Goal: Task Accomplishment & Management: Manage account settings

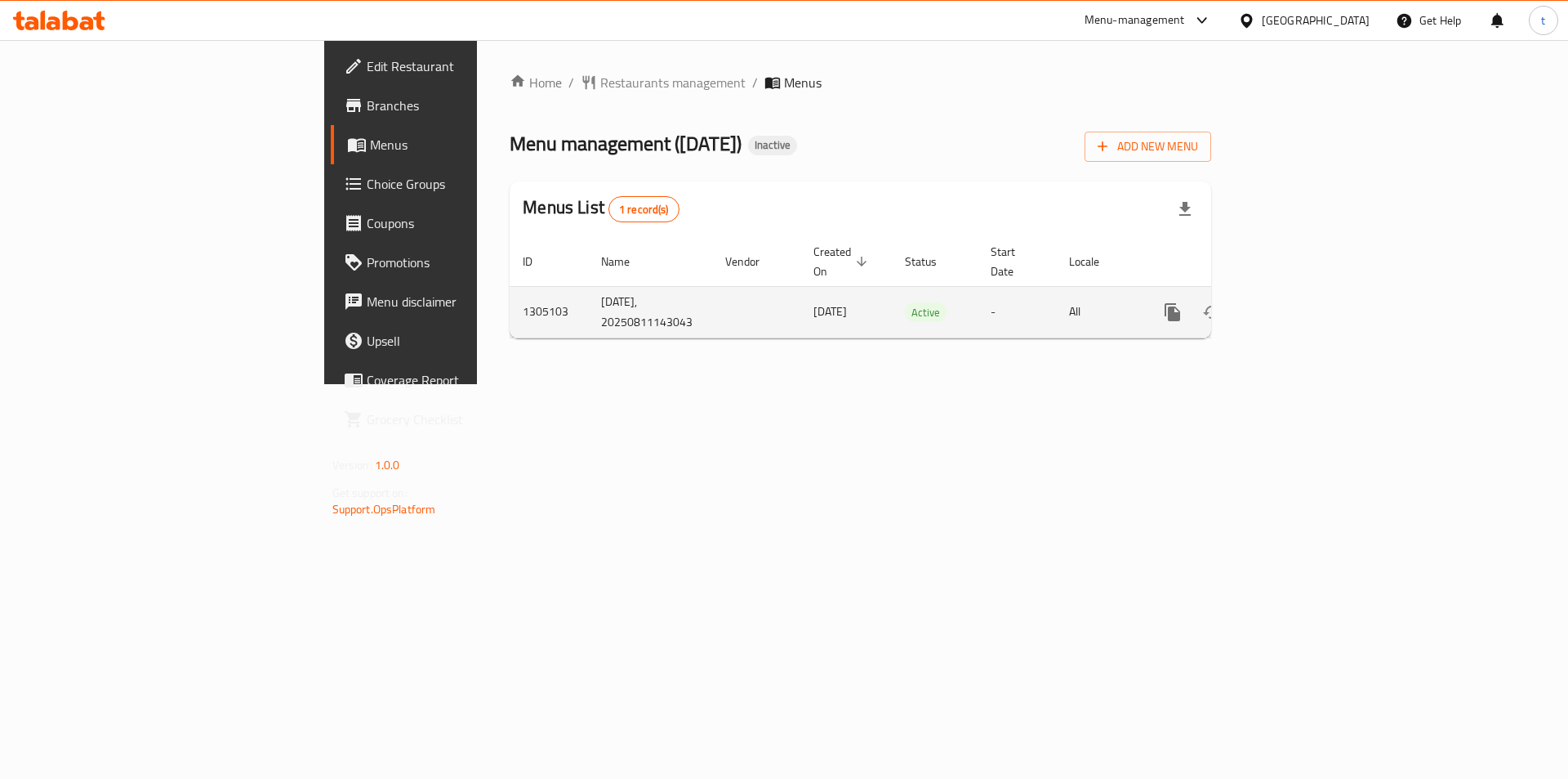
click at [1300, 303] on icon "enhanced table" at bounding box center [1291, 312] width 20 height 20
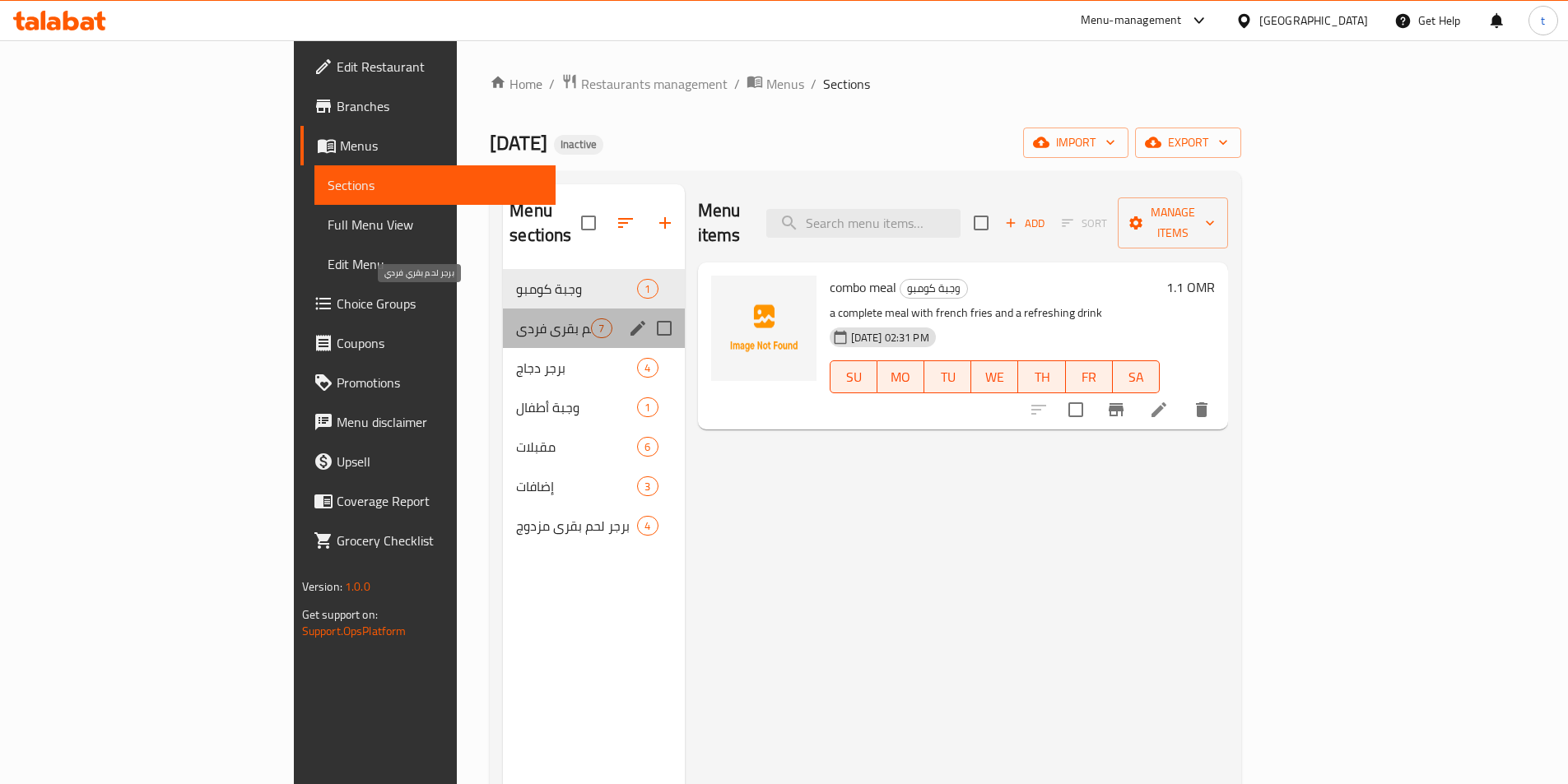
click at [516, 318] on span "برجر لحم بقري فردي" at bounding box center [553, 328] width 75 height 20
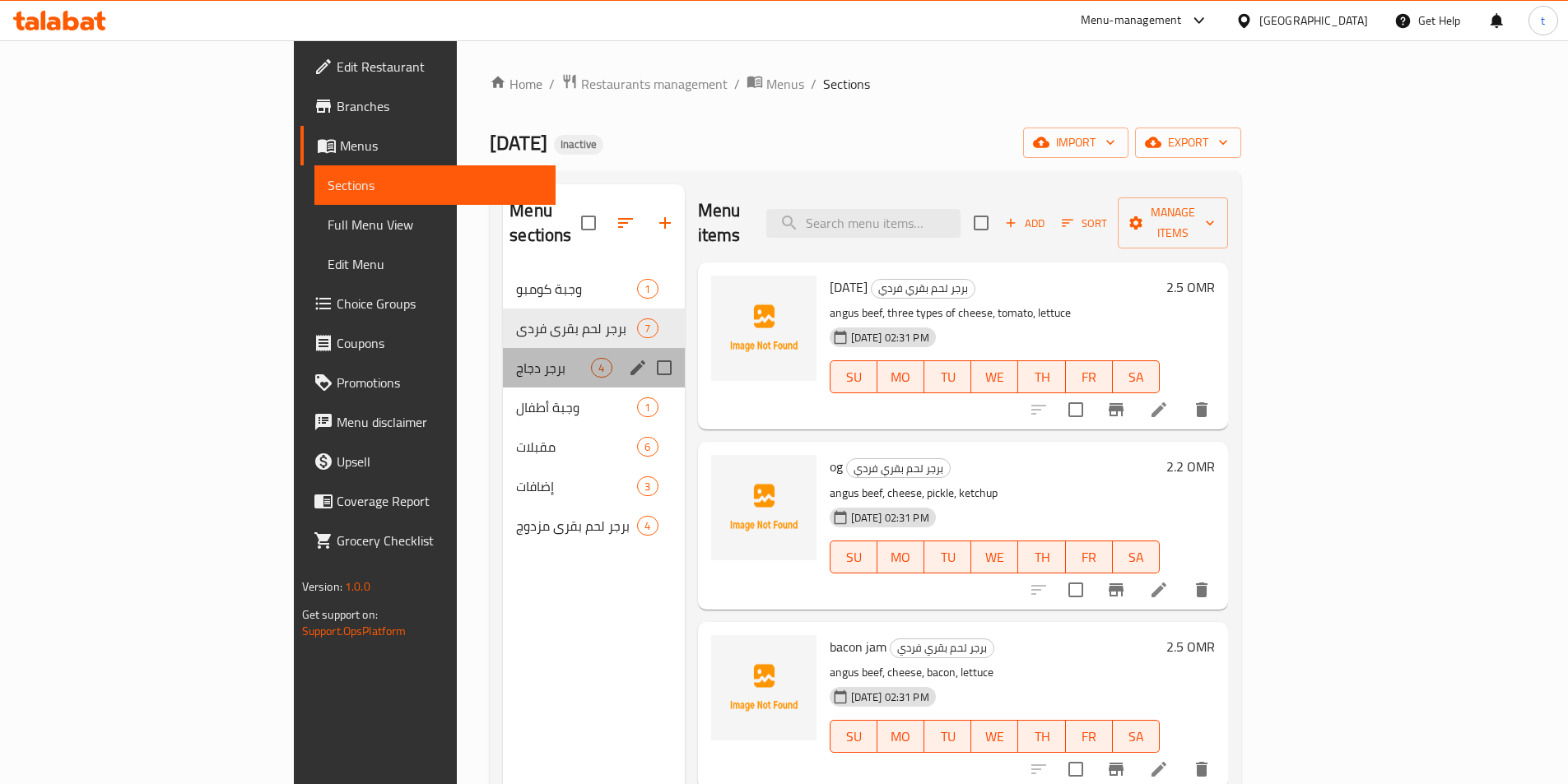
click at [503, 354] on div "برجر دجاج 4" at bounding box center [593, 368] width 181 height 40
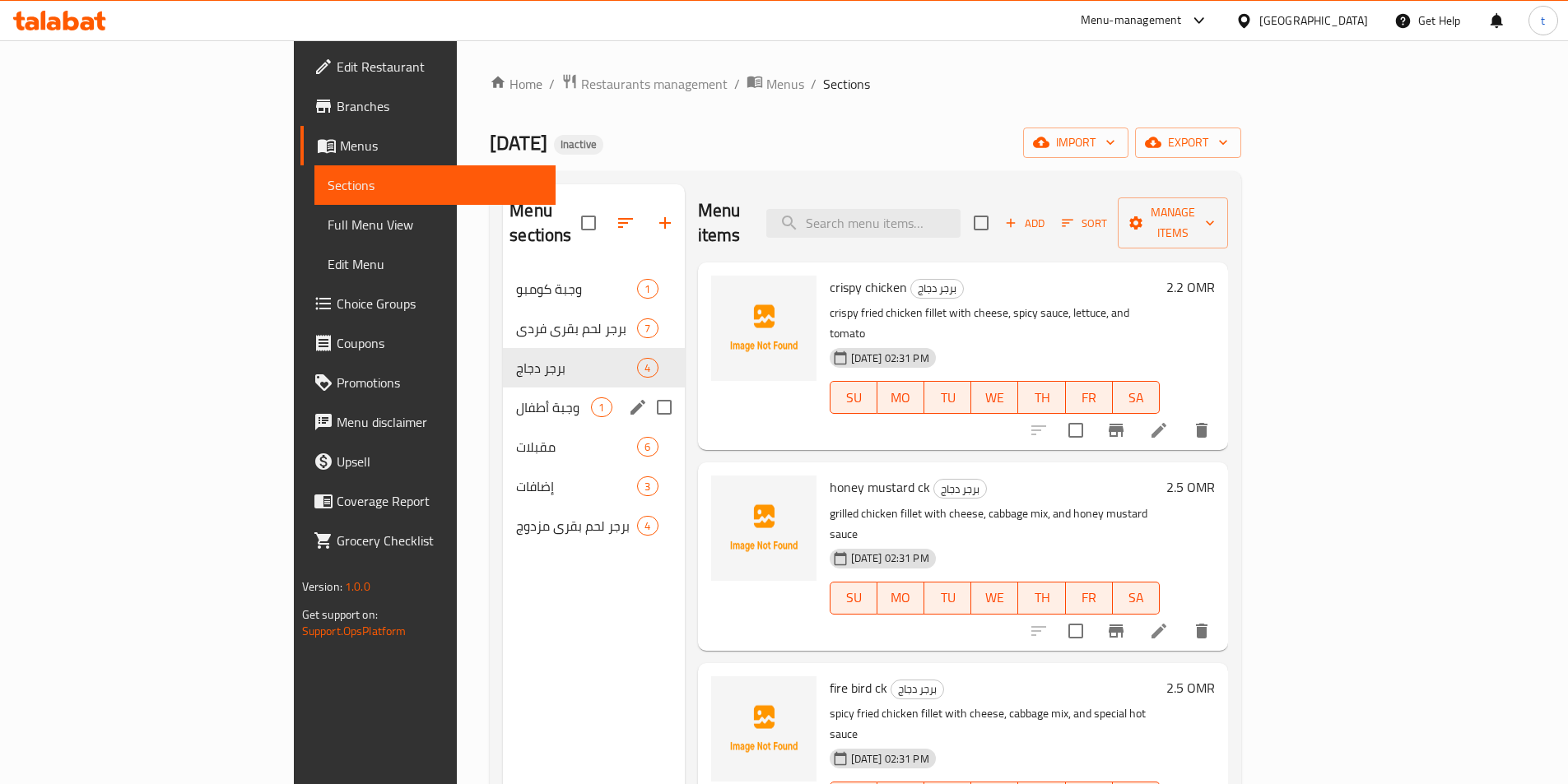
click at [503, 397] on div "وجبة أطفال 1" at bounding box center [593, 407] width 181 height 40
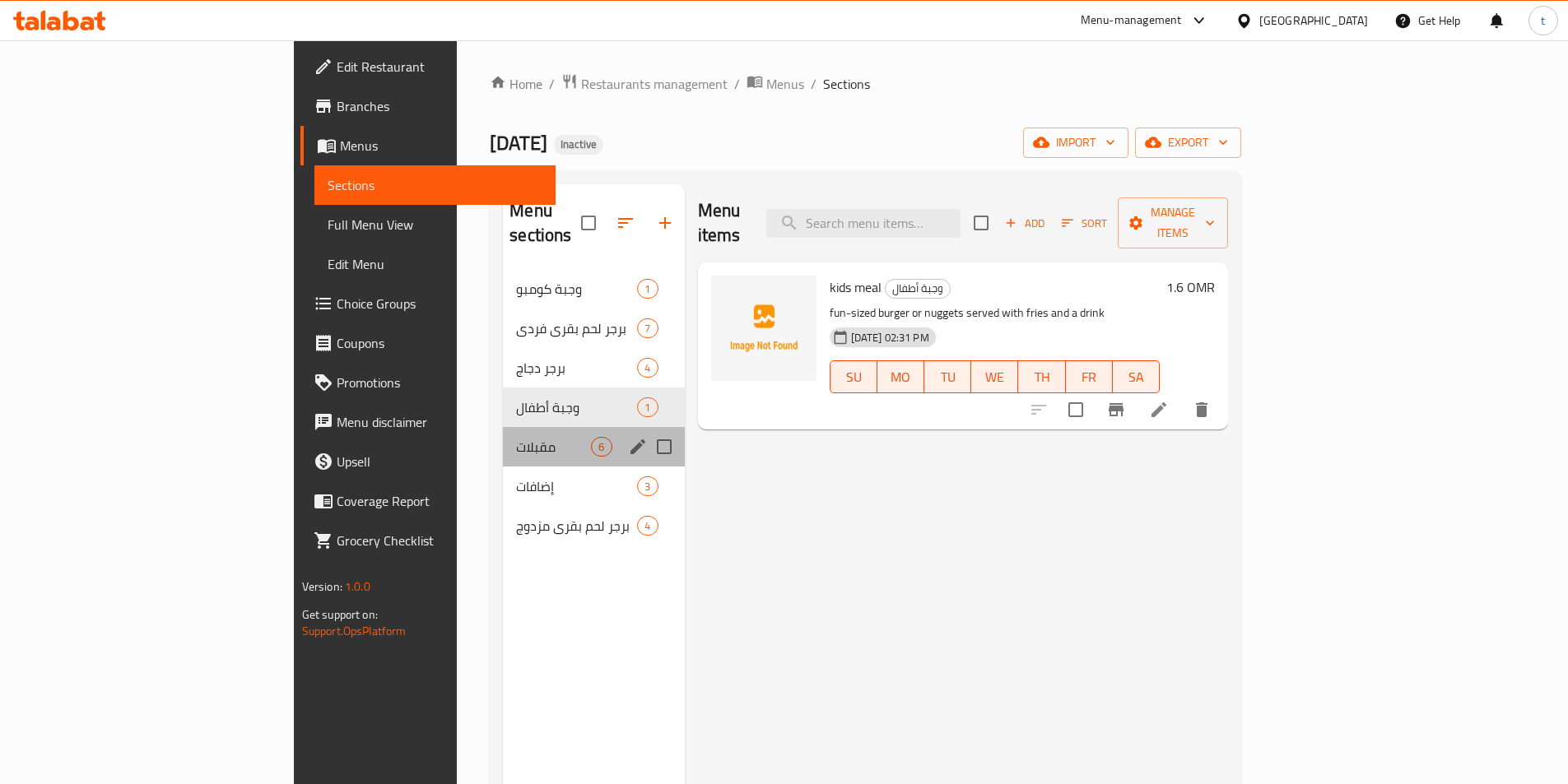
click at [503, 435] on div "مقبلات 6" at bounding box center [593, 447] width 181 height 40
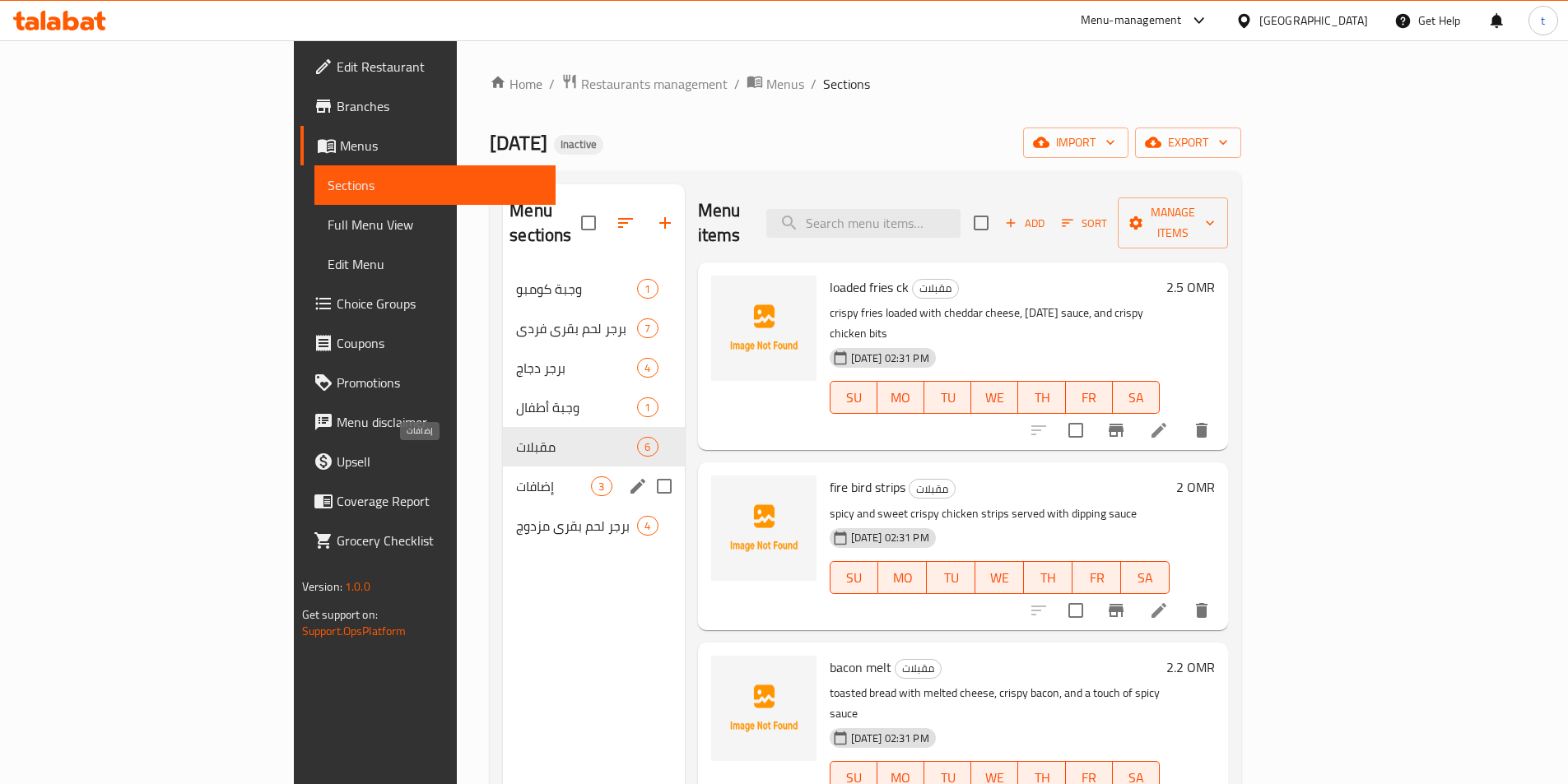
click at [516, 476] on span "إضافات" at bounding box center [553, 486] width 75 height 20
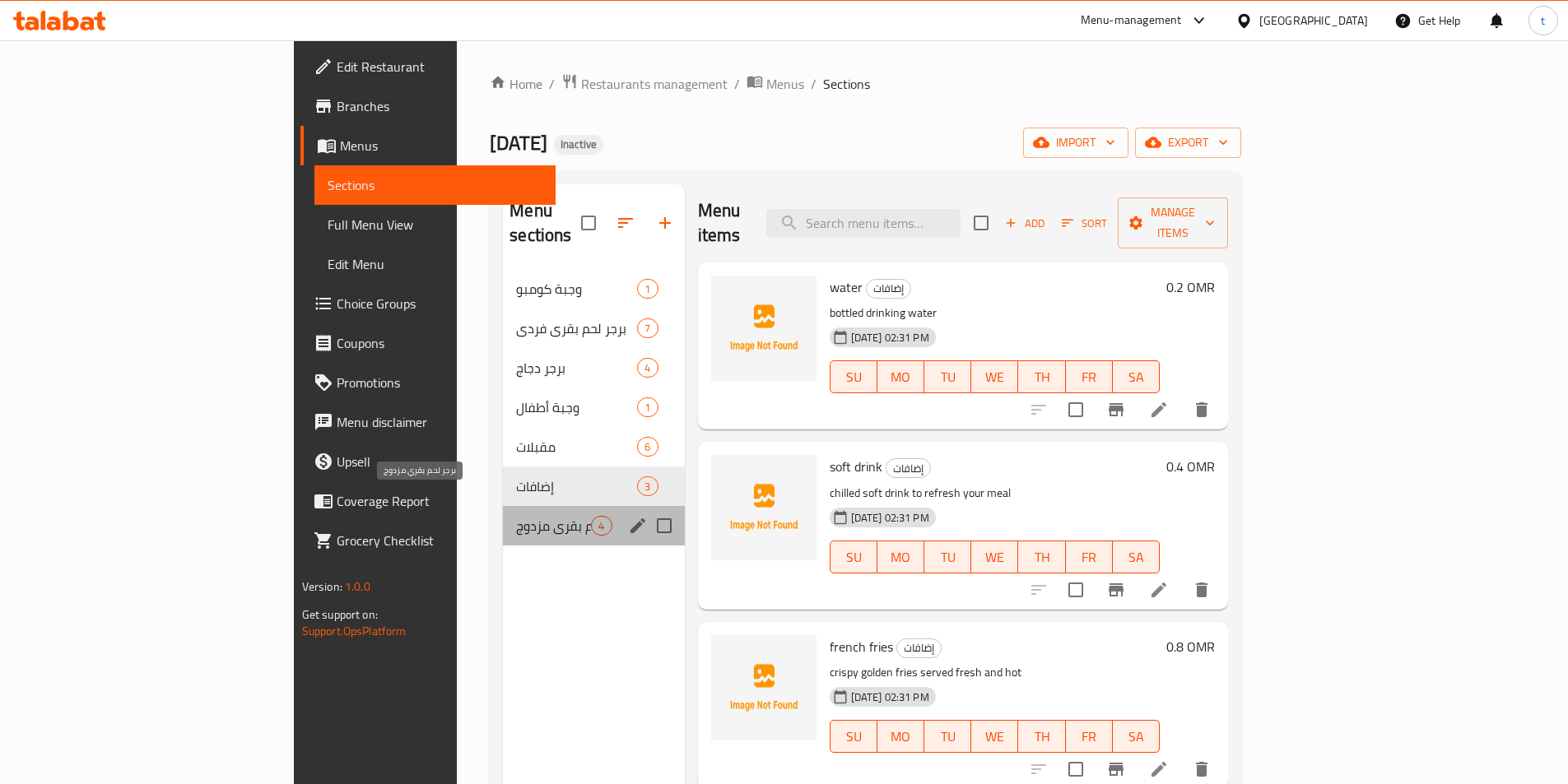
click at [516, 515] on span "برجر لحم بقري مزدوج" at bounding box center [553, 525] width 75 height 20
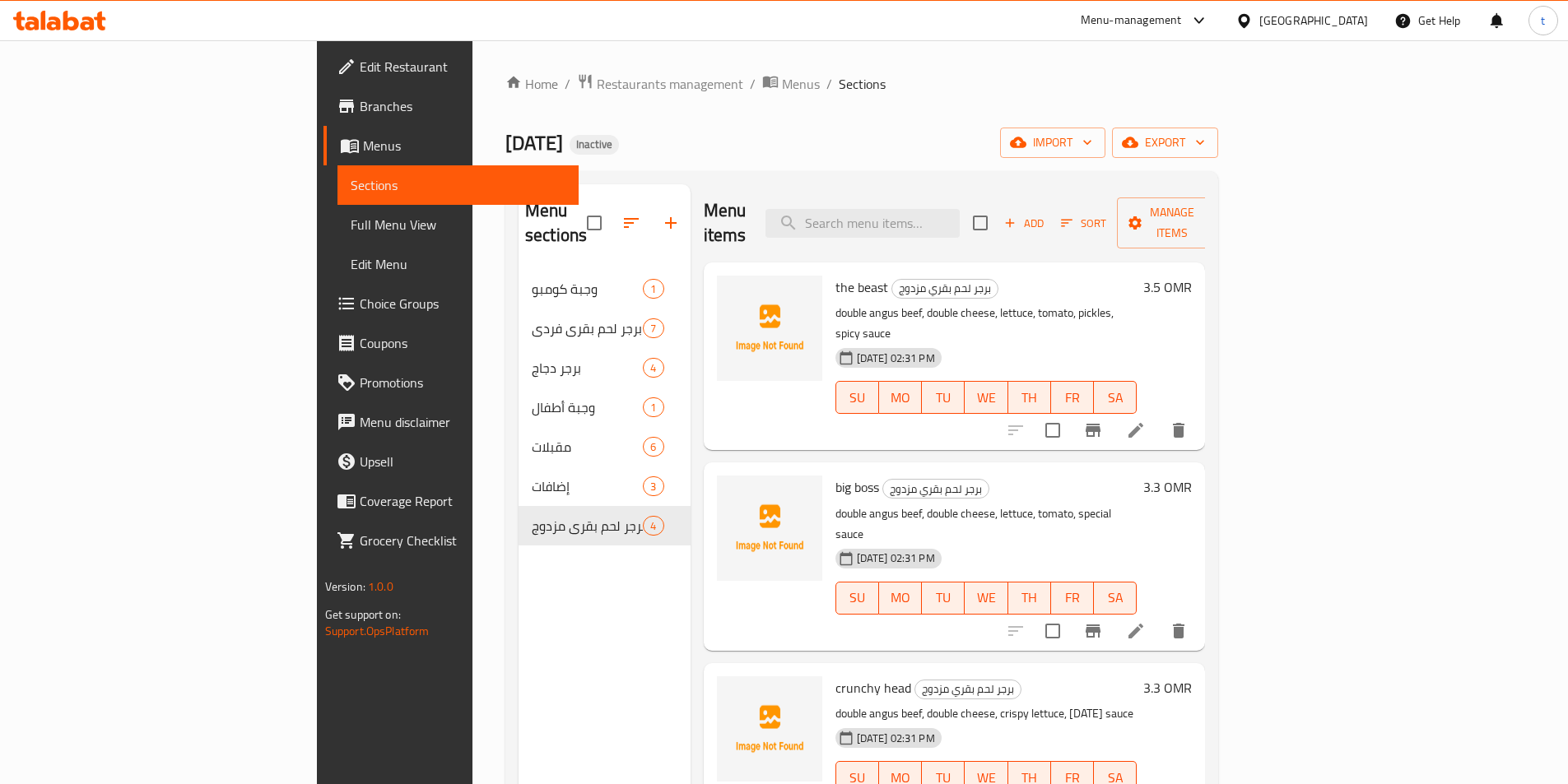
click at [362, 146] on span "Menus" at bounding box center [463, 146] width 203 height 20
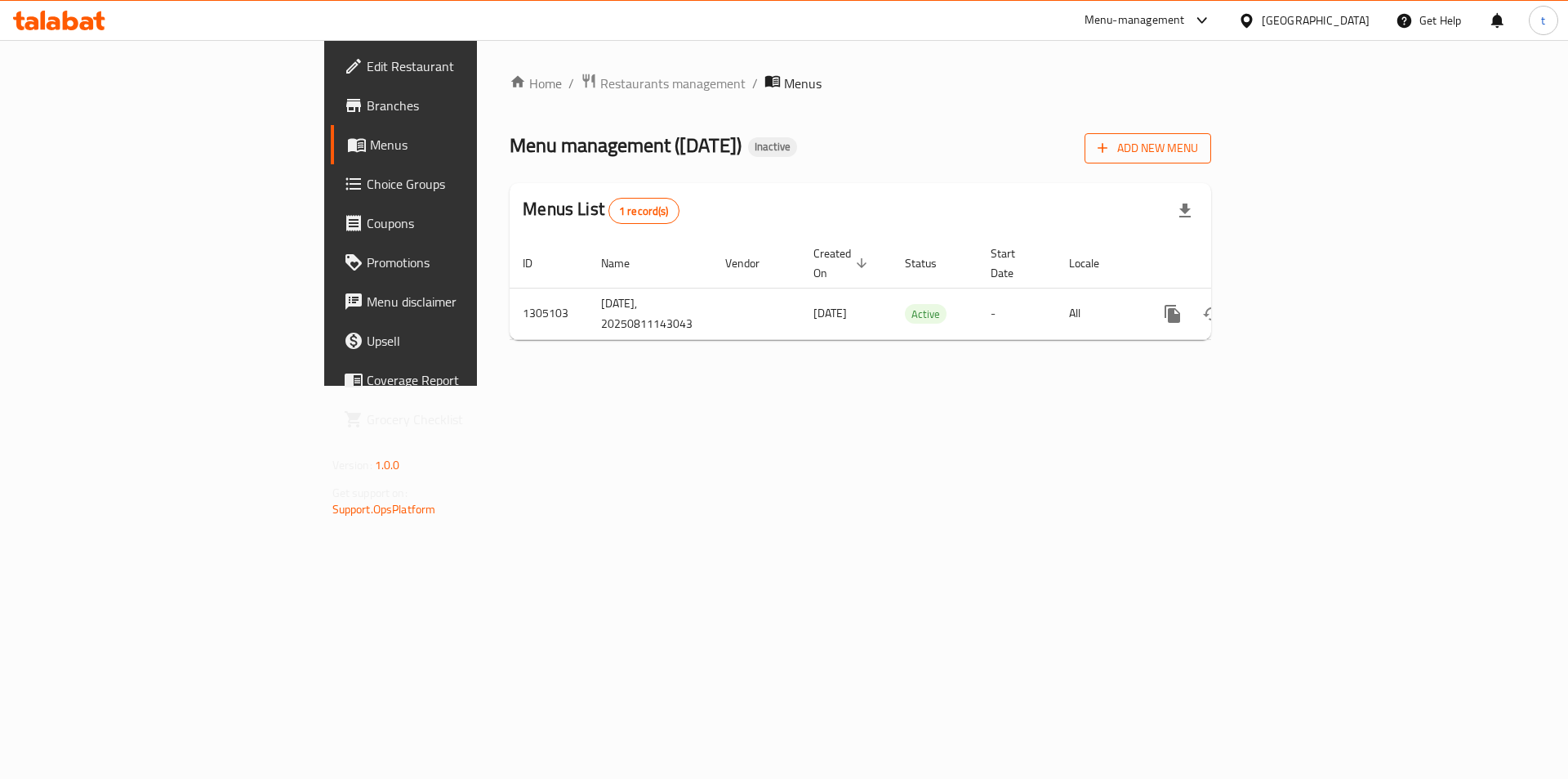
click at [1198, 138] on span "Add New Menu" at bounding box center [1148, 148] width 100 height 21
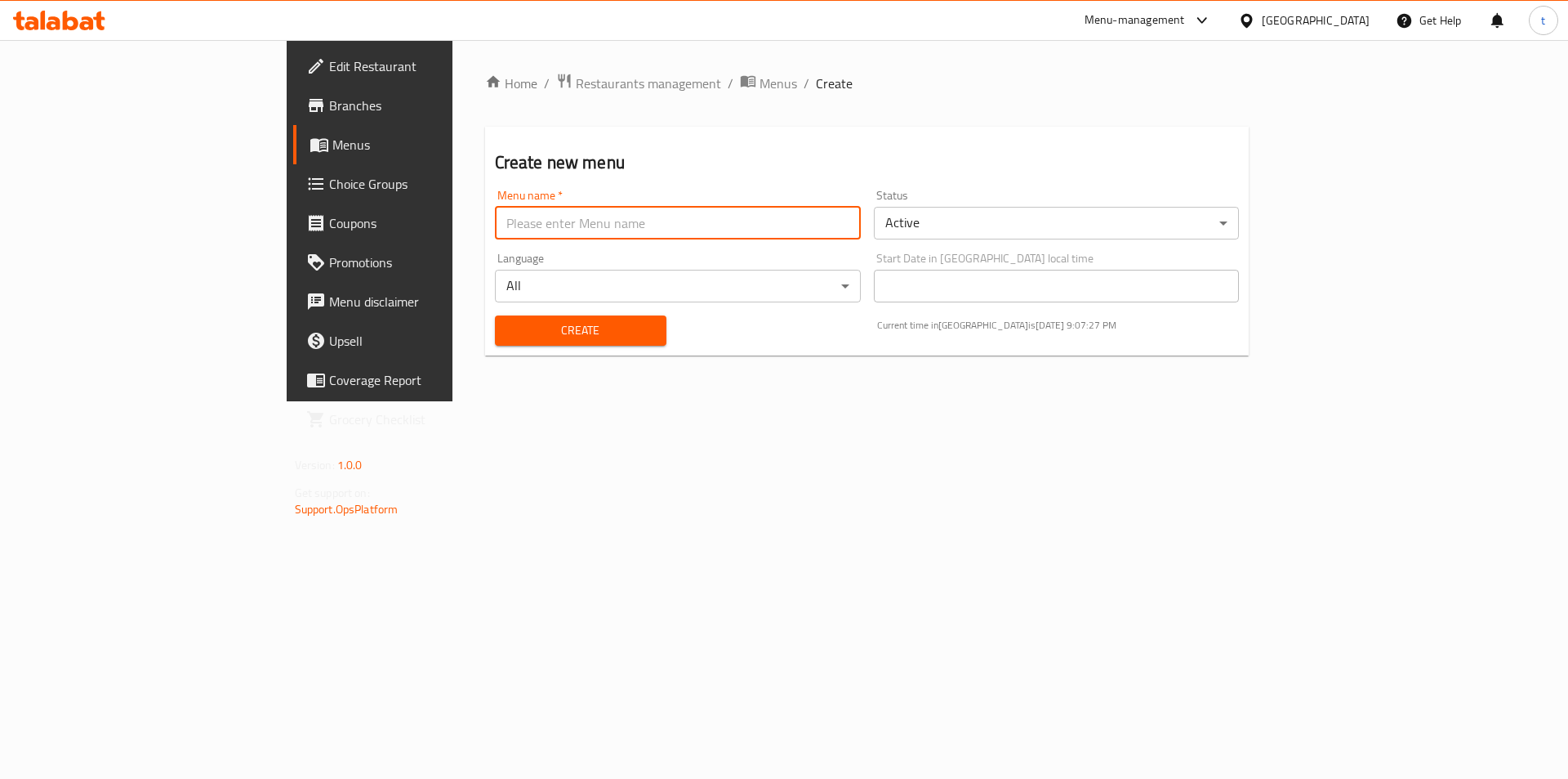
click at [631, 227] on input "text" at bounding box center [677, 223] width 366 height 33
click at [543, 210] on input "text" at bounding box center [677, 223] width 366 height 33
type input "8/11/2025"
click at [508, 326] on span "Create" at bounding box center [581, 330] width 145 height 21
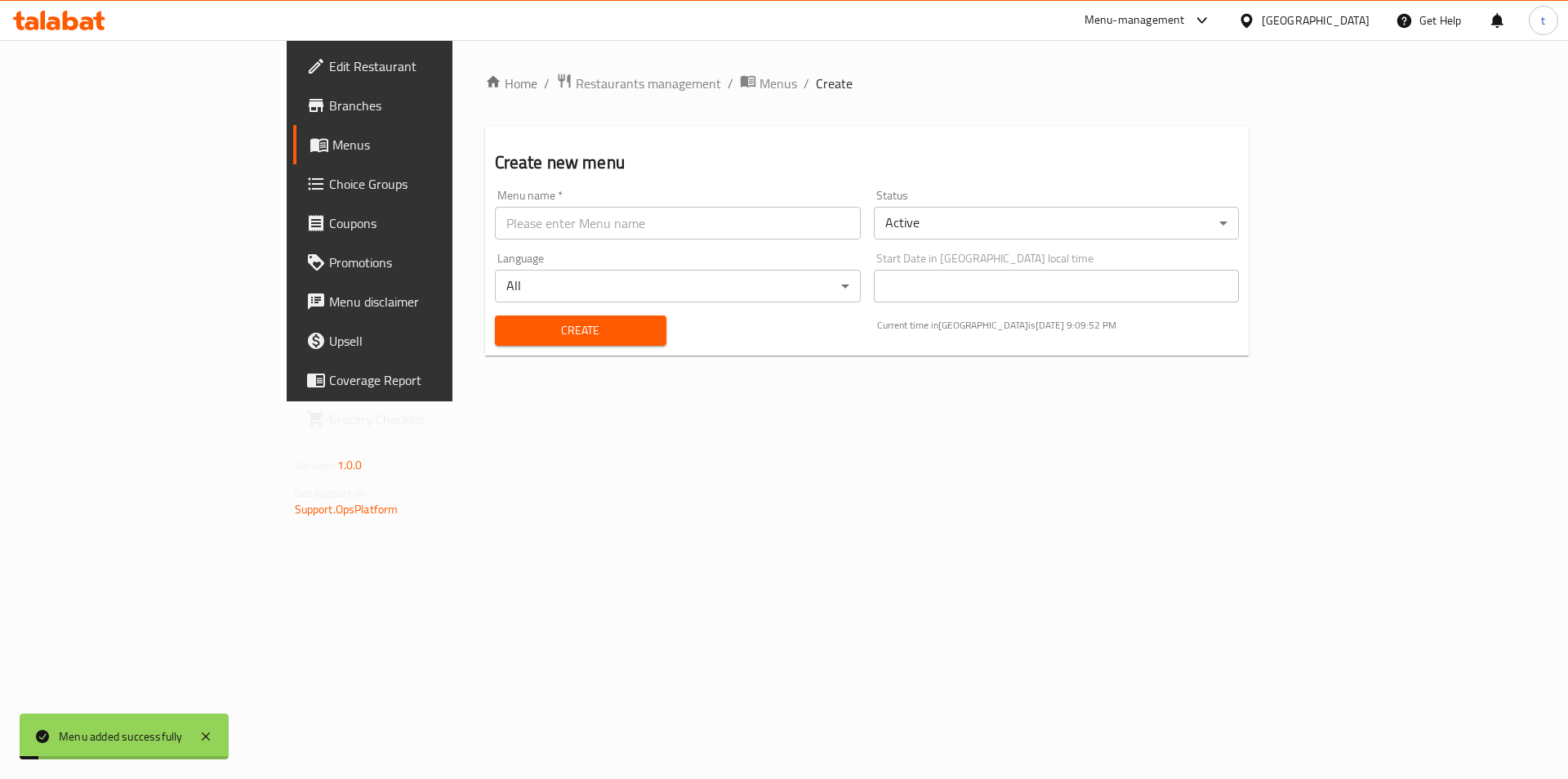
click at [294, 158] on link "Menus" at bounding box center [422, 145] width 256 height 39
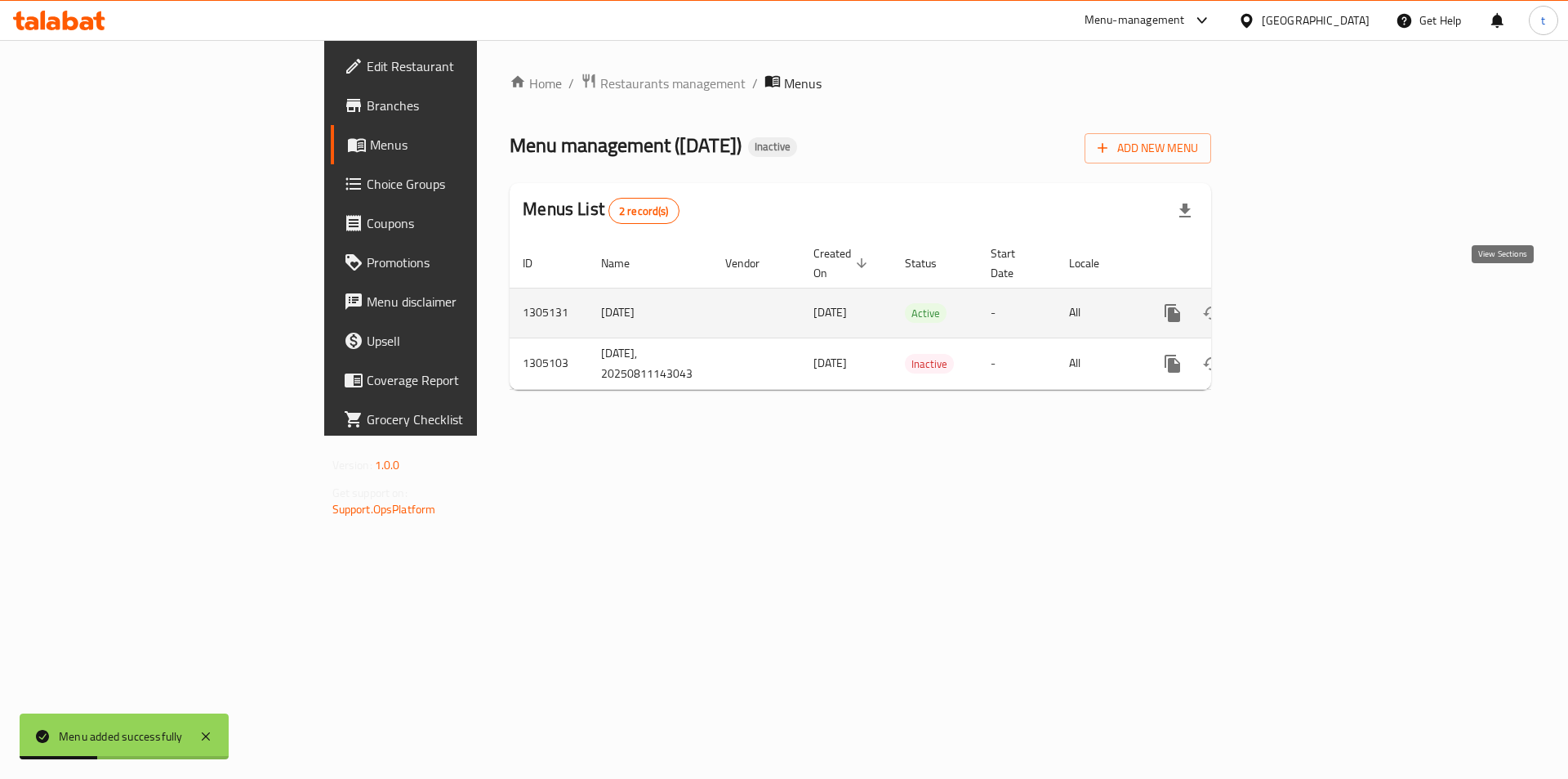
click at [1300, 304] on icon "enhanced table" at bounding box center [1291, 313] width 20 height 20
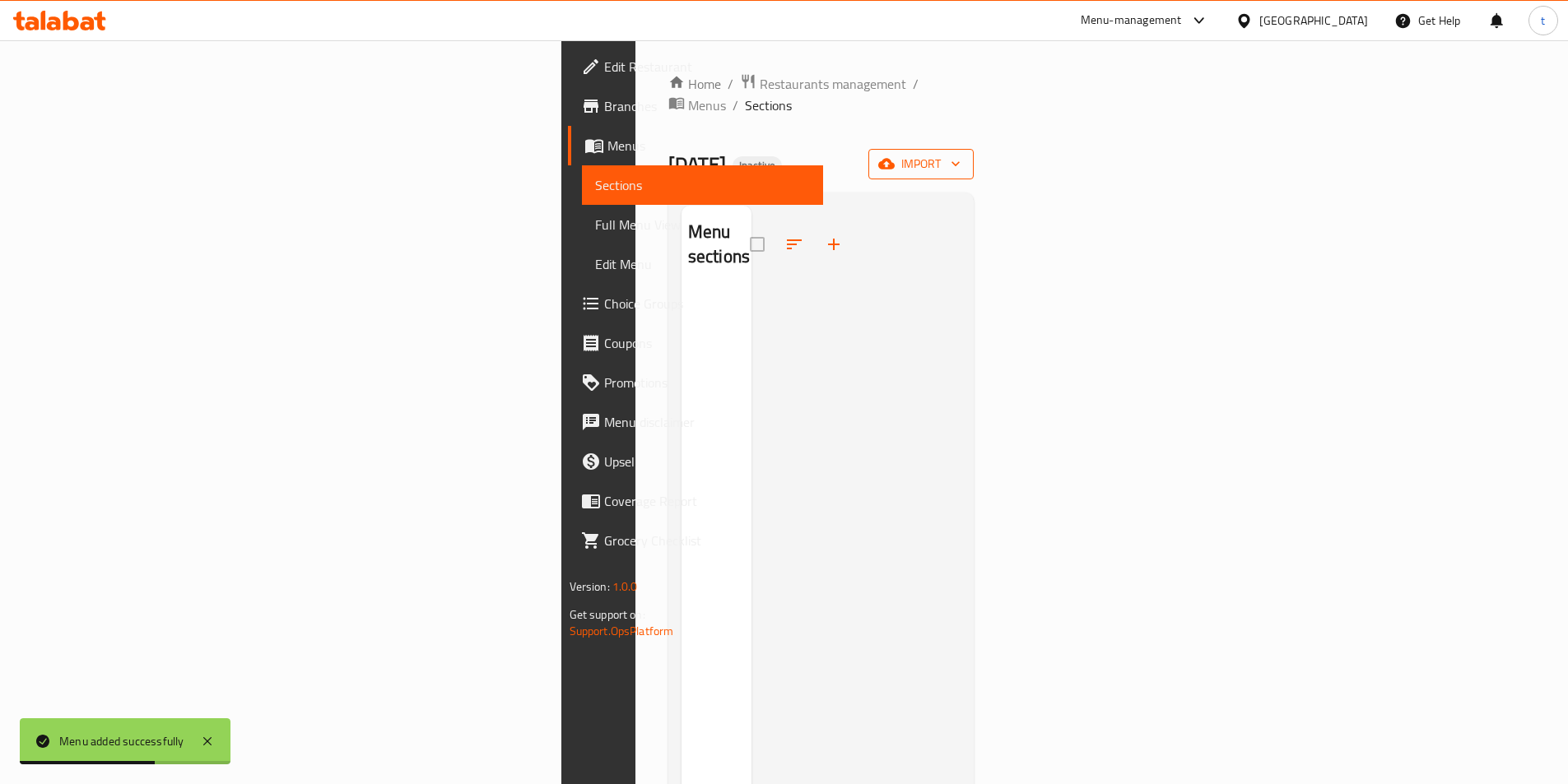
click at [960, 154] on span "import" at bounding box center [921, 164] width 79 height 21
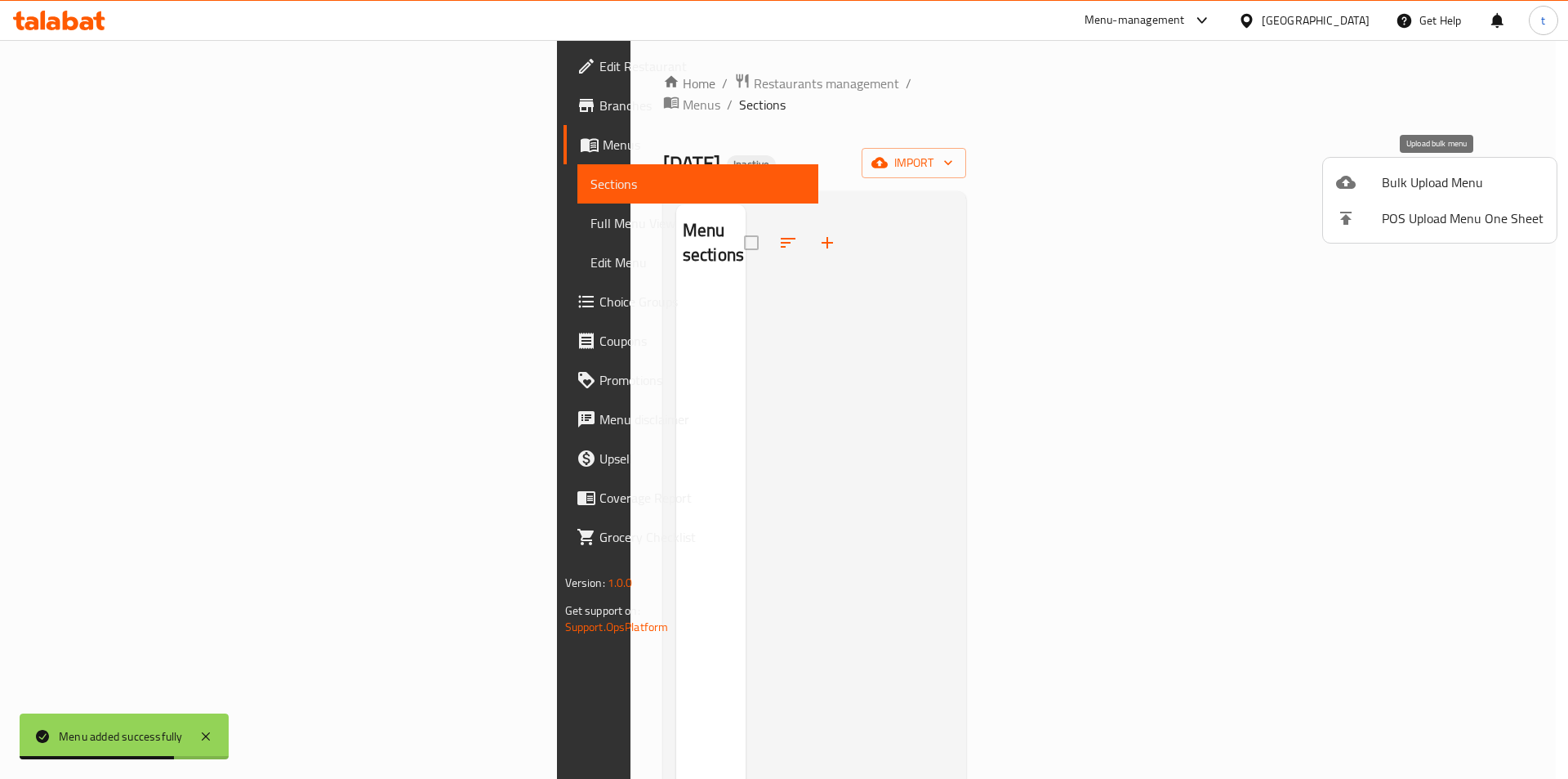
click at [1405, 186] on span "Bulk Upload Menu" at bounding box center [1462, 183] width 162 height 20
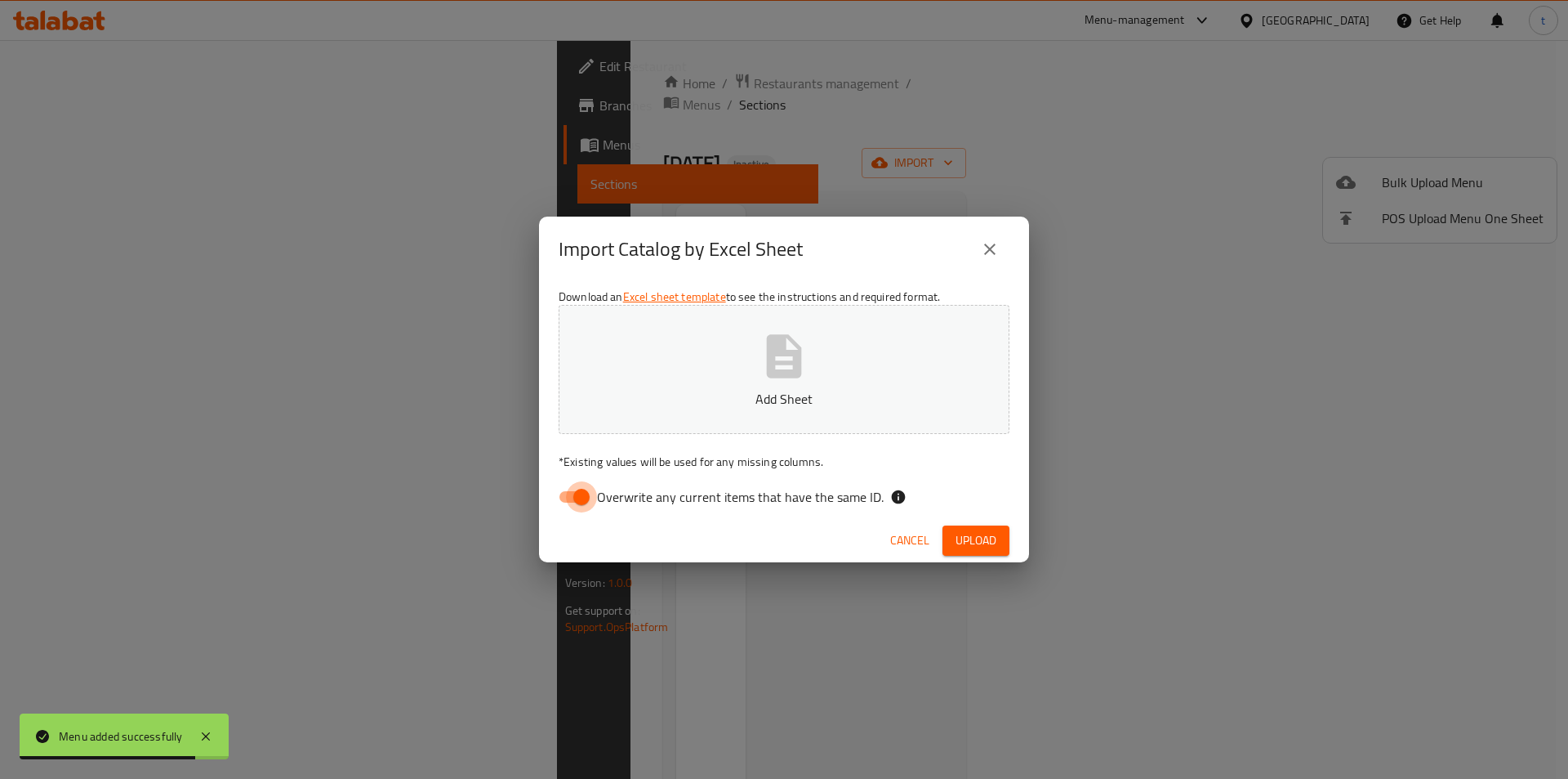
click at [586, 492] on input "Overwrite any current items that have the same ID." at bounding box center [582, 497] width 93 height 31
checkbox input "false"
drag, startPoint x: 887, startPoint y: 283, endPoint x: 887, endPoint y: 295, distance: 12.0
click at [887, 289] on div "Download an Excel sheet template to see the instructions and required format. A…" at bounding box center [784, 400] width 490 height 237
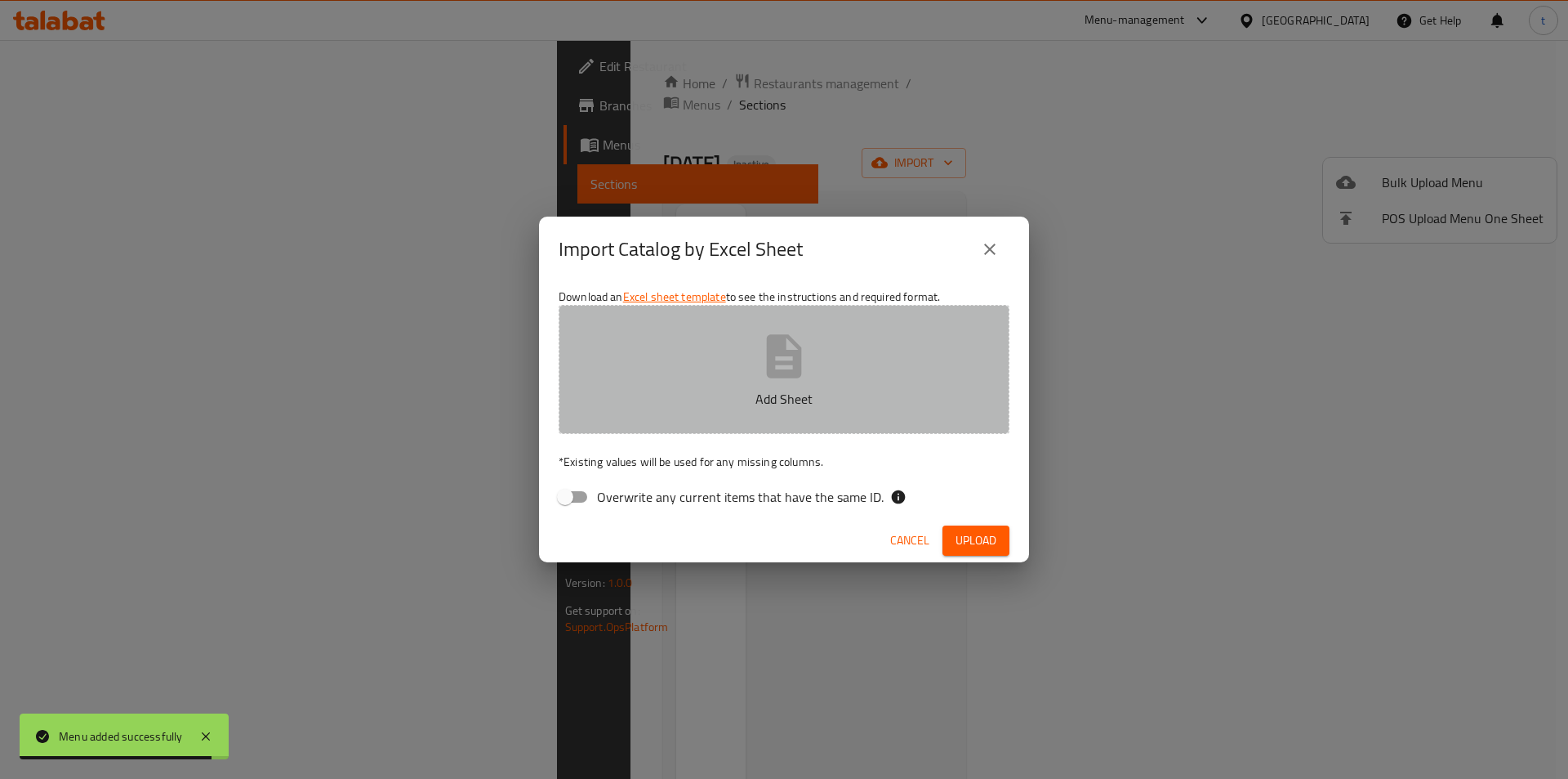
click at [822, 345] on button "Add Sheet" at bounding box center [784, 369] width 451 height 129
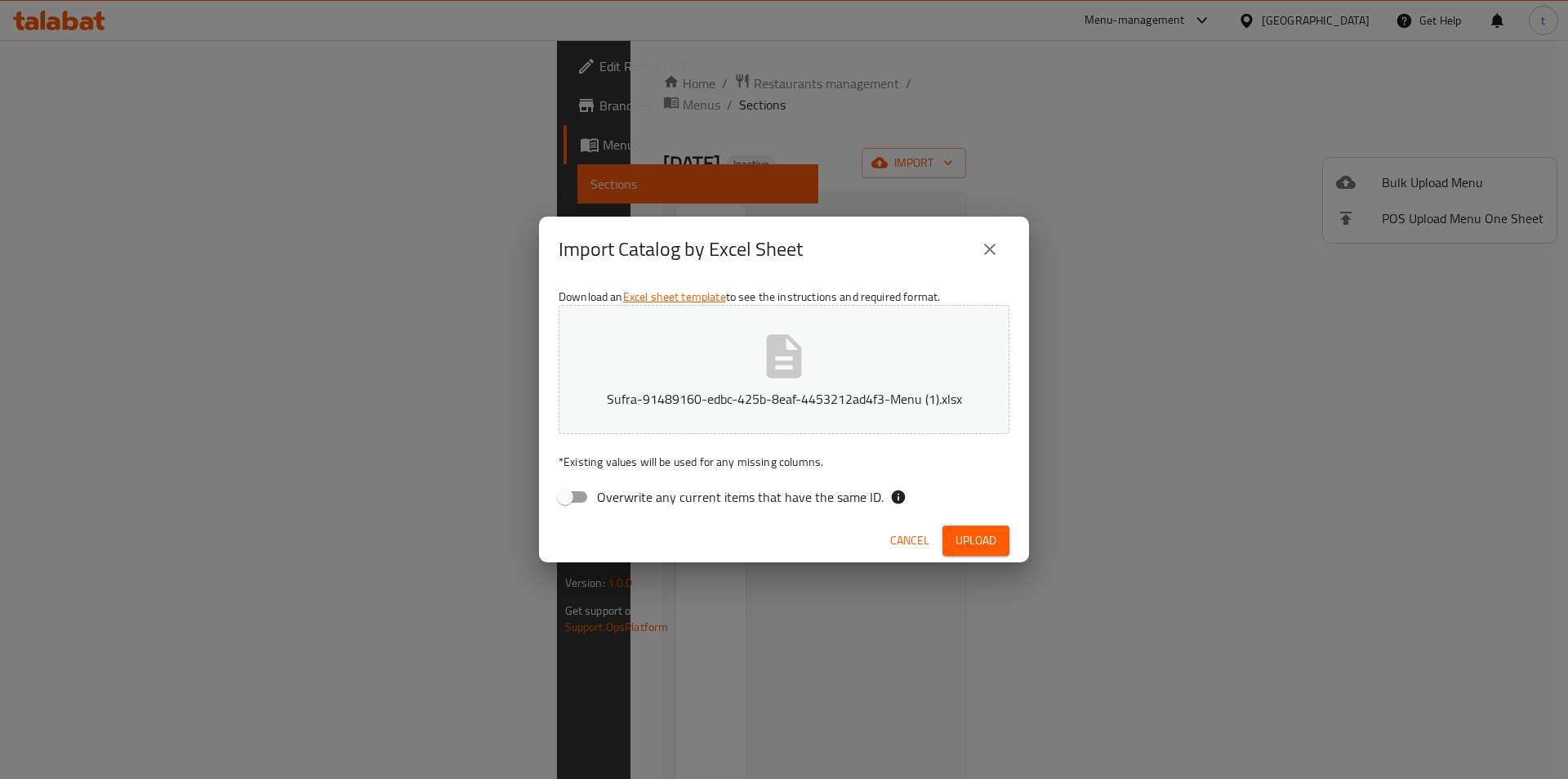
click at [957, 528] on button "Upload" at bounding box center [976, 541] width 67 height 30
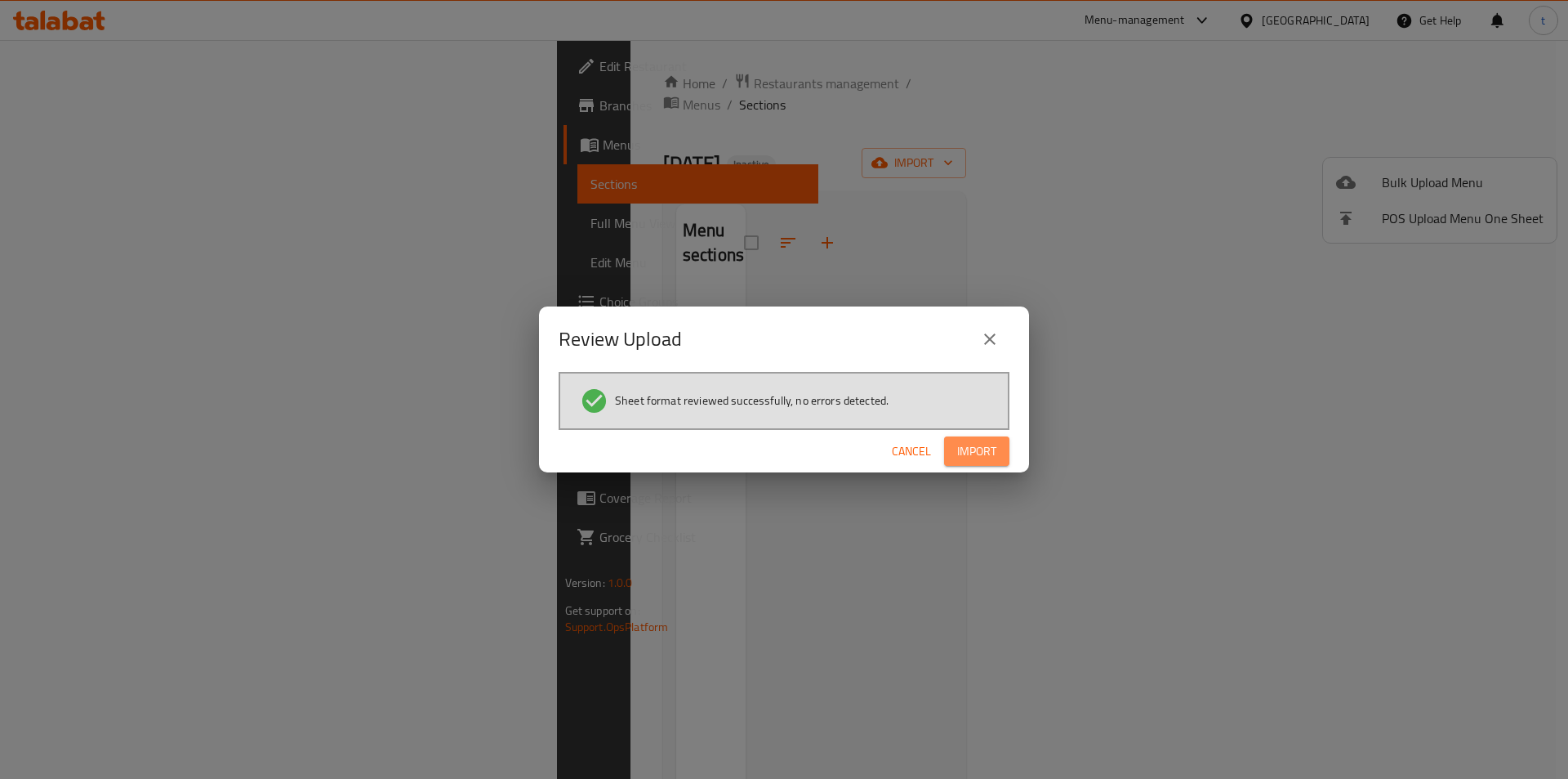
click at [976, 451] on span "Import" at bounding box center [977, 451] width 39 height 21
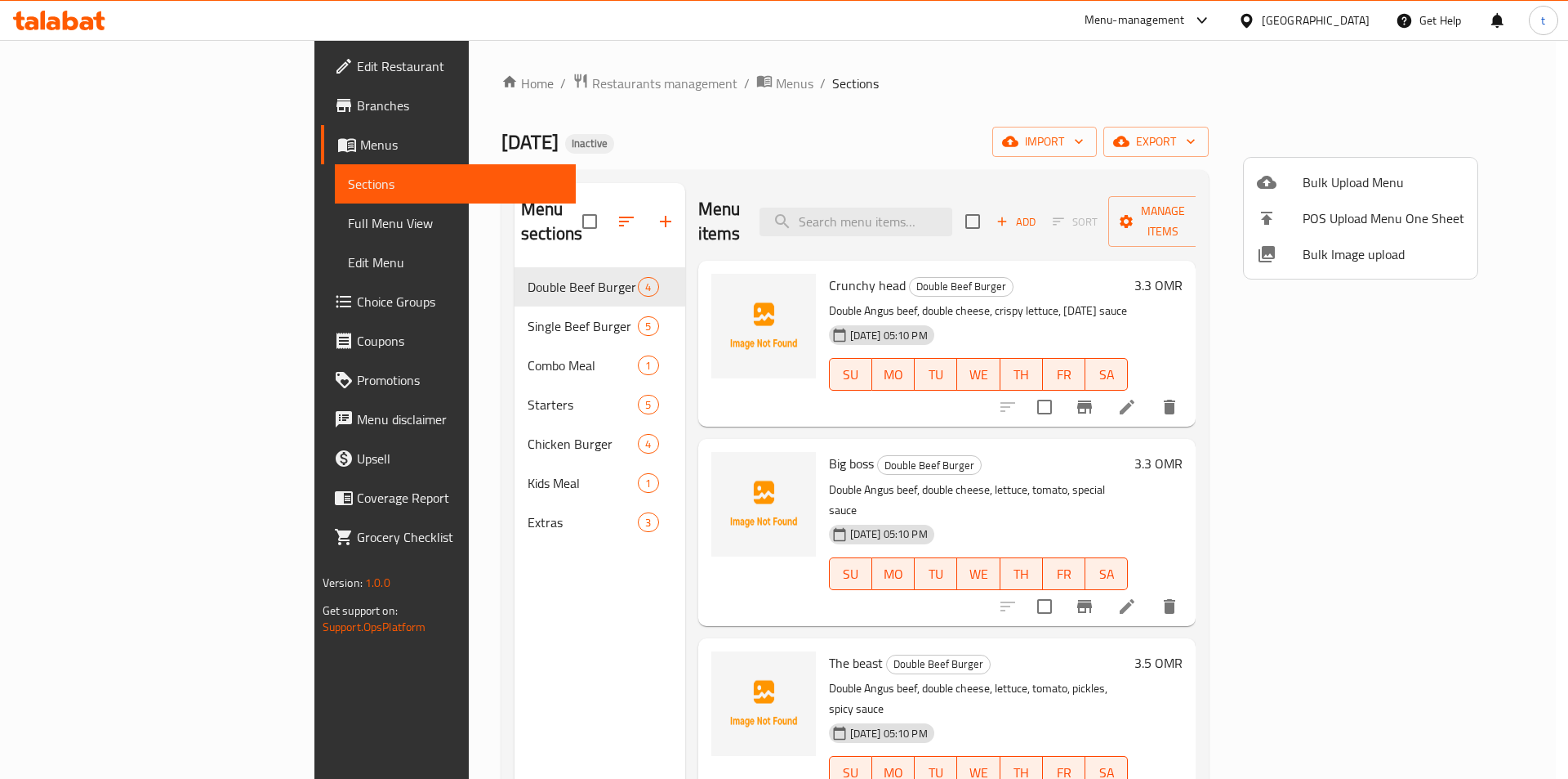
click at [100, 227] on div at bounding box center [784, 390] width 1568 height 779
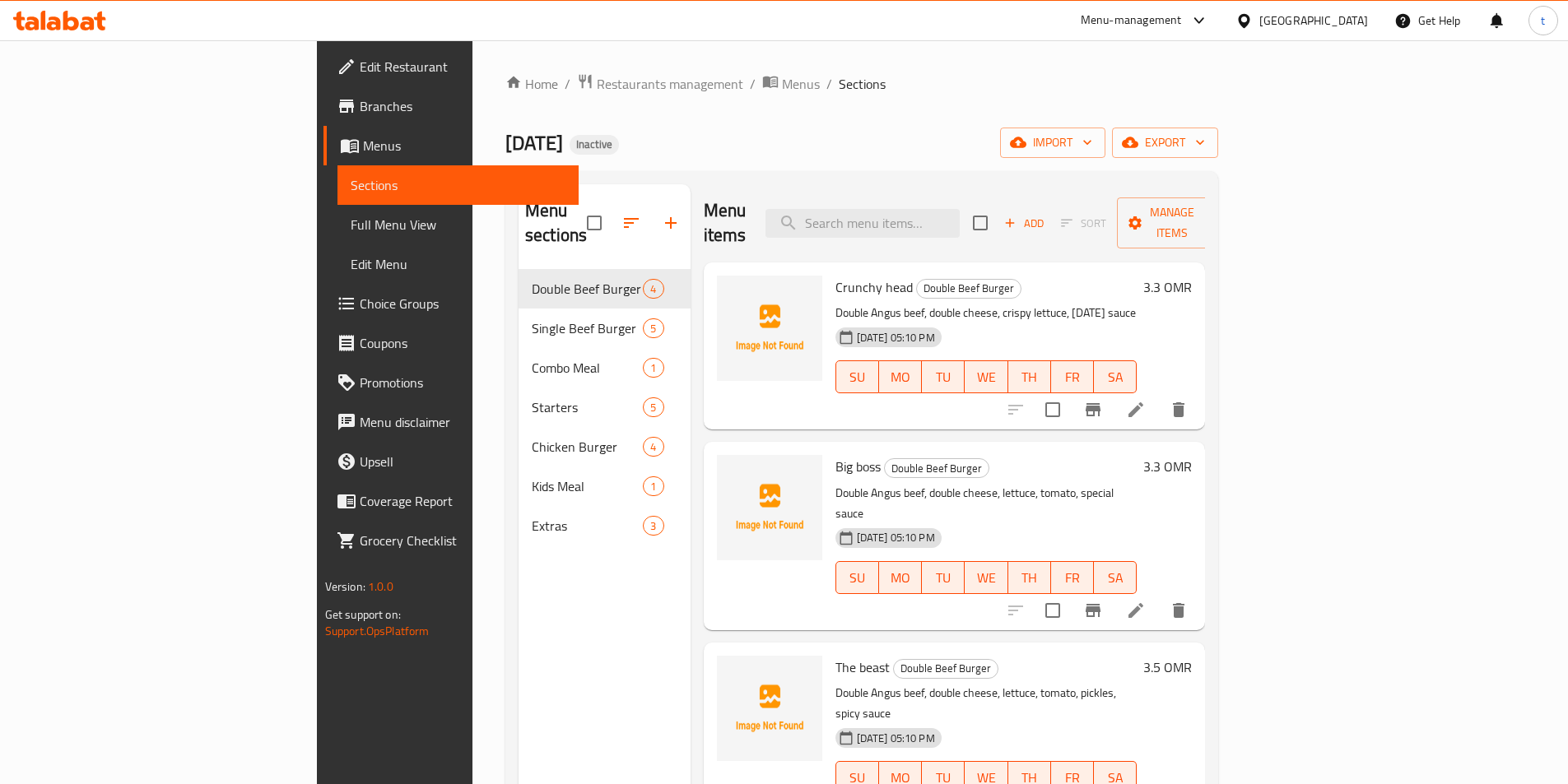
click at [351, 228] on span "Full Menu View" at bounding box center [458, 224] width 215 height 20
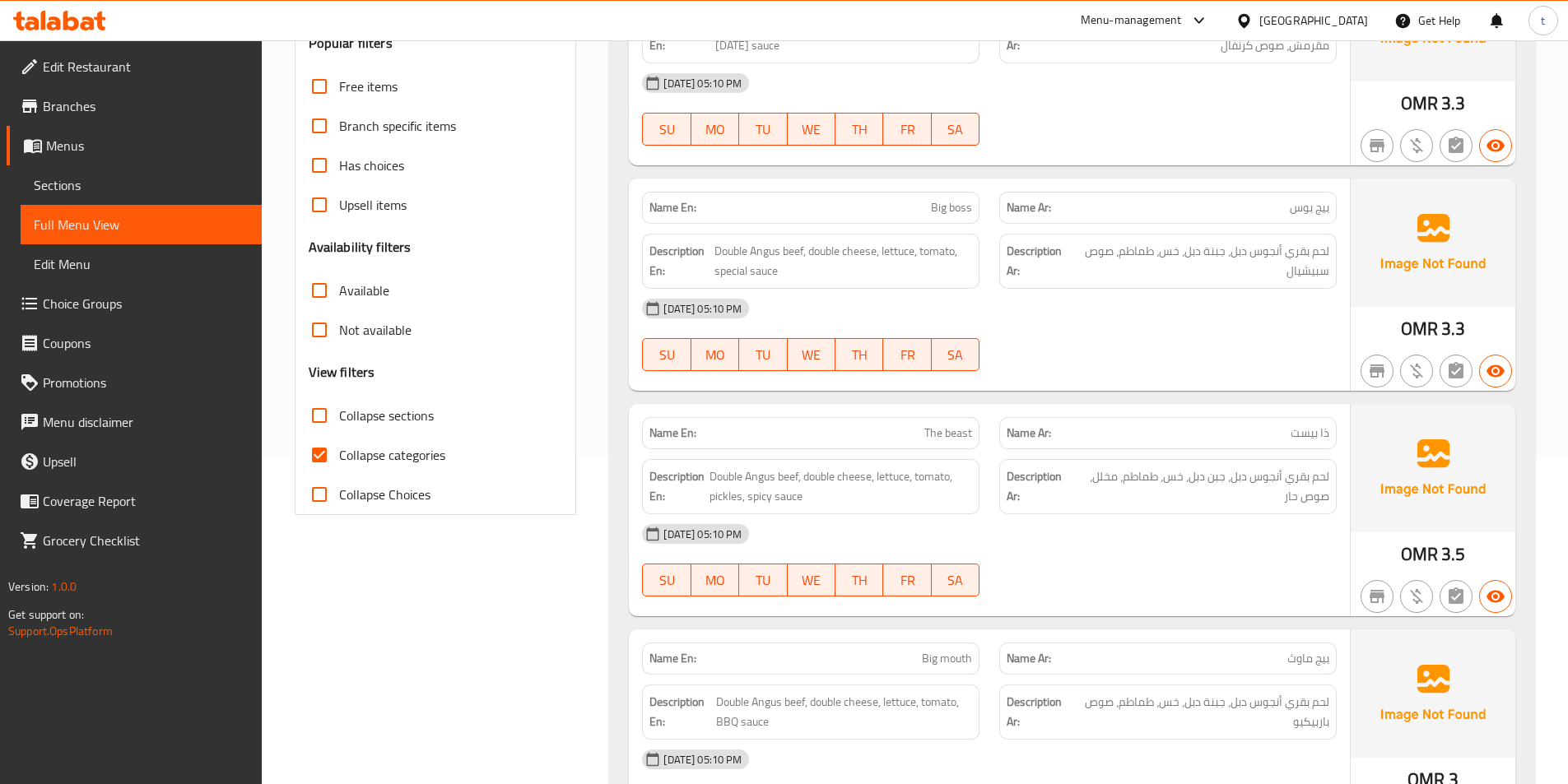
scroll to position [329, 0]
click at [327, 452] on input "Collapse categories" at bounding box center [319, 453] width 40 height 40
checkbox input "false"
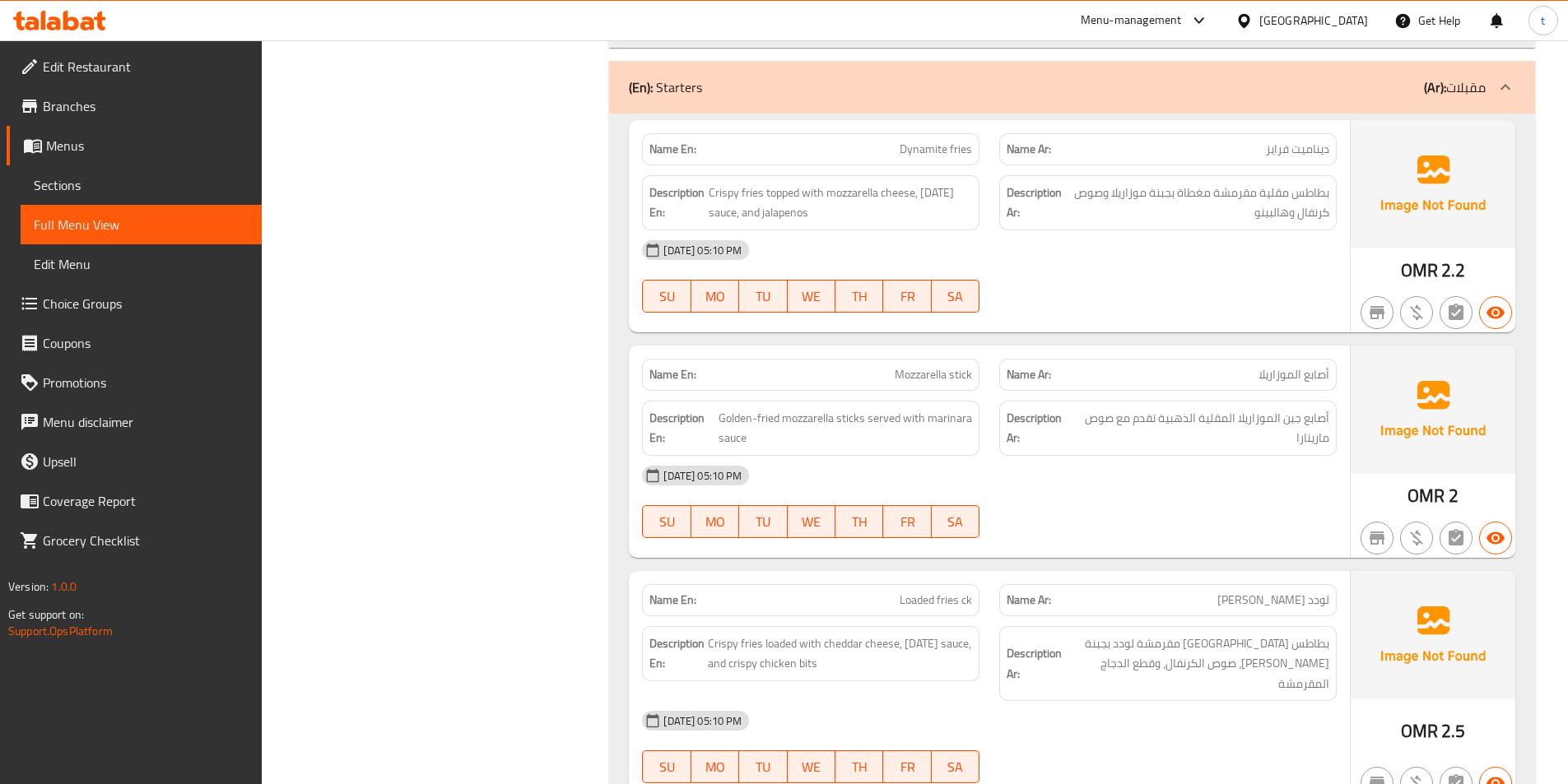
scroll to position [2302, 0]
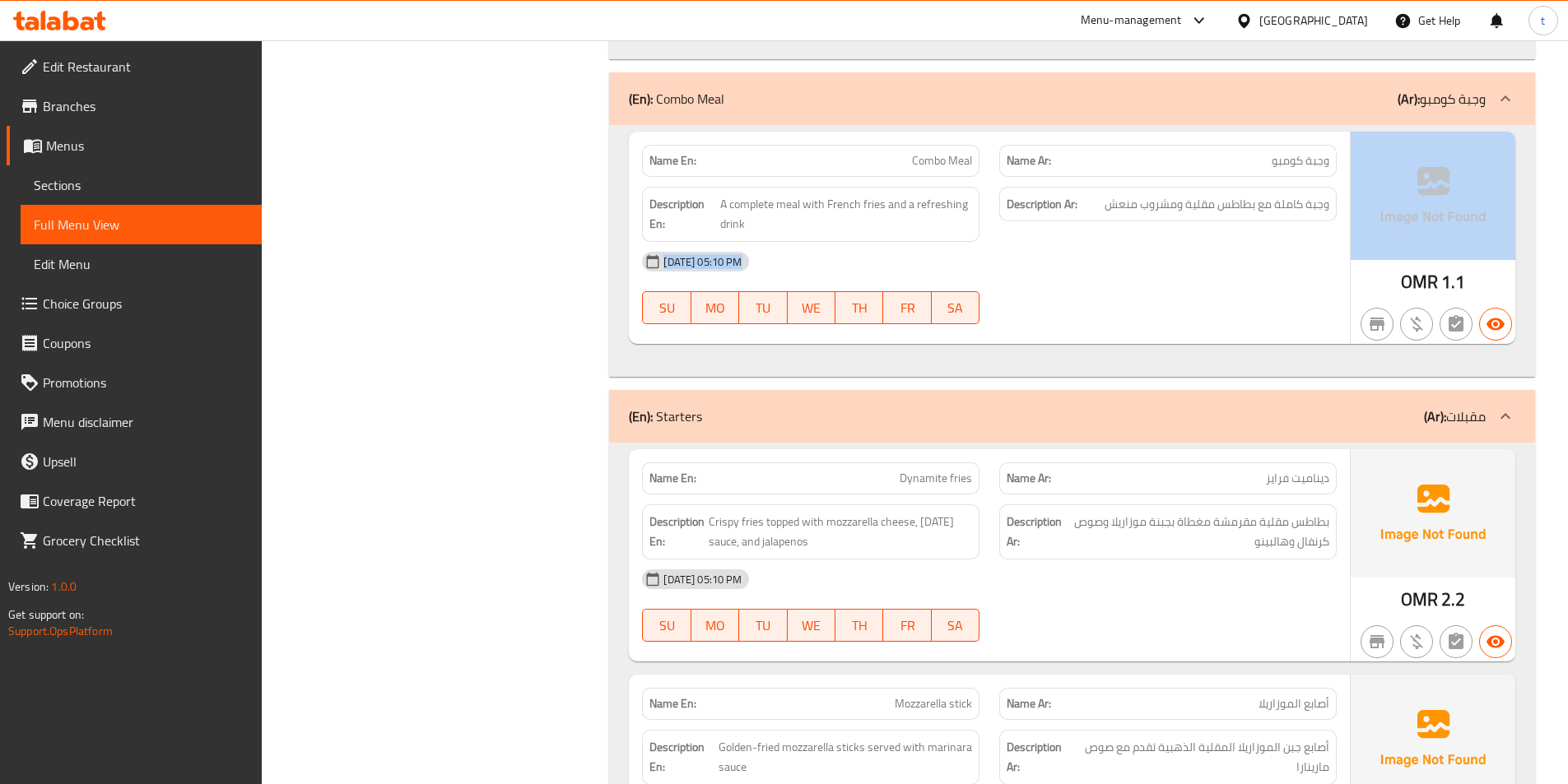
drag, startPoint x: 1106, startPoint y: 164, endPoint x: 1389, endPoint y: 150, distance: 283.3
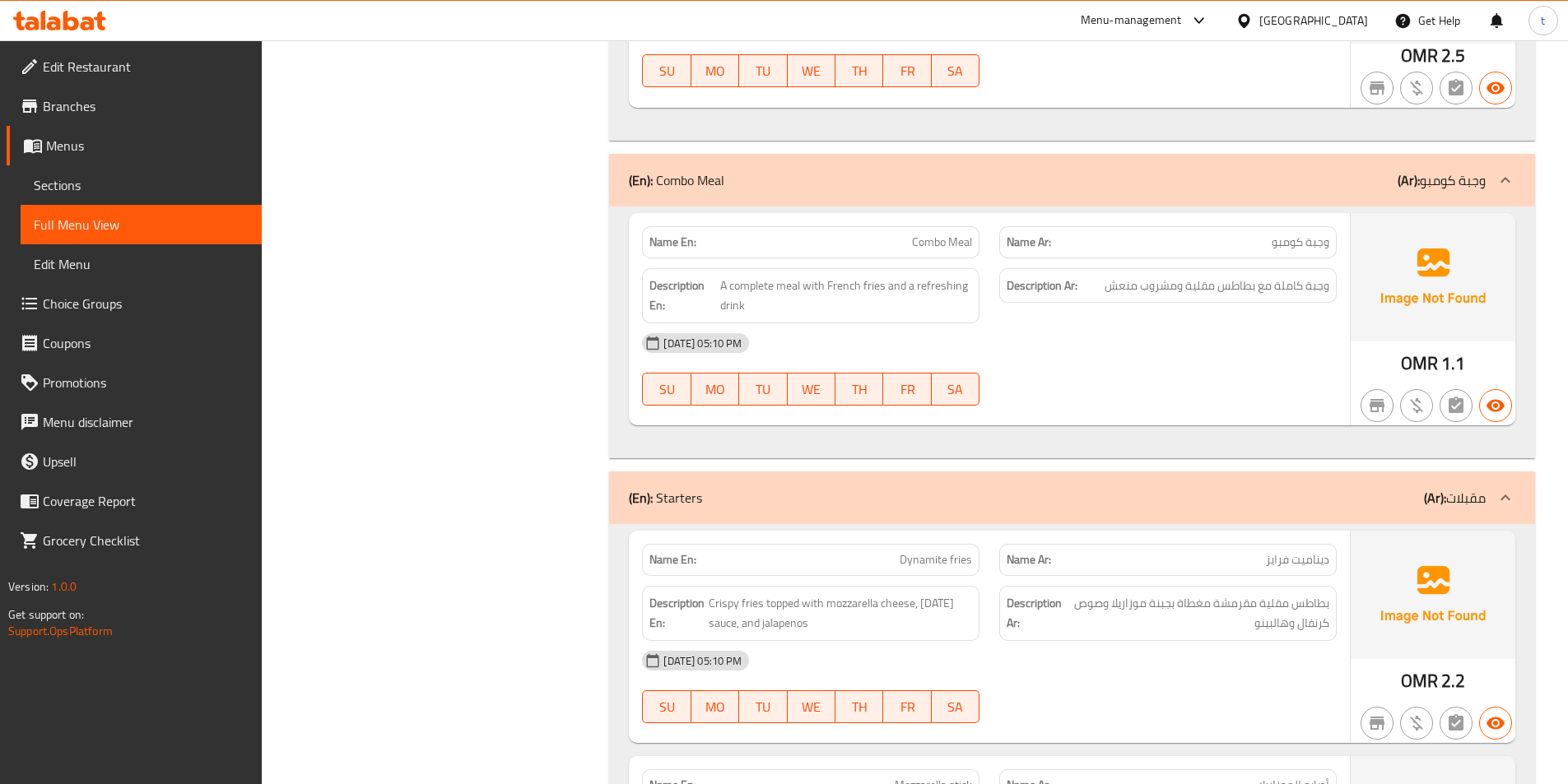
scroll to position [2220, 0]
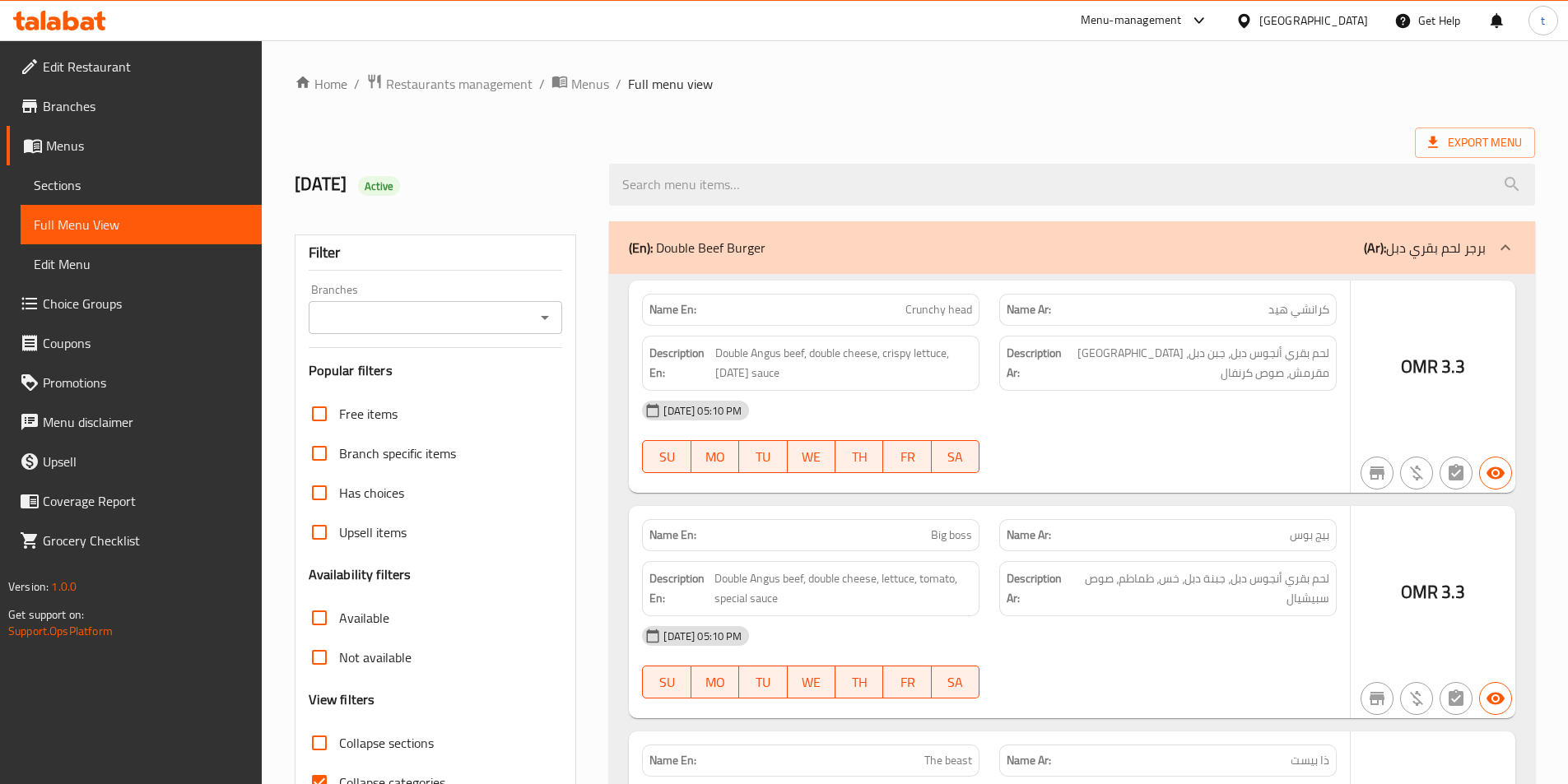
click at [89, 190] on div at bounding box center [784, 392] width 1568 height 784
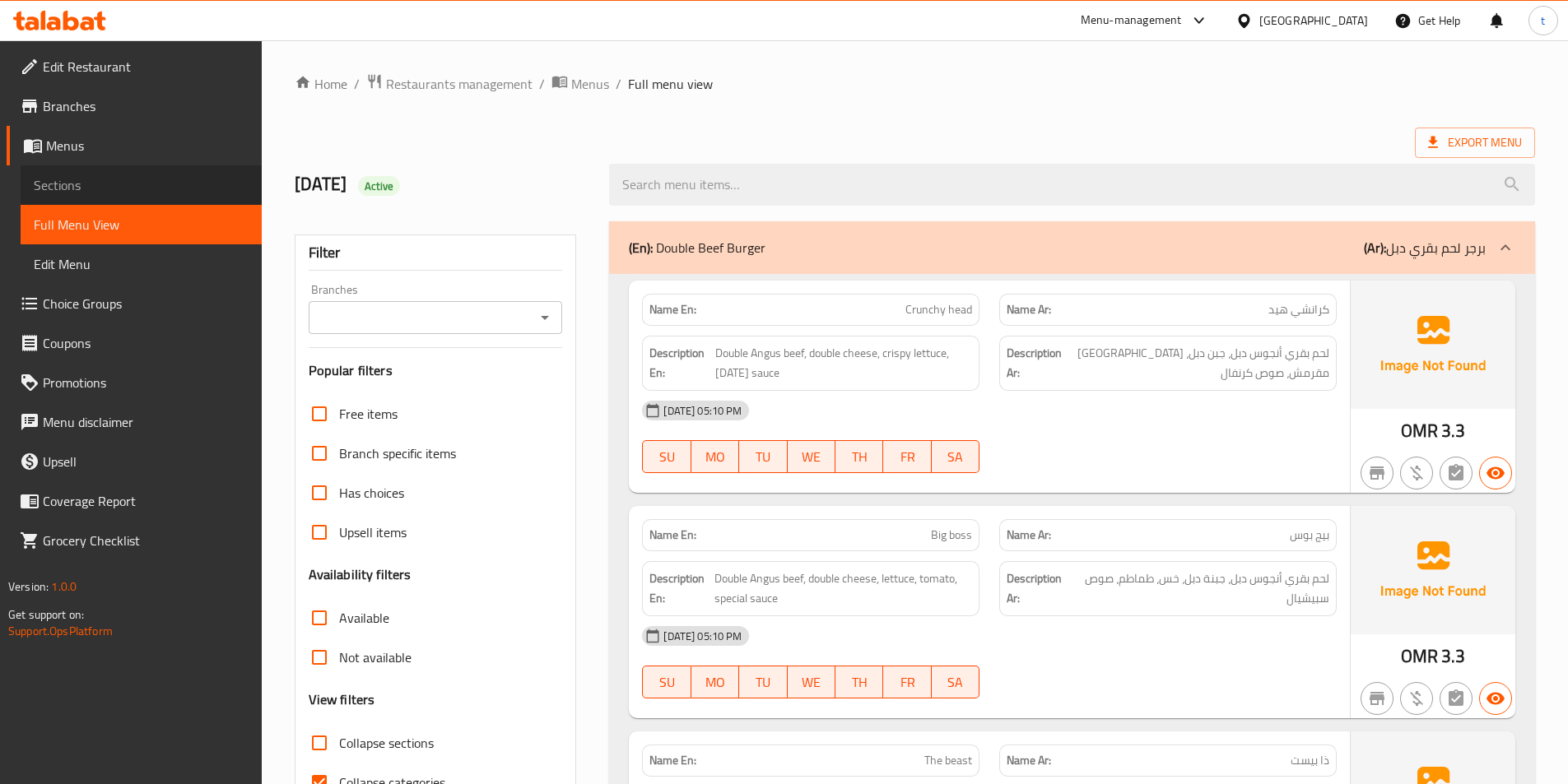
click at [89, 190] on span "Sections" at bounding box center [141, 185] width 215 height 20
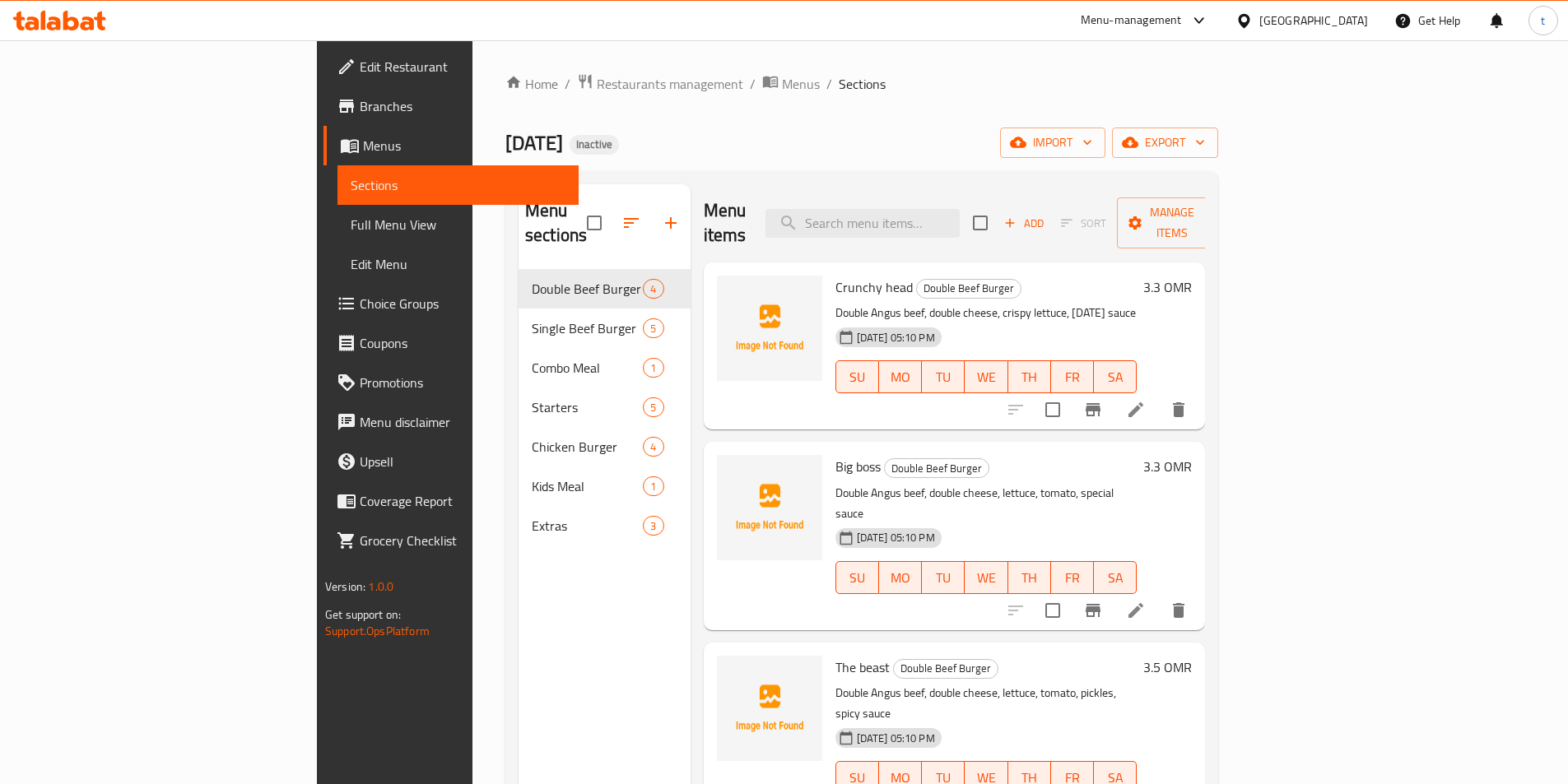
scroll to position [231, 0]
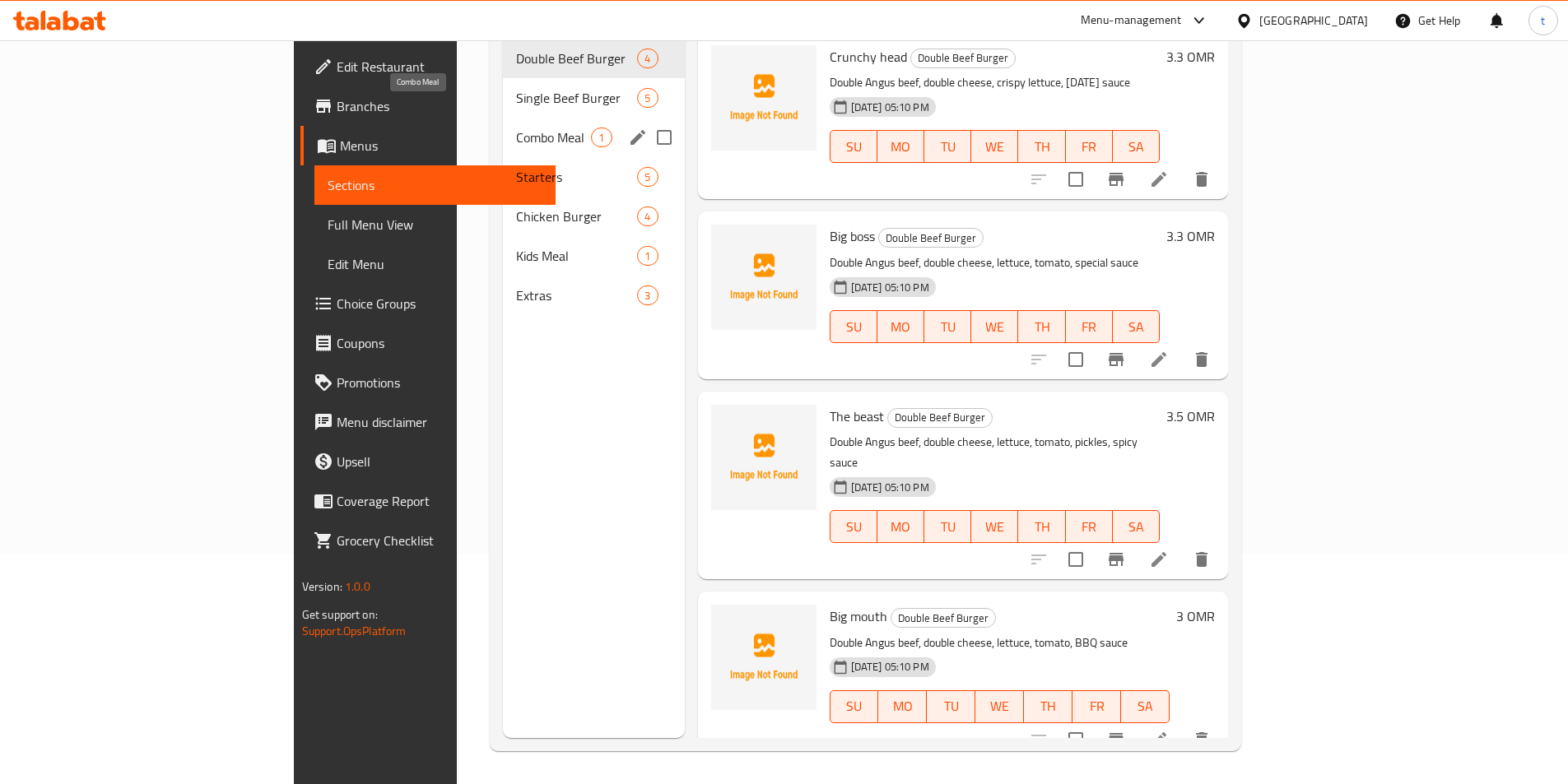
click at [516, 127] on span "Combo Meal" at bounding box center [553, 137] width 75 height 20
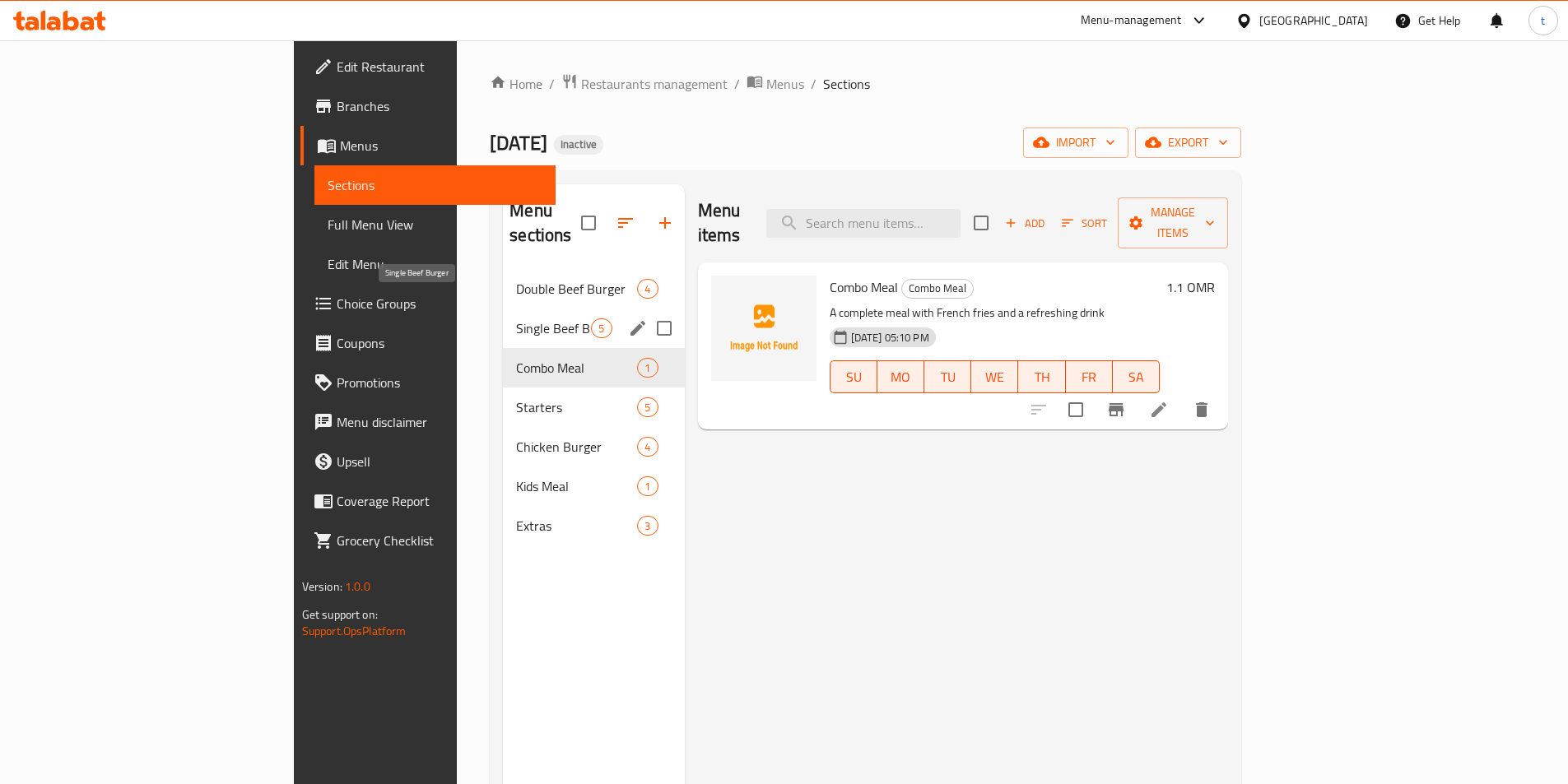
click at [516, 318] on span "Single Beef Burger" at bounding box center [553, 328] width 75 height 20
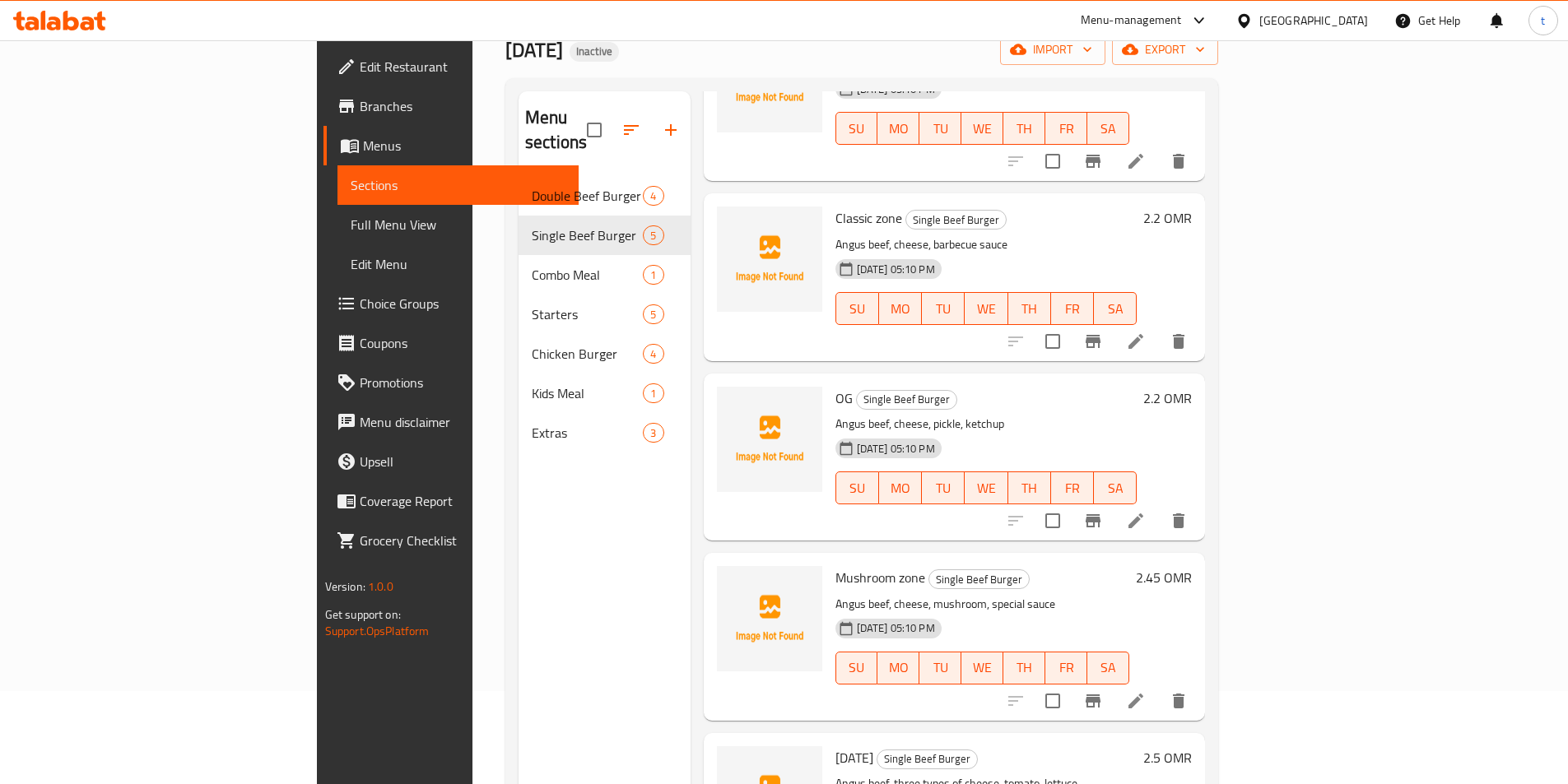
scroll to position [231, 0]
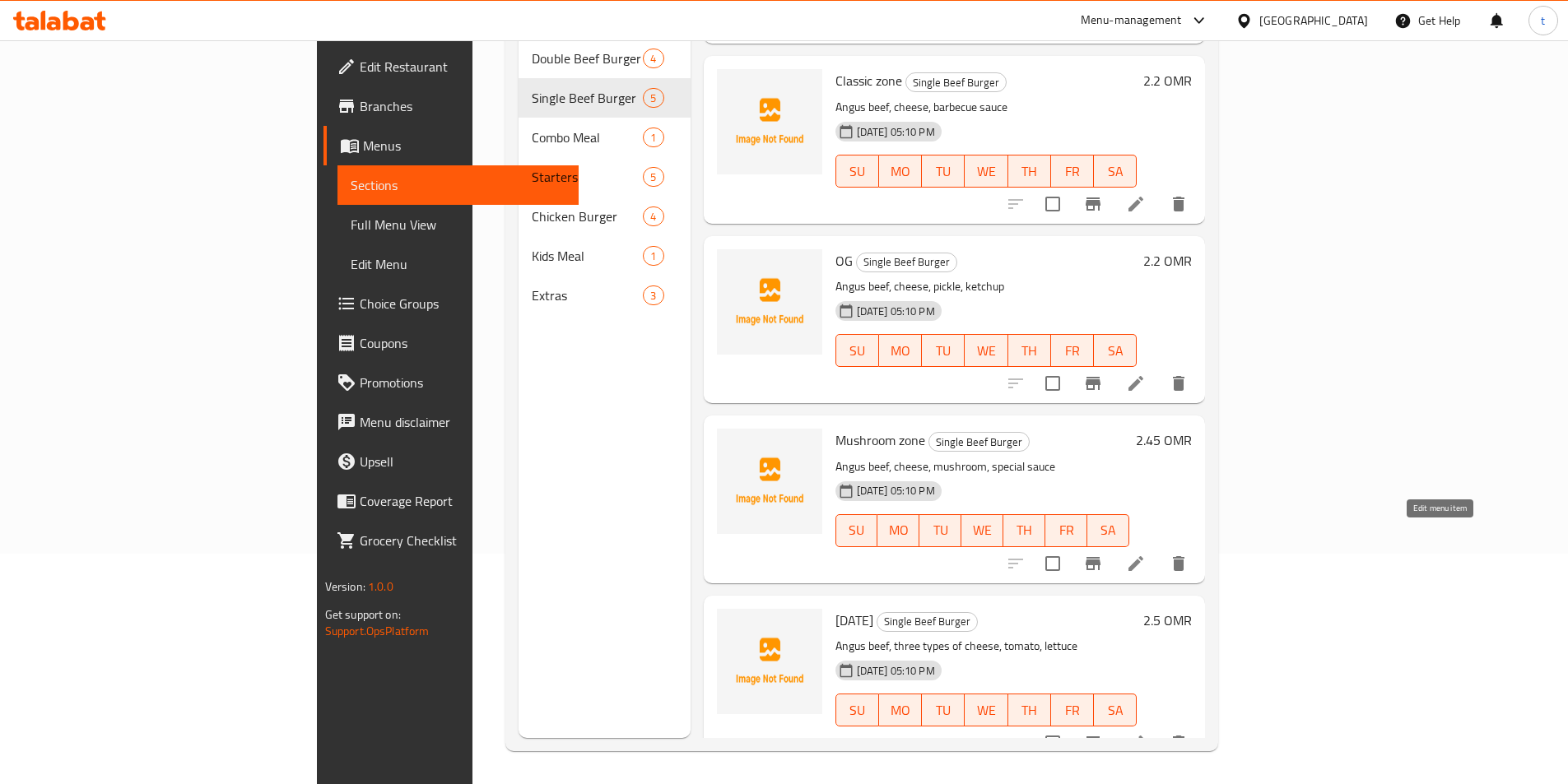
click at [1145, 553] on icon at bounding box center [1135, 563] width 20 height 20
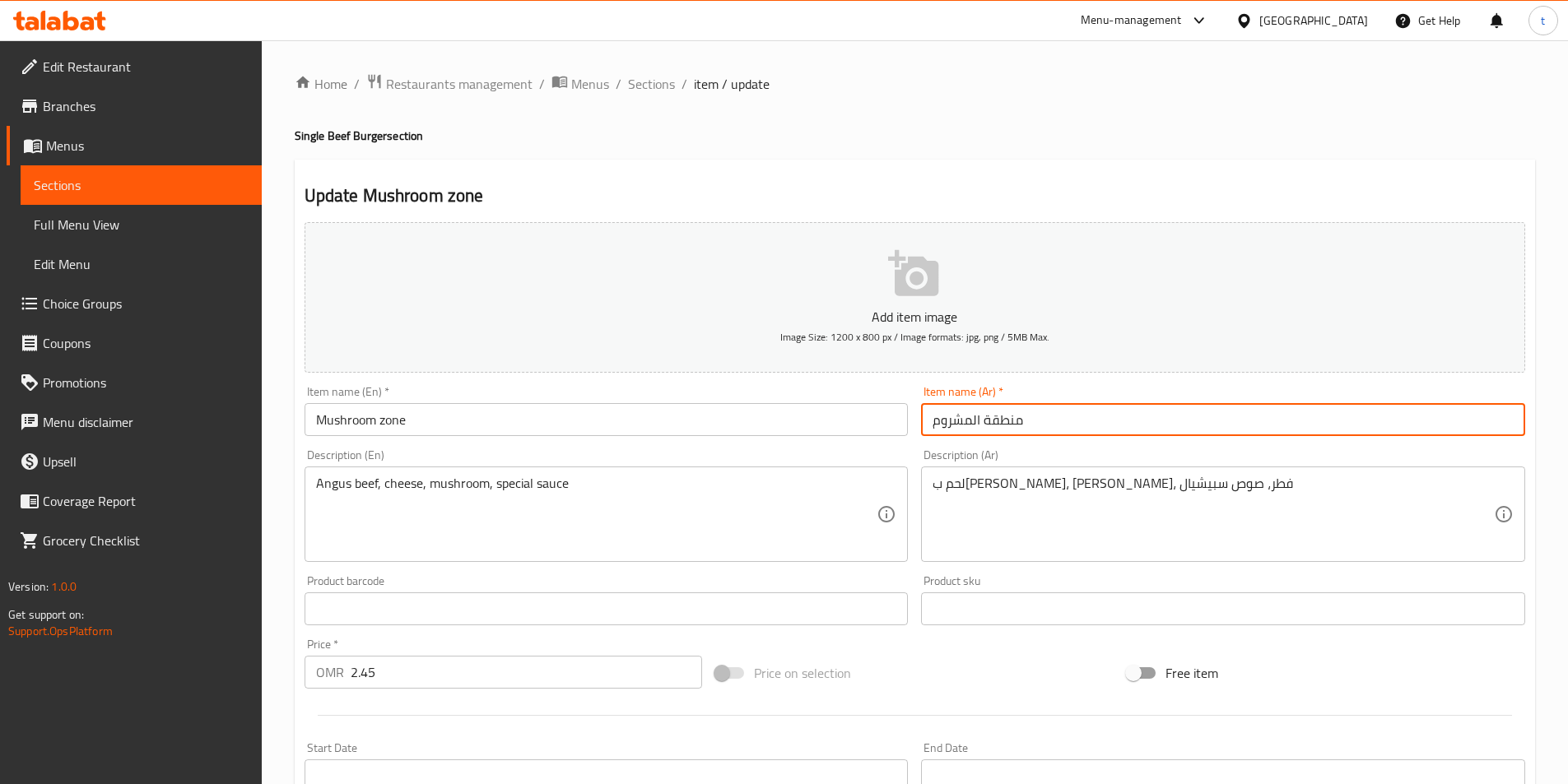
drag, startPoint x: 983, startPoint y: 419, endPoint x: 1044, endPoint y: 455, distance: 70.8
click at [986, 421] on input "منطقة المشروم" at bounding box center [1223, 419] width 604 height 33
click at [1041, 430] on input "مشروم" at bounding box center [1223, 419] width 604 height 33
type input "مشروم زون"
drag, startPoint x: 1031, startPoint y: 416, endPoint x: 888, endPoint y: 445, distance: 145.9
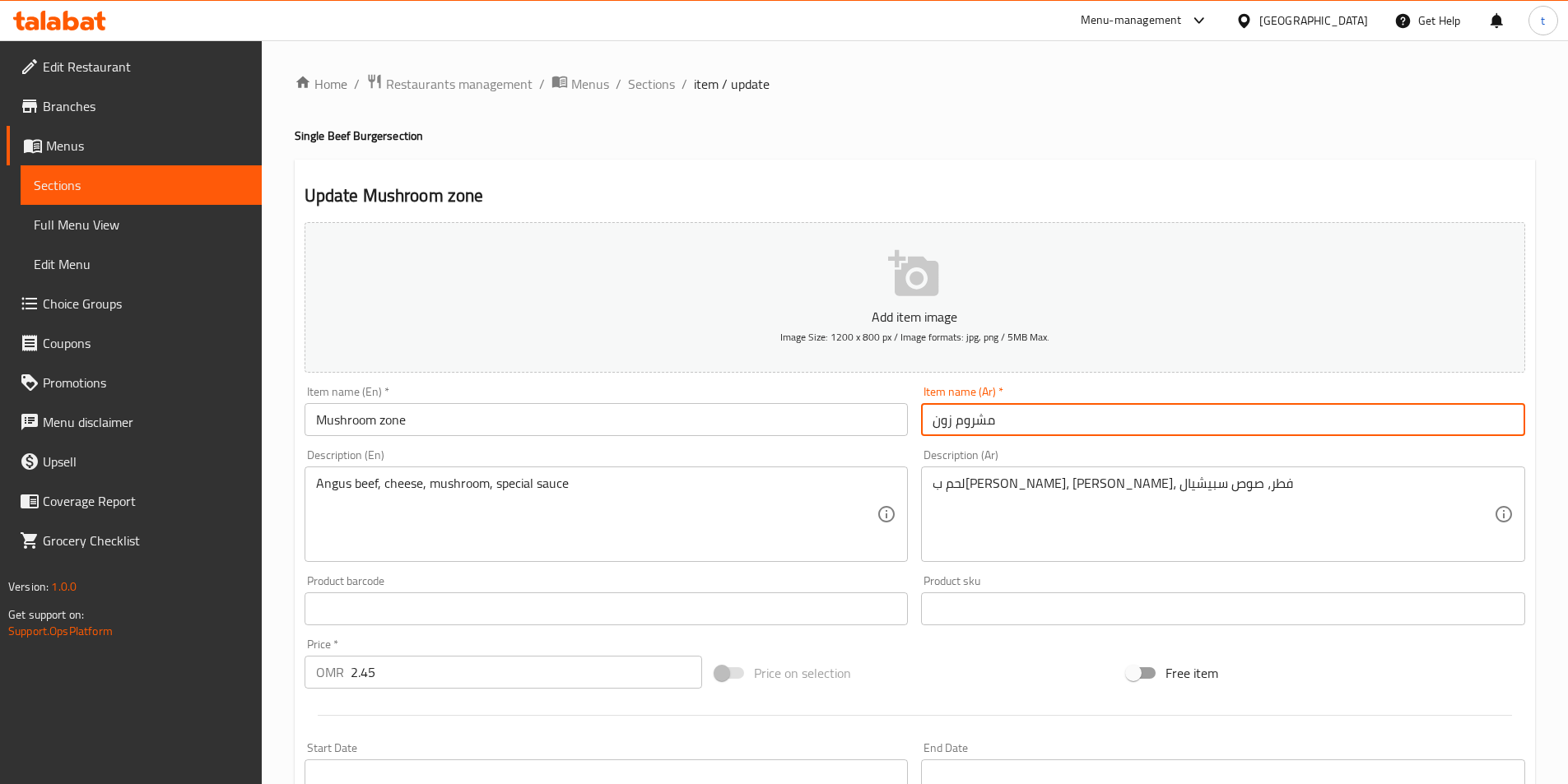
click at [888, 445] on div "Add item image Image Size: 1200 x 800 px / Image formats: jpg, png / 5MB Max. I…" at bounding box center [914, 570] width 1233 height 709
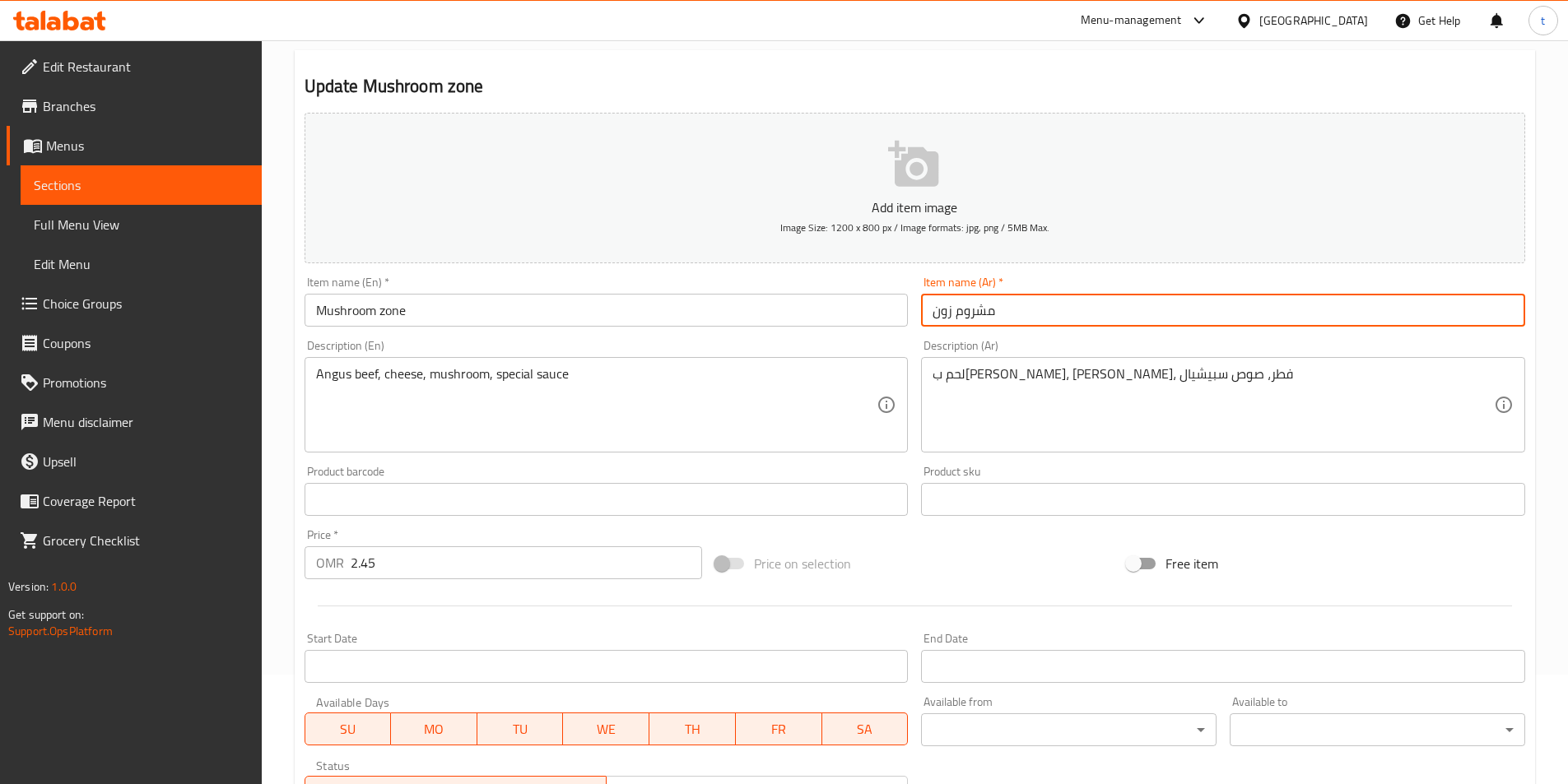
scroll to position [378, 0]
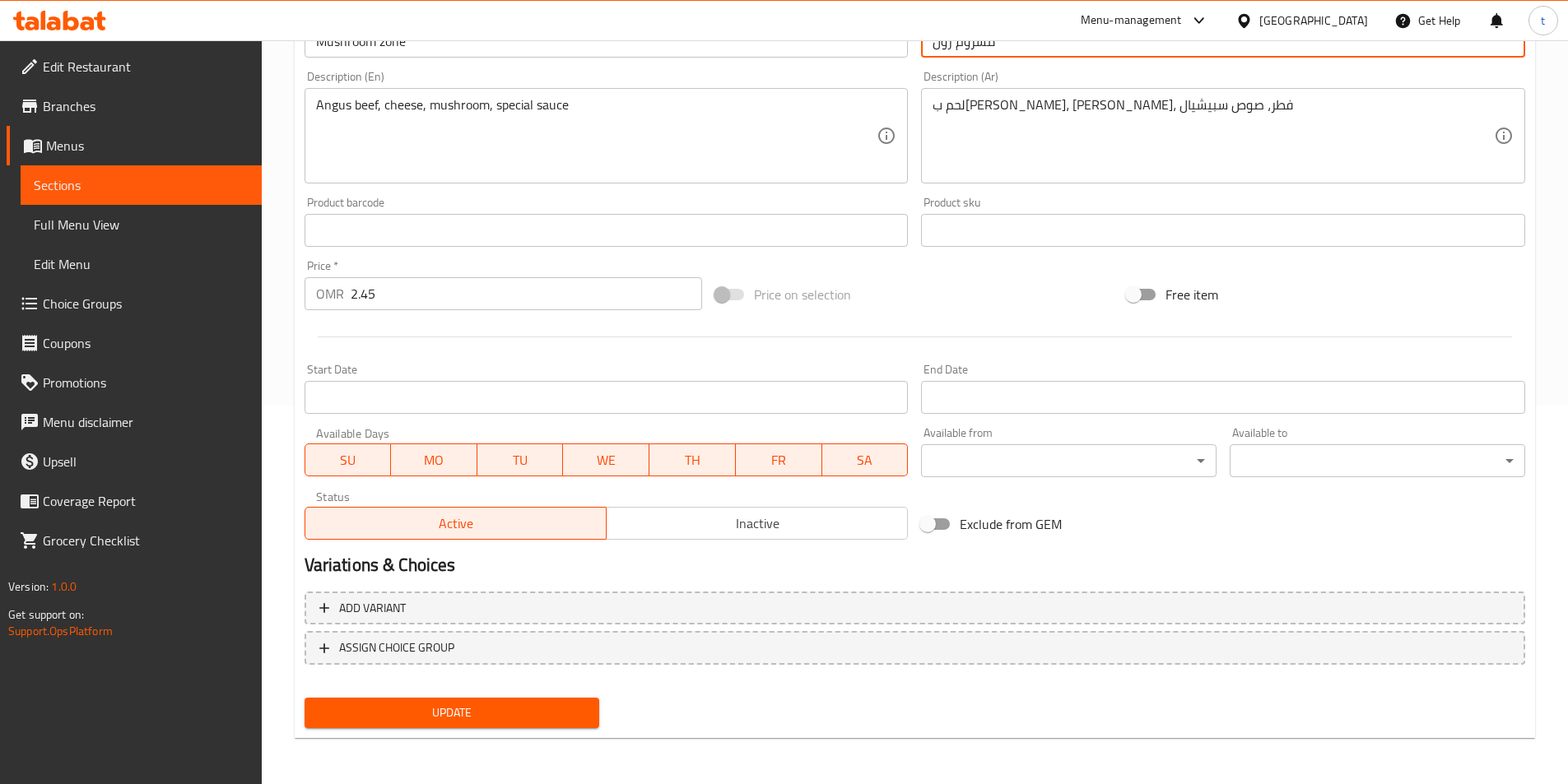
type input "مشروم زون"
click at [518, 704] on span "Update" at bounding box center [452, 712] width 269 height 21
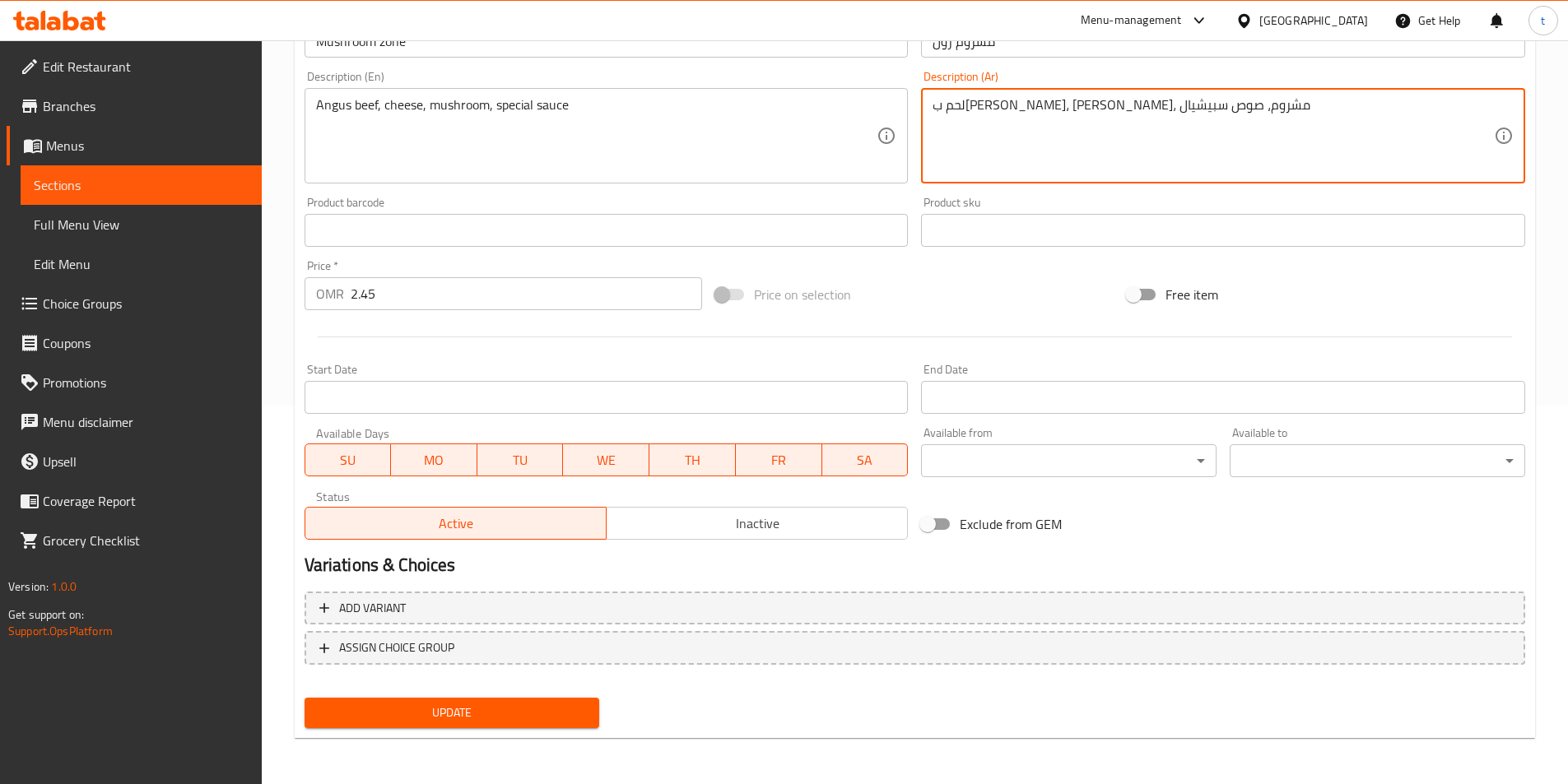
type textarea "لحم بقري أنجوس، جبن، مشروم، صوص سبيشيال"
click at [420, 710] on span "Update" at bounding box center [452, 712] width 269 height 21
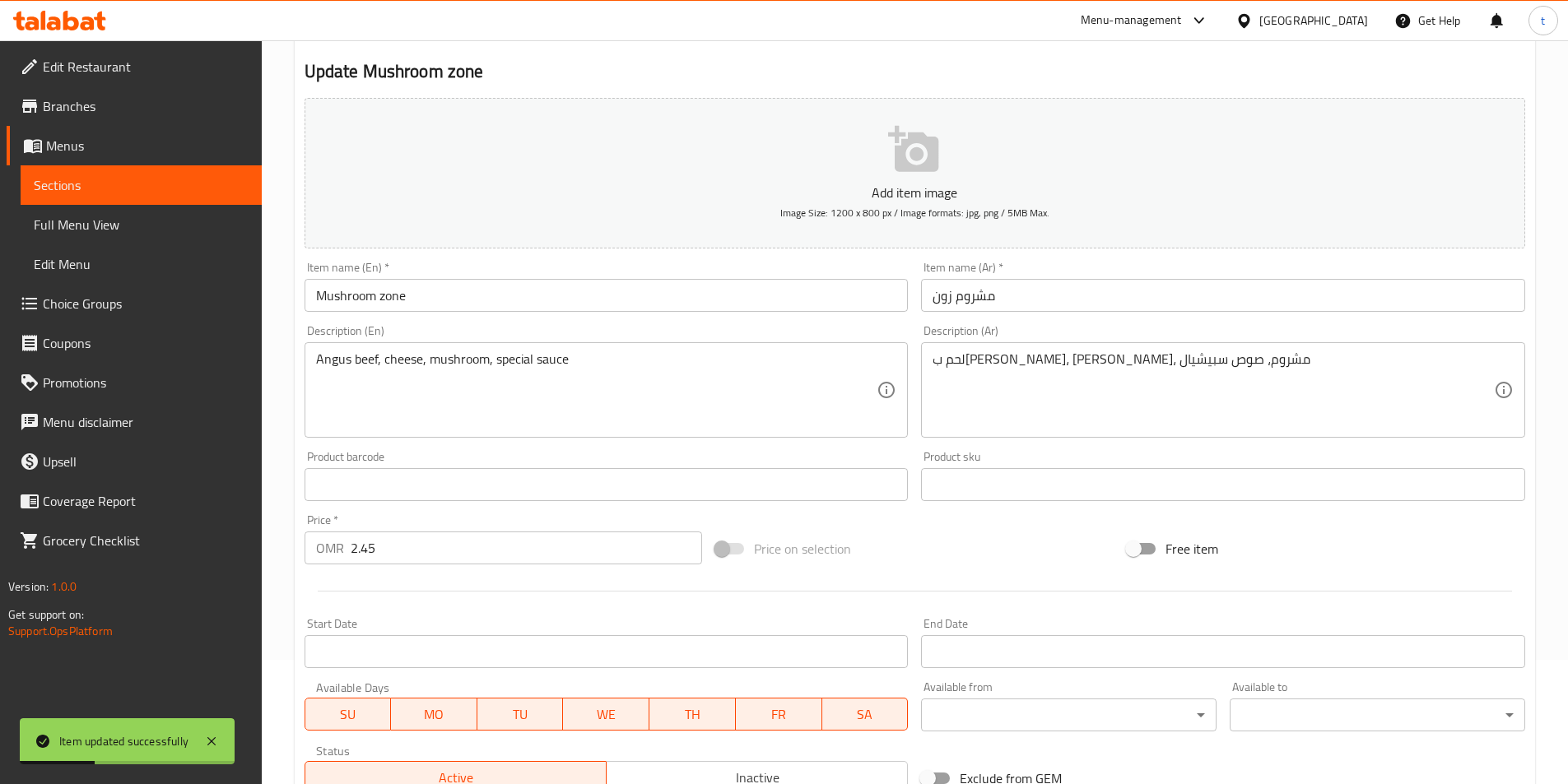
scroll to position [329, 0]
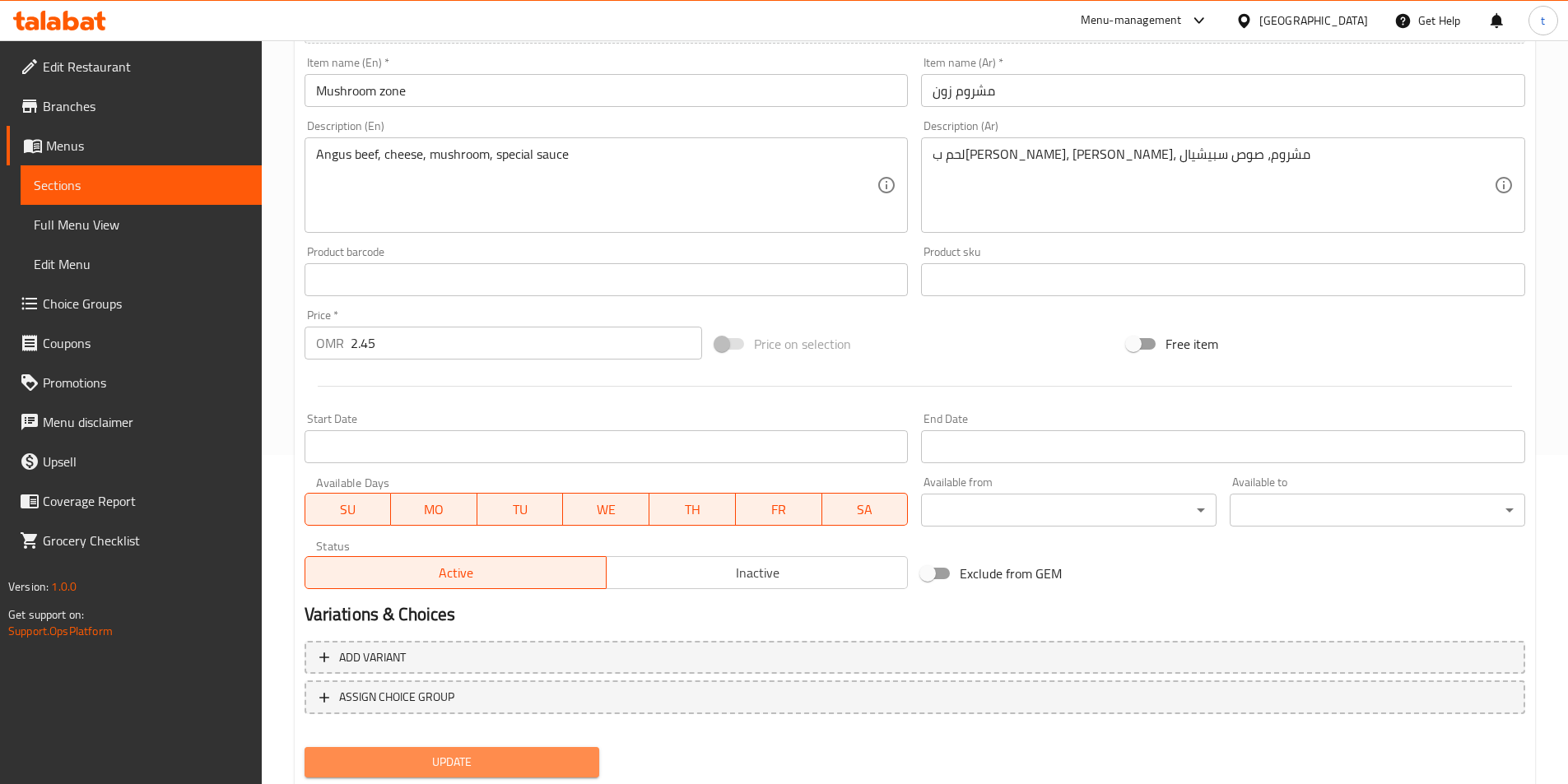
click at [433, 747] on button "Update" at bounding box center [453, 762] width 296 height 31
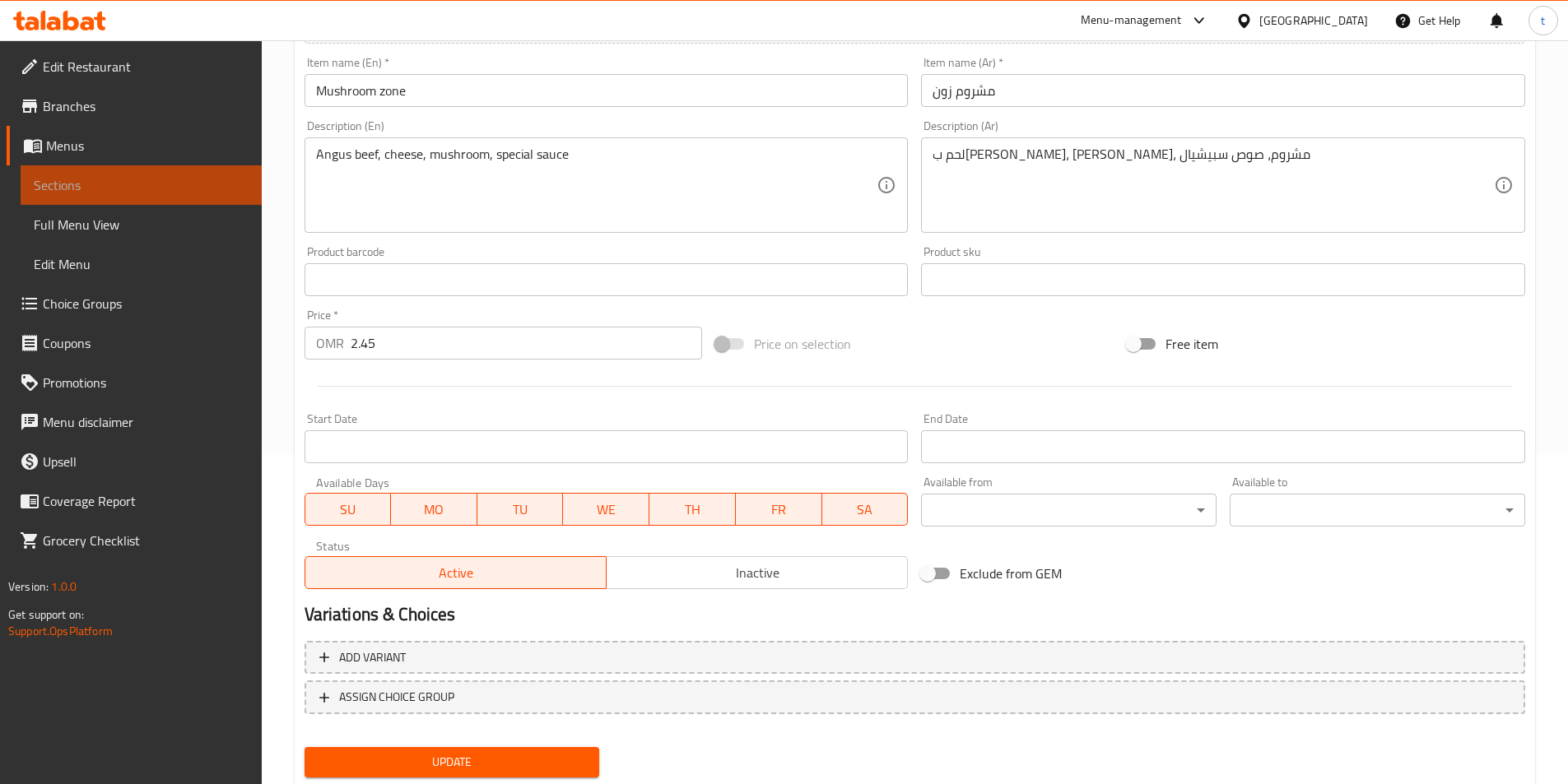
click at [82, 178] on span "Sections" at bounding box center [141, 185] width 215 height 20
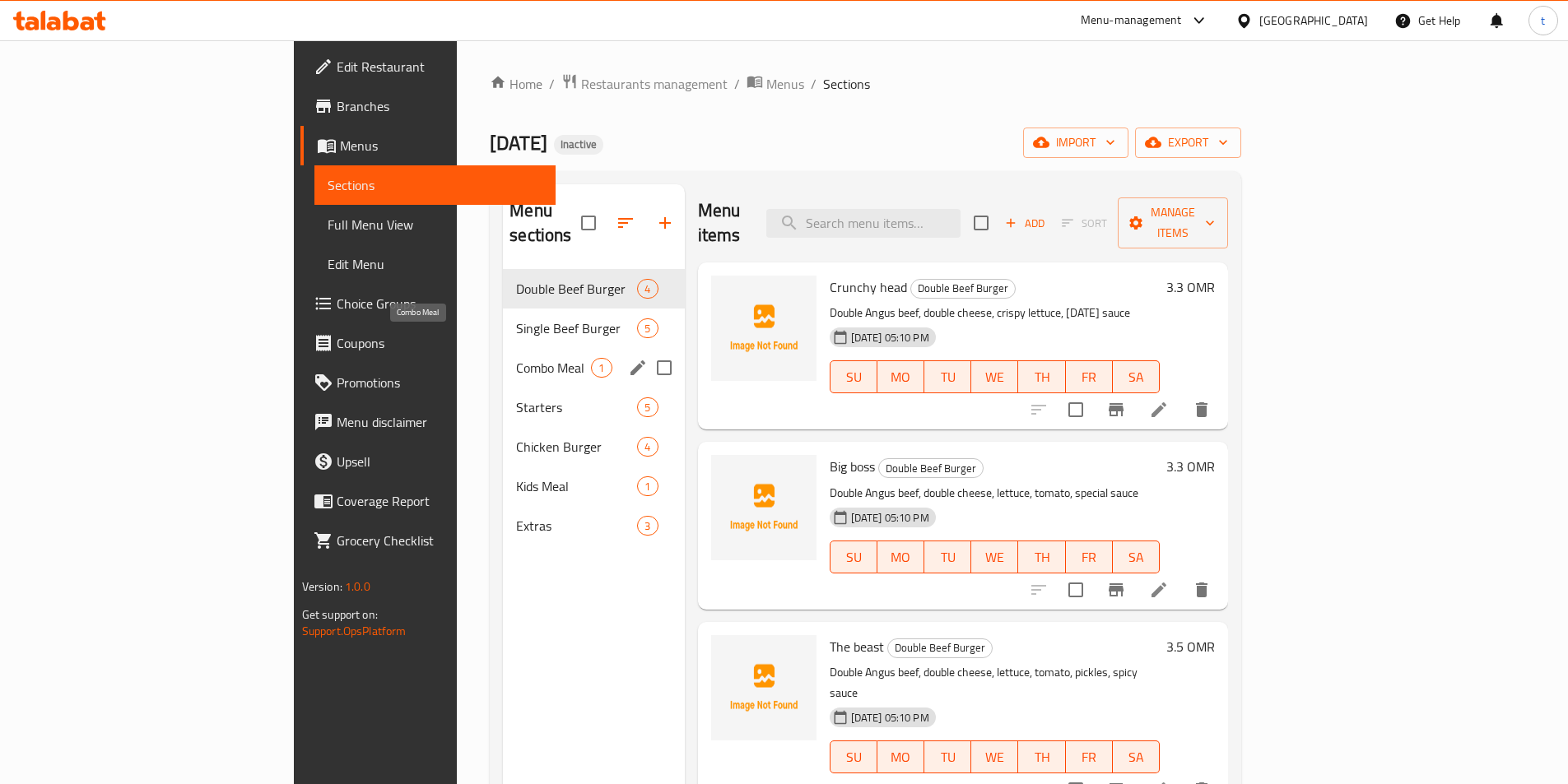
click at [516, 358] on span "Combo Meal" at bounding box center [553, 368] width 75 height 20
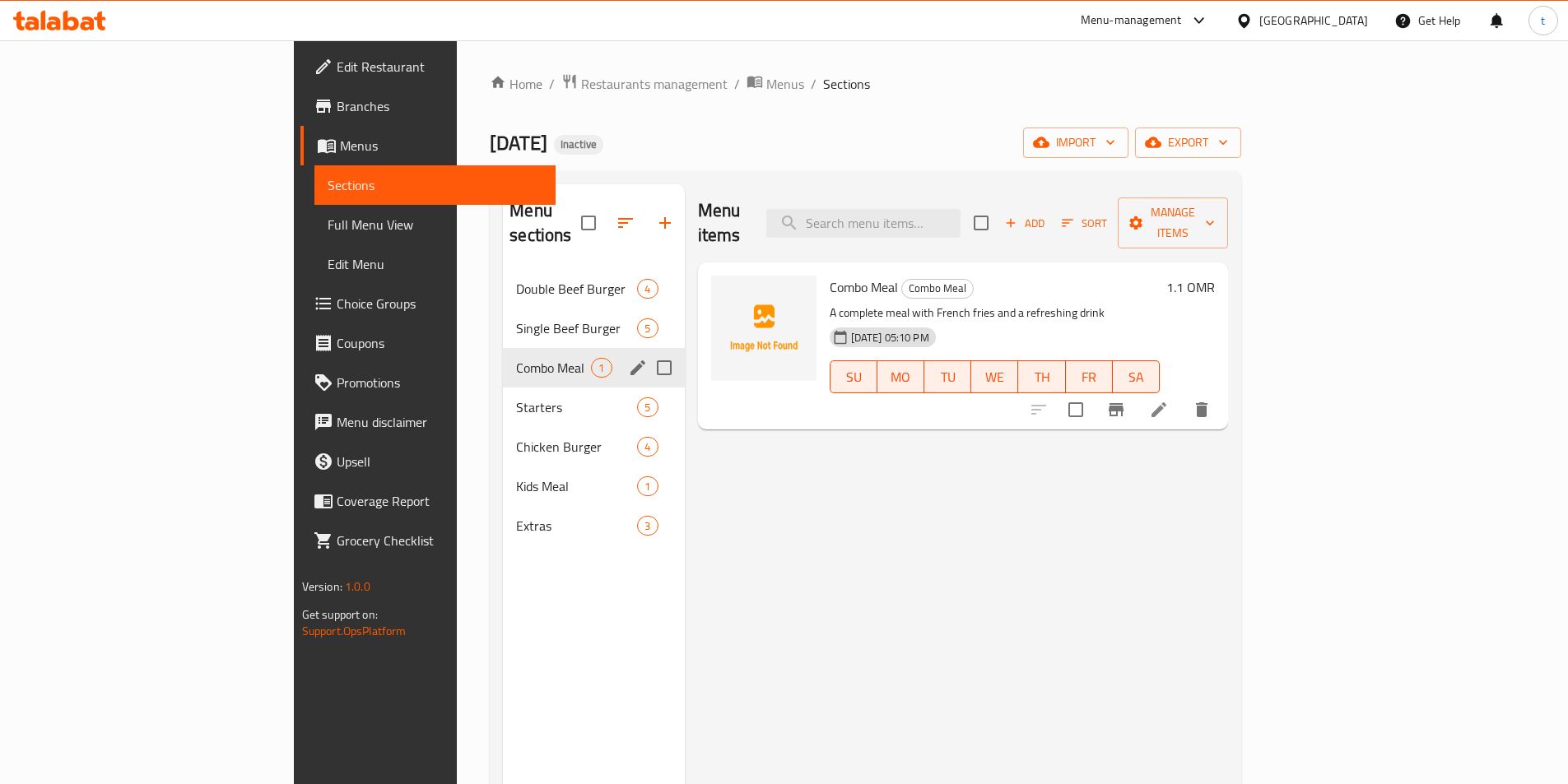
click at [646, 351] on input "Menu sections" at bounding box center [664, 368] width 34 height 34
checkbox input "true"
click at [606, 215] on icon "button" at bounding box center [616, 223] width 20 height 20
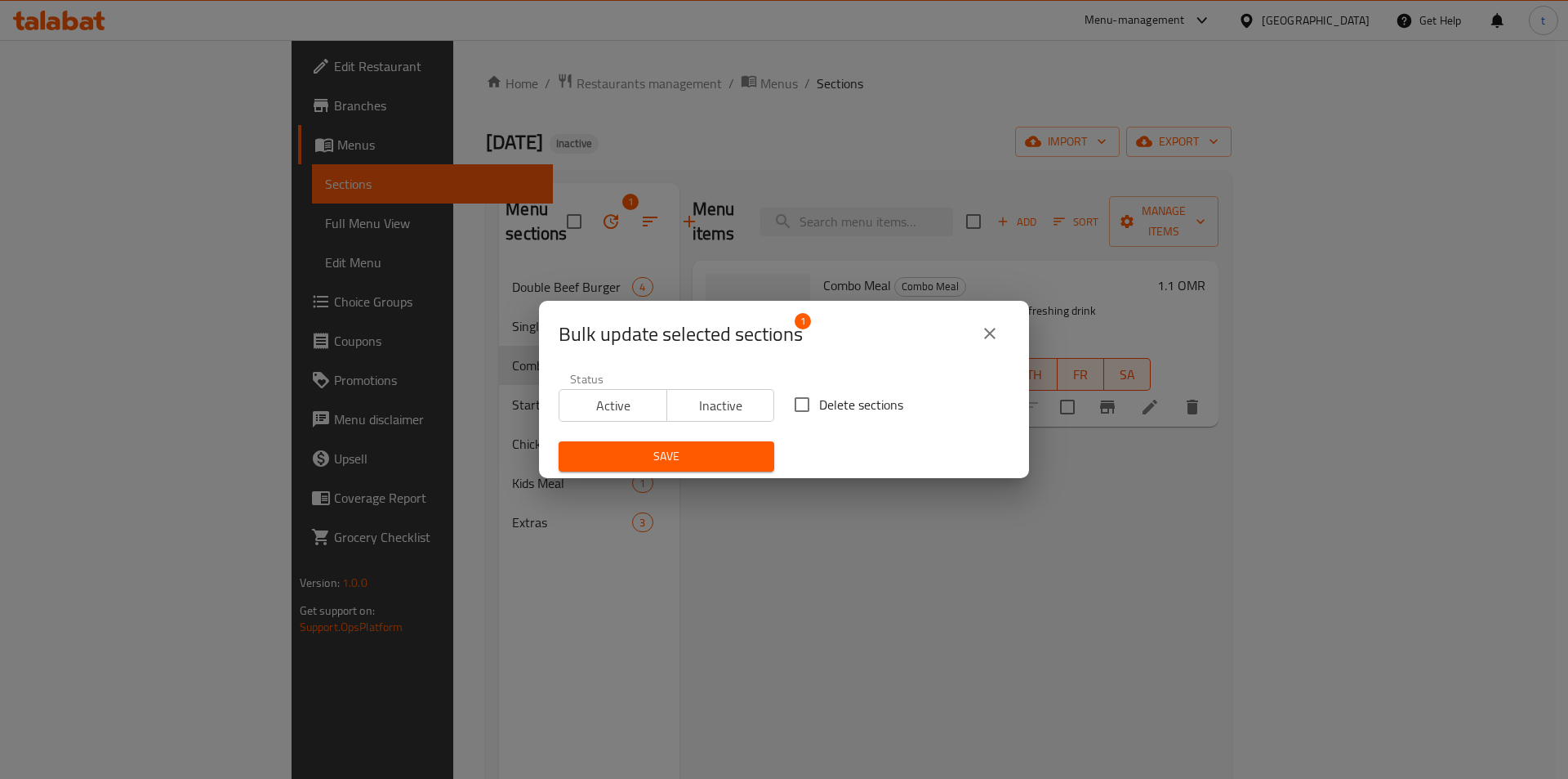
click at [796, 407] on input "Delete sections" at bounding box center [802, 405] width 34 height 34
checkbox input "true"
click at [654, 446] on span "Save" at bounding box center [667, 456] width 190 height 21
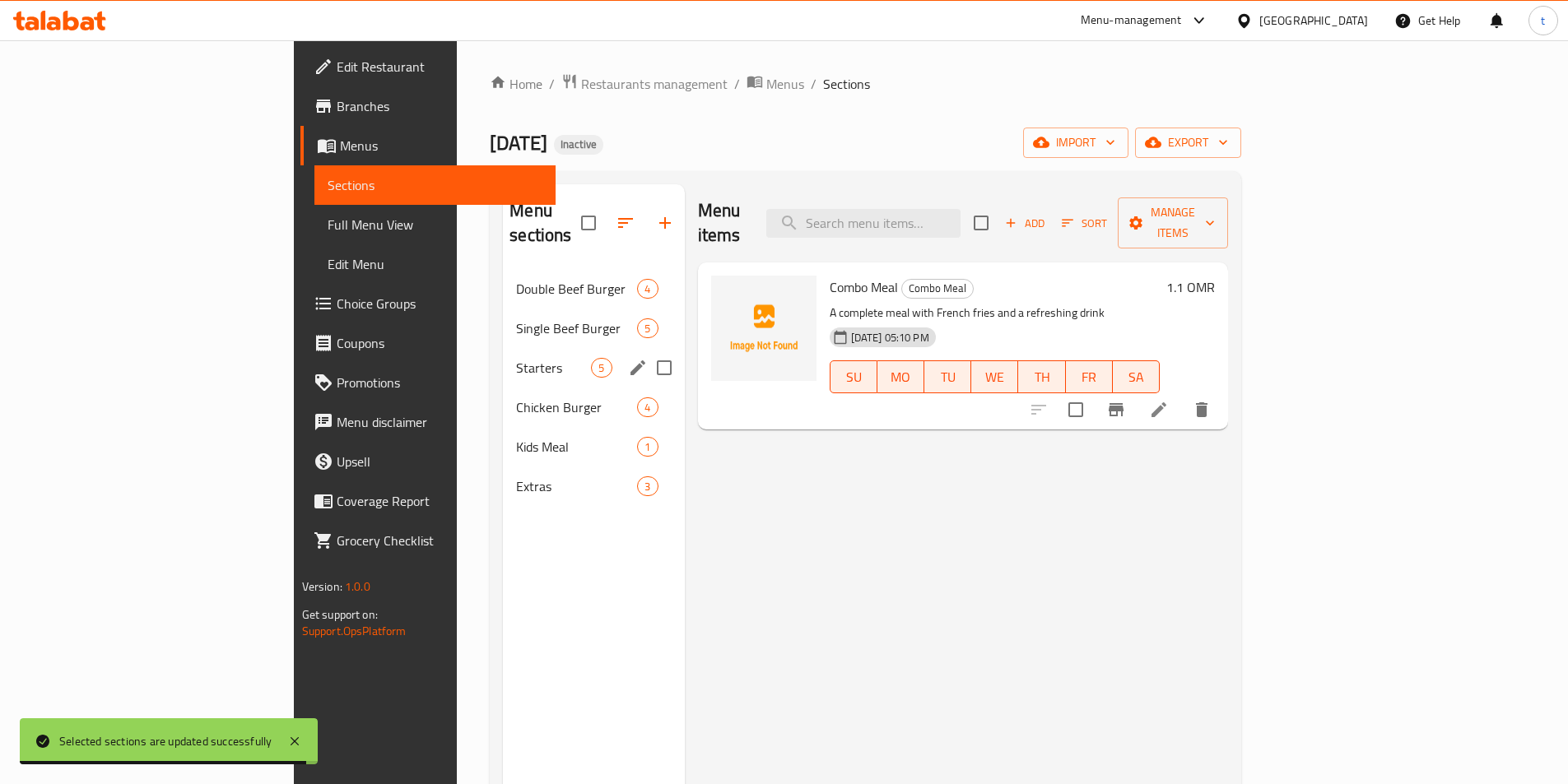
click at [516, 358] on span "Starters" at bounding box center [553, 368] width 75 height 20
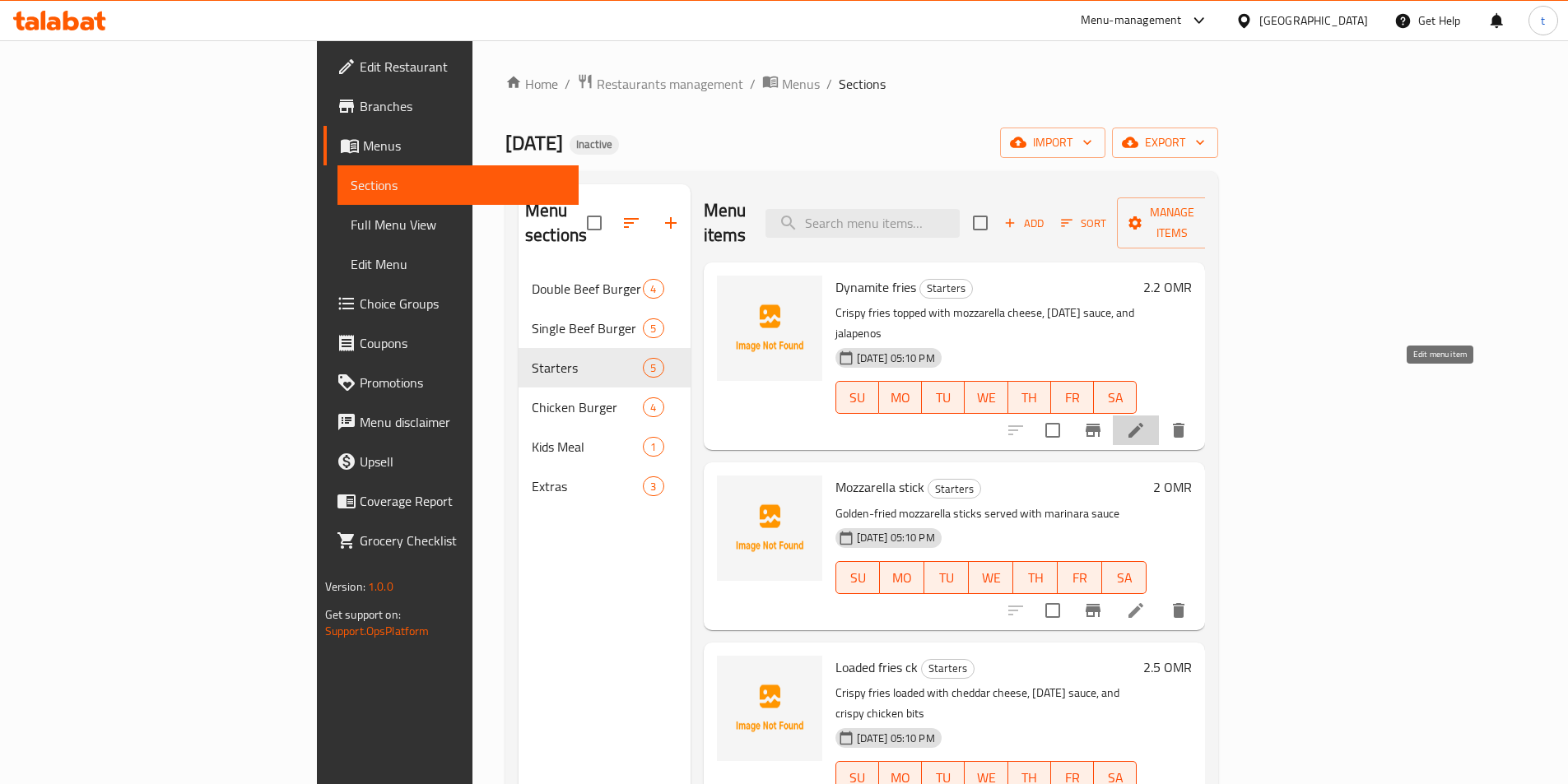
click at [1143, 423] on icon at bounding box center [1135, 430] width 14 height 14
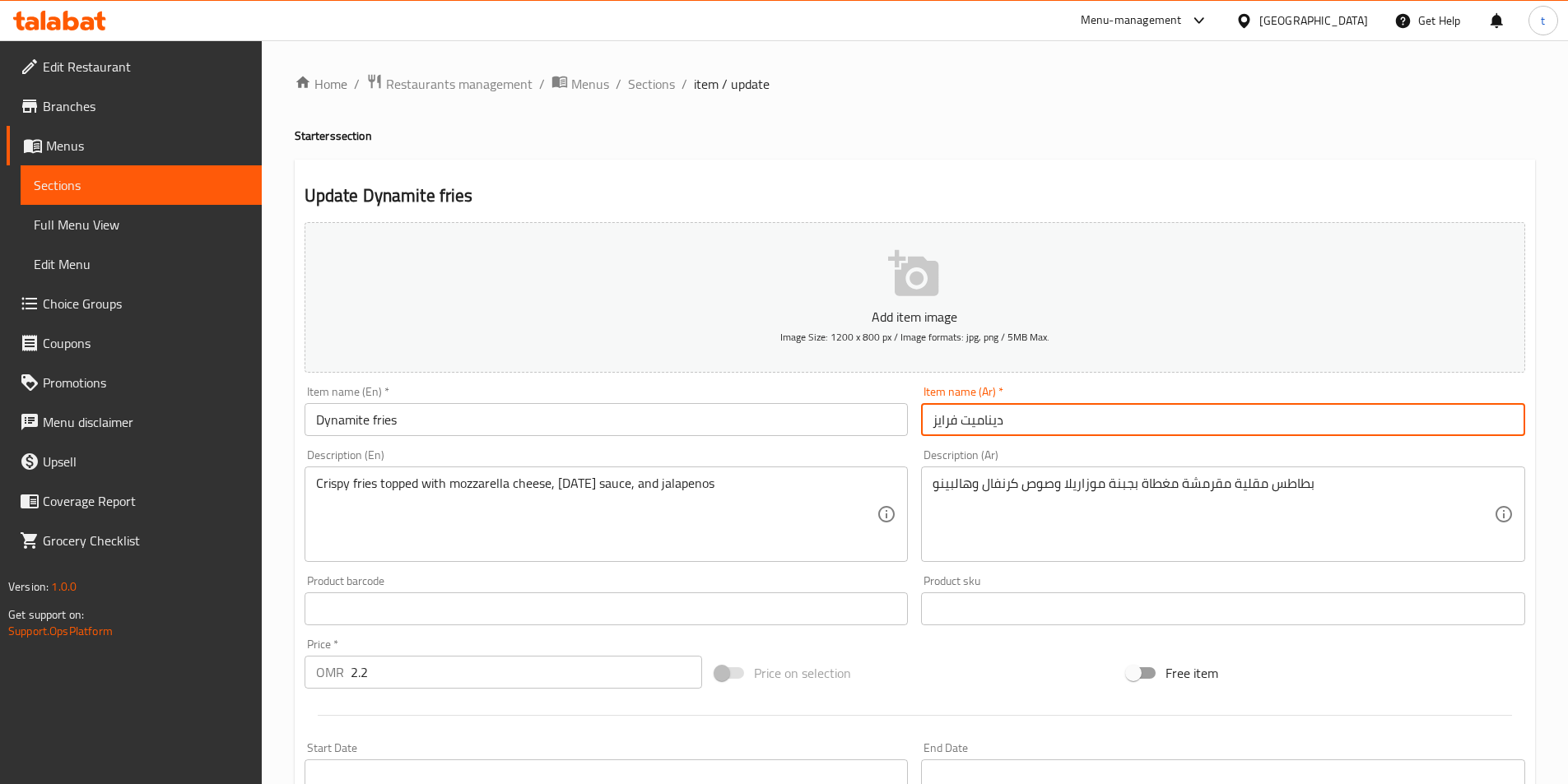
click at [931, 419] on input "ديناميت فرايز" at bounding box center [1223, 419] width 604 height 33
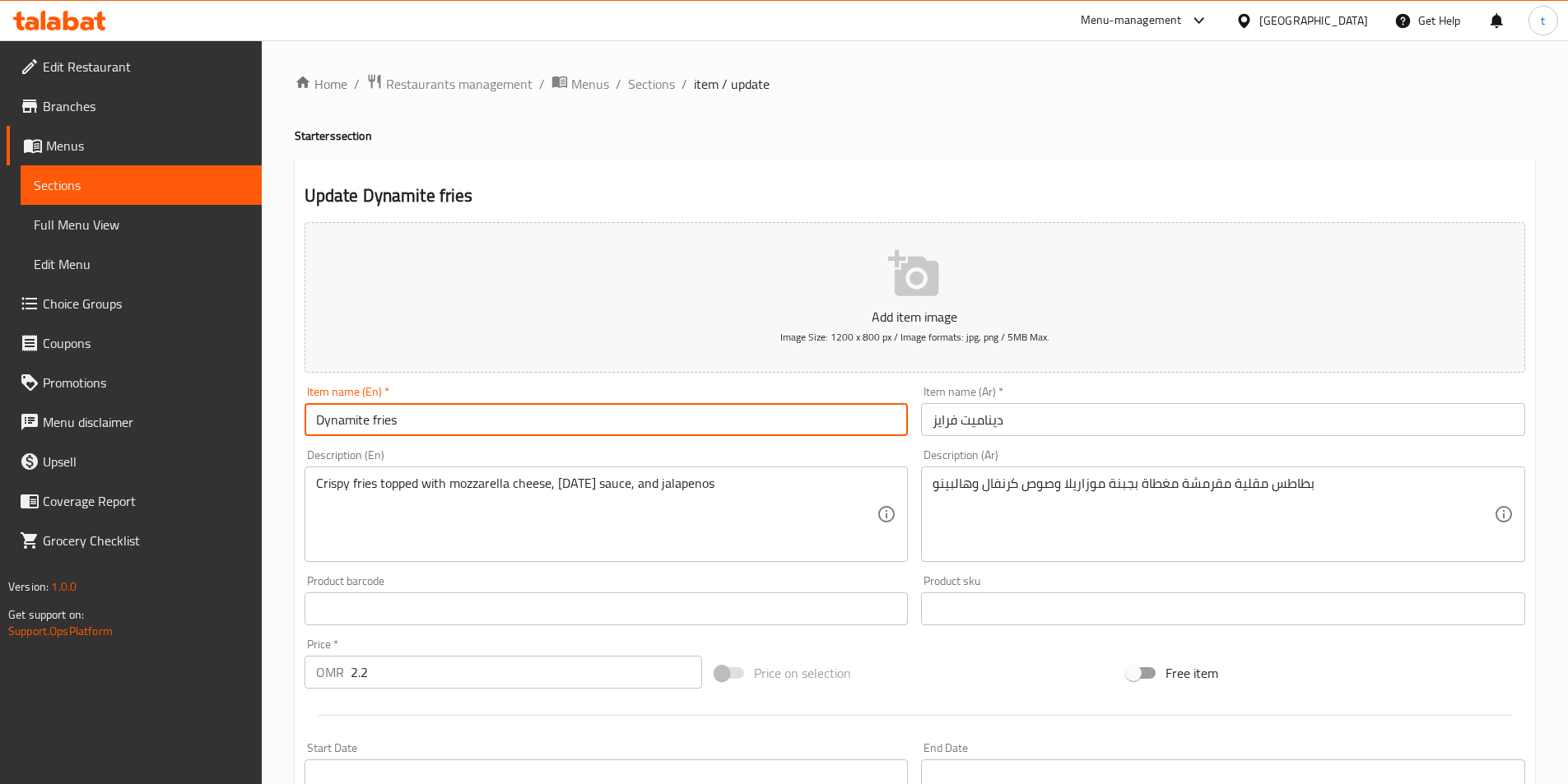
click at [535, 433] on input "Dynamite fries" at bounding box center [607, 419] width 604 height 33
drag, startPoint x: 472, startPoint y: 415, endPoint x: 373, endPoint y: 422, distance: 99.2
click at [373, 422] on input "Dynamite fries" at bounding box center [607, 419] width 604 height 33
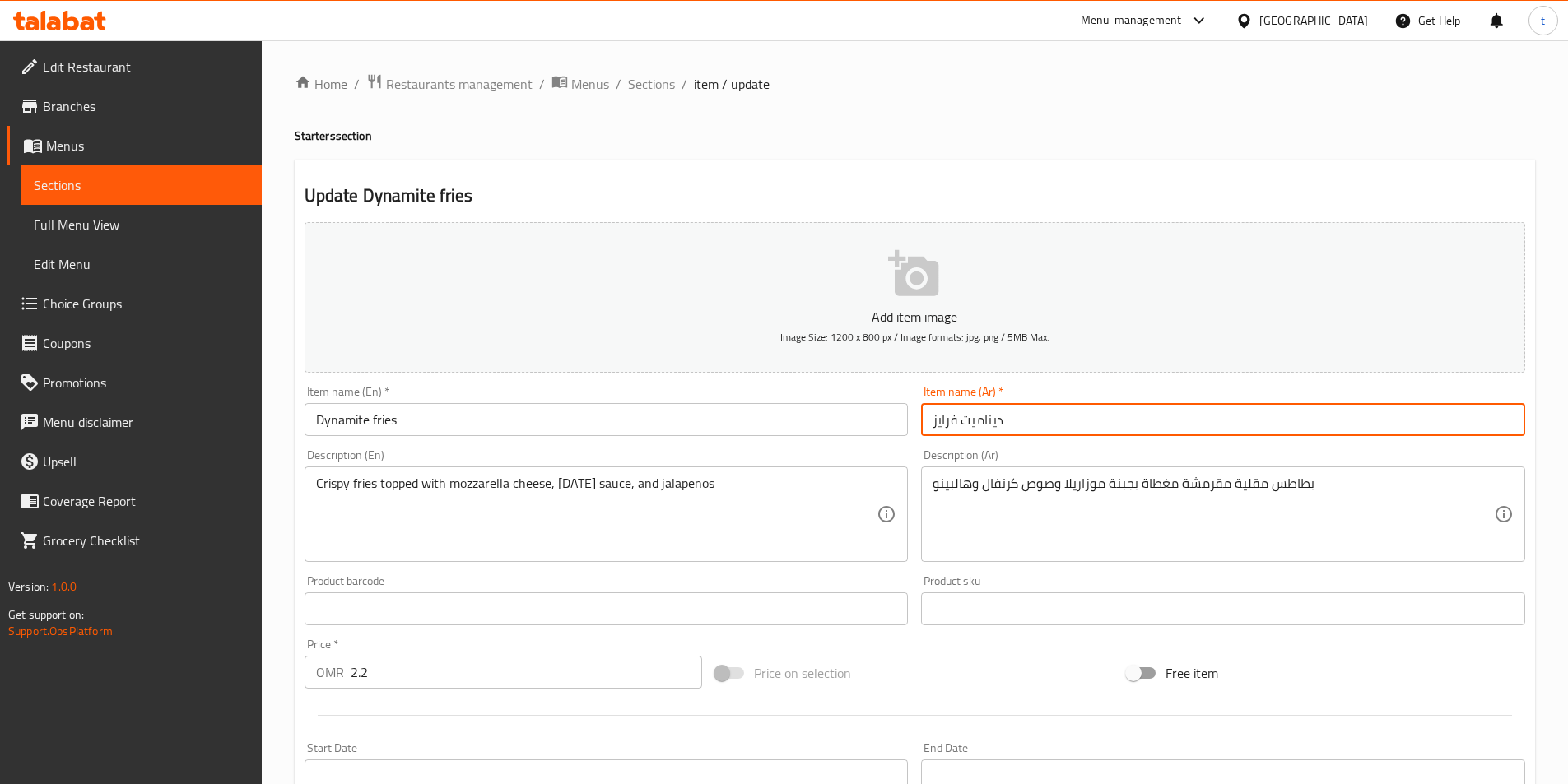
drag, startPoint x: 928, startPoint y: 418, endPoint x: 959, endPoint y: 422, distance: 31.3
click at [959, 422] on input "ديناميت فرايز" at bounding box center [1223, 419] width 604 height 33
paste input "بطاطا مقلية"
click at [984, 423] on input "ديناميت بطاطا مقلية" at bounding box center [1223, 419] width 604 height 33
click at [995, 420] on input "ديناميت بطاطا مقلية" at bounding box center [1223, 419] width 604 height 33
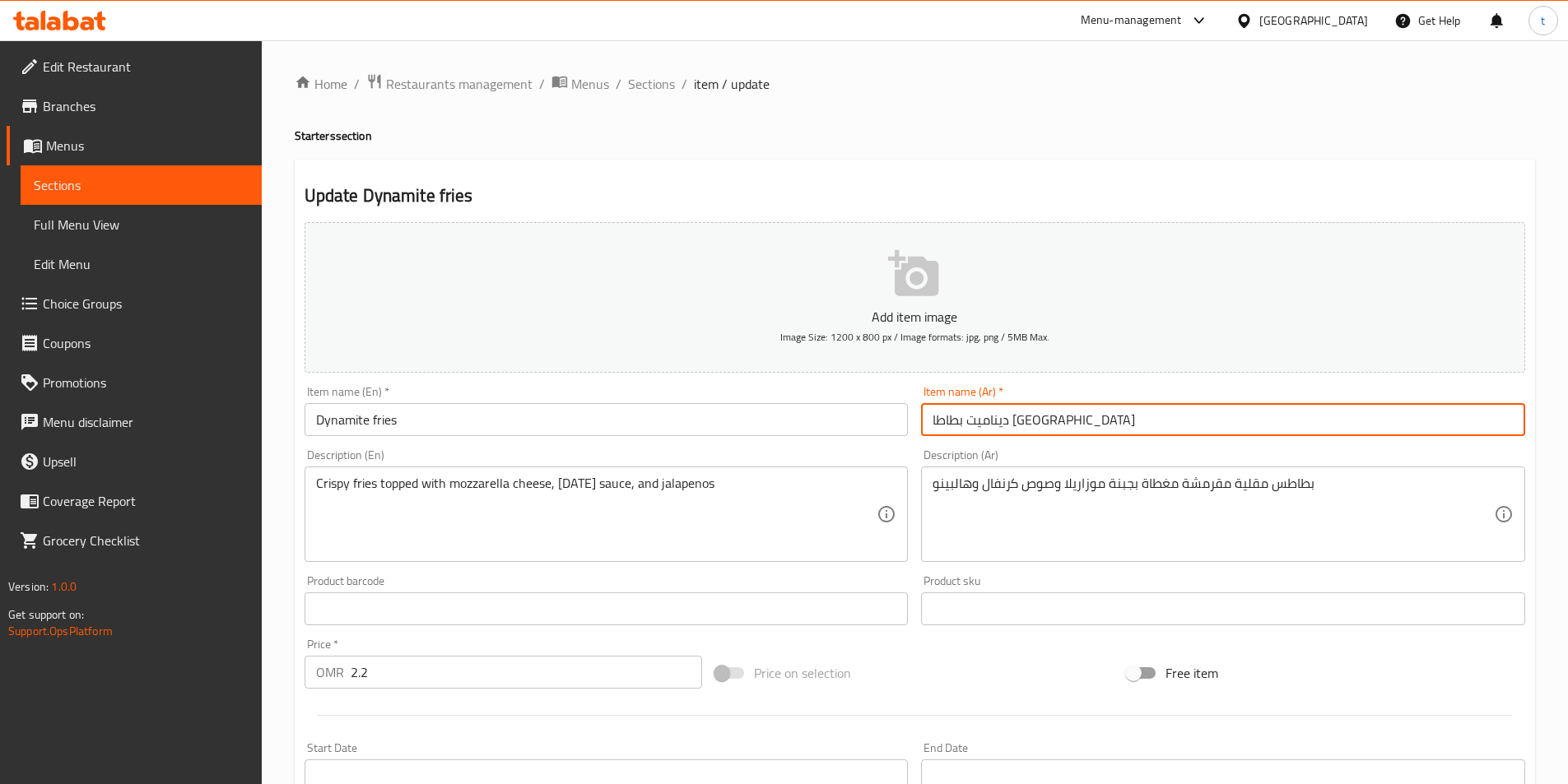
click at [1021, 421] on input "ديناميت بطاطا مقلية" at bounding box center [1223, 419] width 604 height 33
click at [1020, 415] on input "بطاطا مقلية" at bounding box center [1223, 419] width 604 height 33
paste input "ديناميت"
click at [977, 424] on input "بطاطا مقليةديناميت" at bounding box center [1223, 419] width 604 height 33
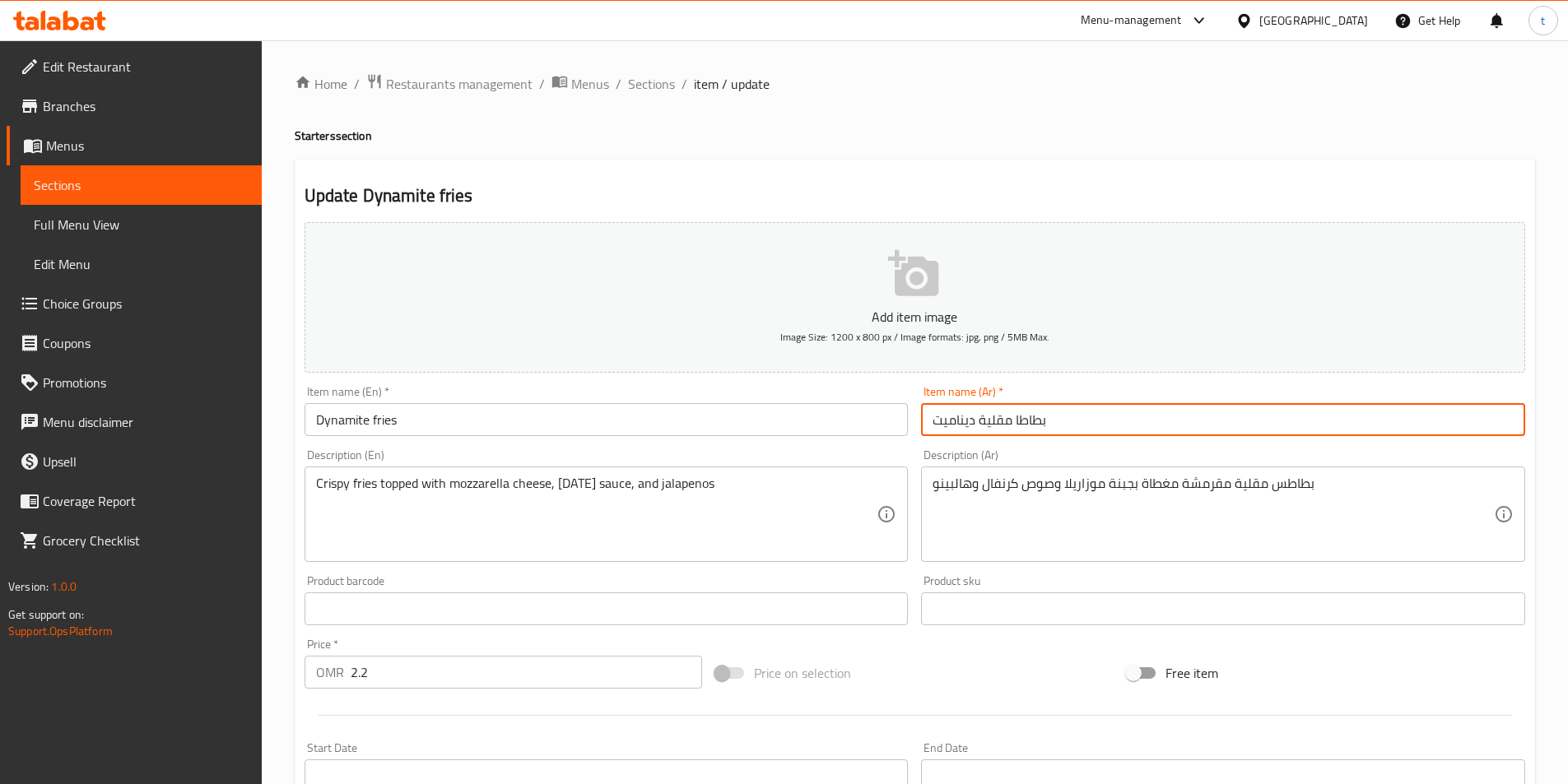
click at [1049, 412] on input "بطاطا مقلية ديناميت" at bounding box center [1223, 419] width 604 height 33
click at [1069, 423] on input "بطاطا مقلية ديناميت" at bounding box center [1223, 419] width 604 height 33
click at [931, 416] on input "بطاطا مقلية ديناميت" at bounding box center [1223, 419] width 604 height 33
click at [1018, 419] on input "بطاطا مقلية ديناميت" at bounding box center [1223, 419] width 604 height 33
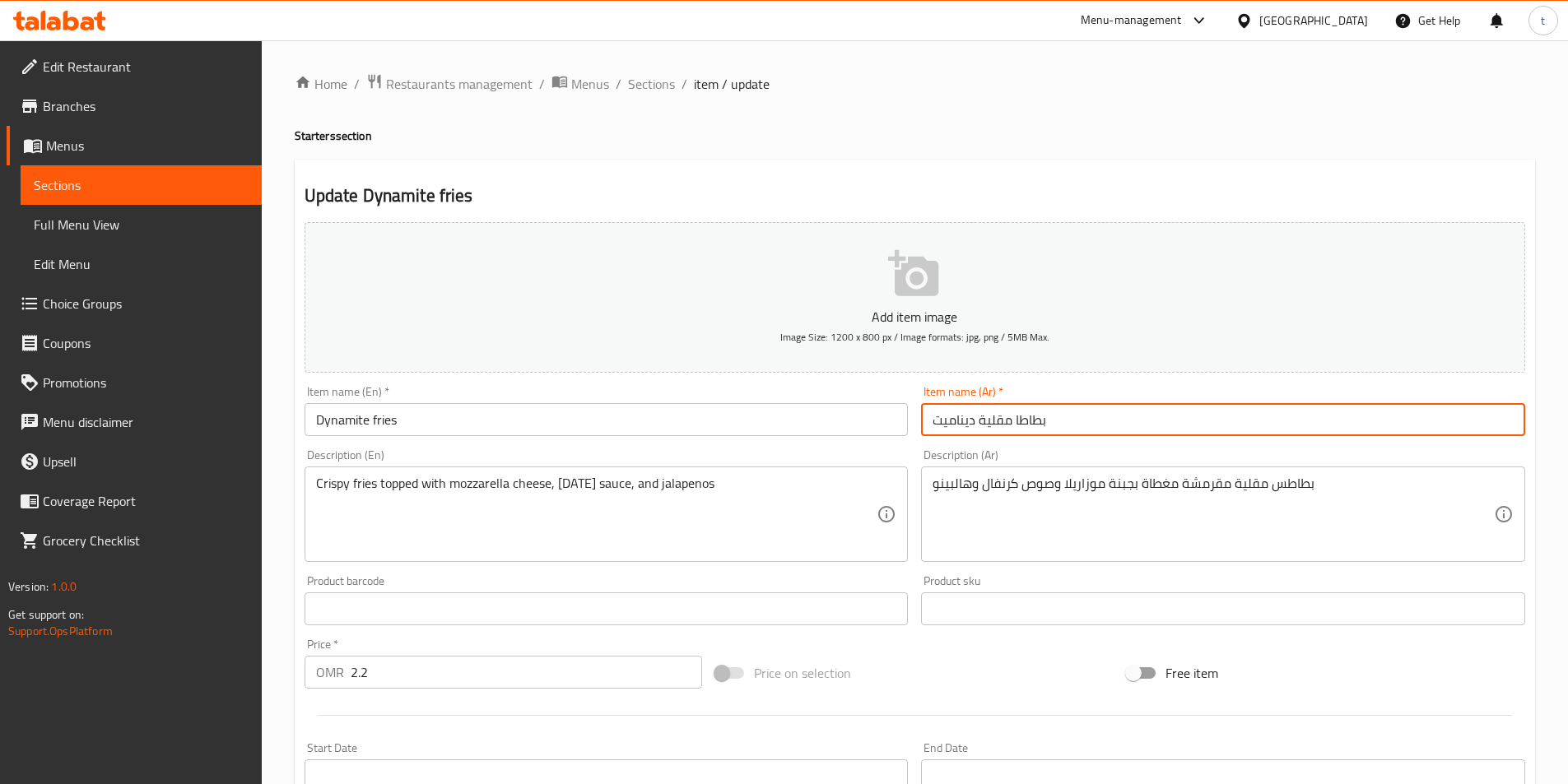
click at [995, 419] on input "بطاطا مقلية ديناميت" at bounding box center [1223, 419] width 604 height 33
drag, startPoint x: 977, startPoint y: 418, endPoint x: 1076, endPoint y: 417, distance: 99.0
click at [1076, 417] on input "بطاطا مقلية ديناميت" at bounding box center [1223, 419] width 604 height 33
click at [995, 423] on input "ديناميت" at bounding box center [1223, 419] width 604 height 33
paste input "بطاطا مقلية"
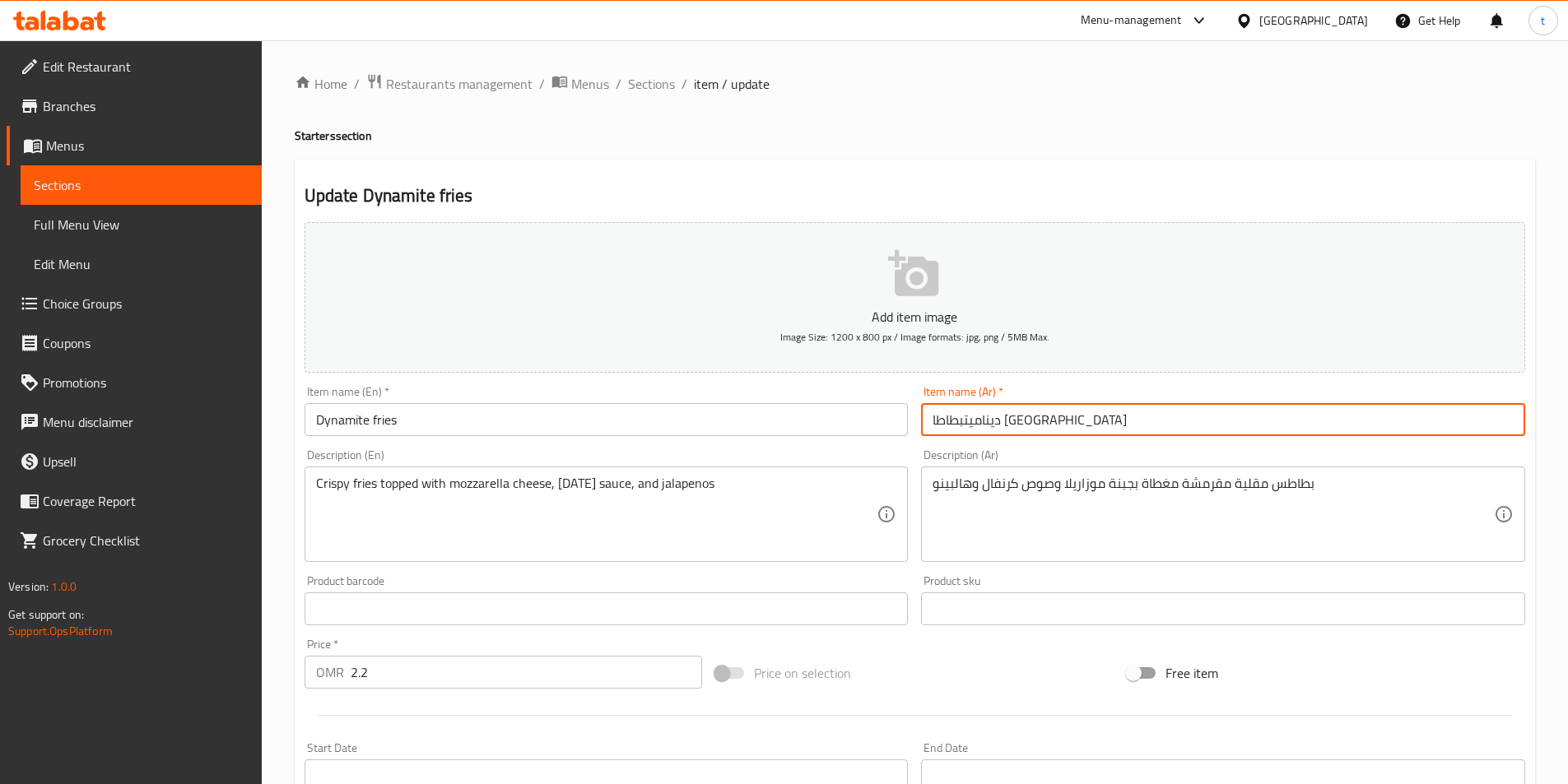
click at [1004, 419] on input "ديناميتبطاطا مقلية" at bounding box center [1223, 419] width 604 height 33
click at [1087, 418] on input "ديناميت بطاطا مقلية" at bounding box center [1223, 419] width 604 height 33
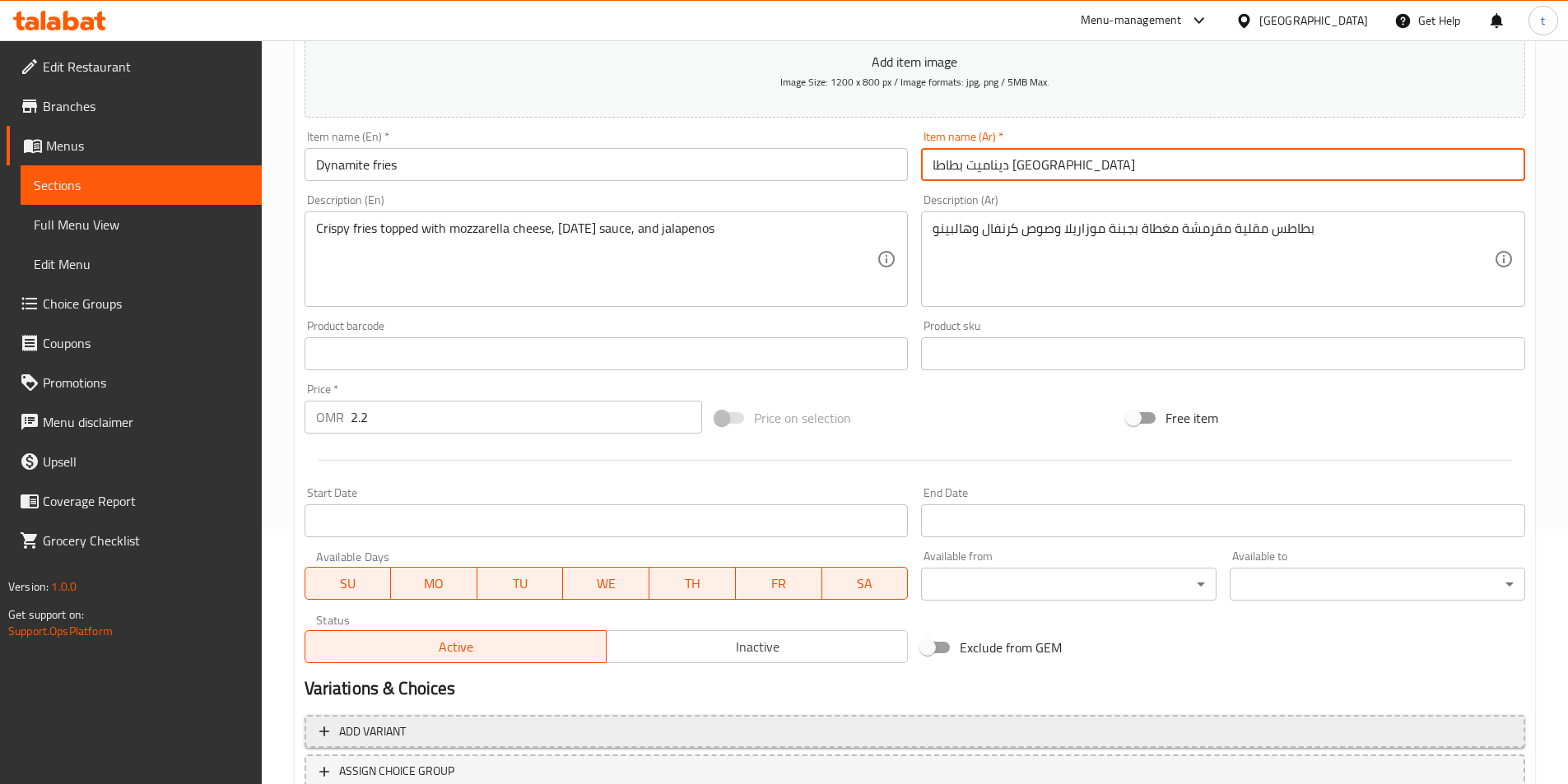
scroll to position [378, 0]
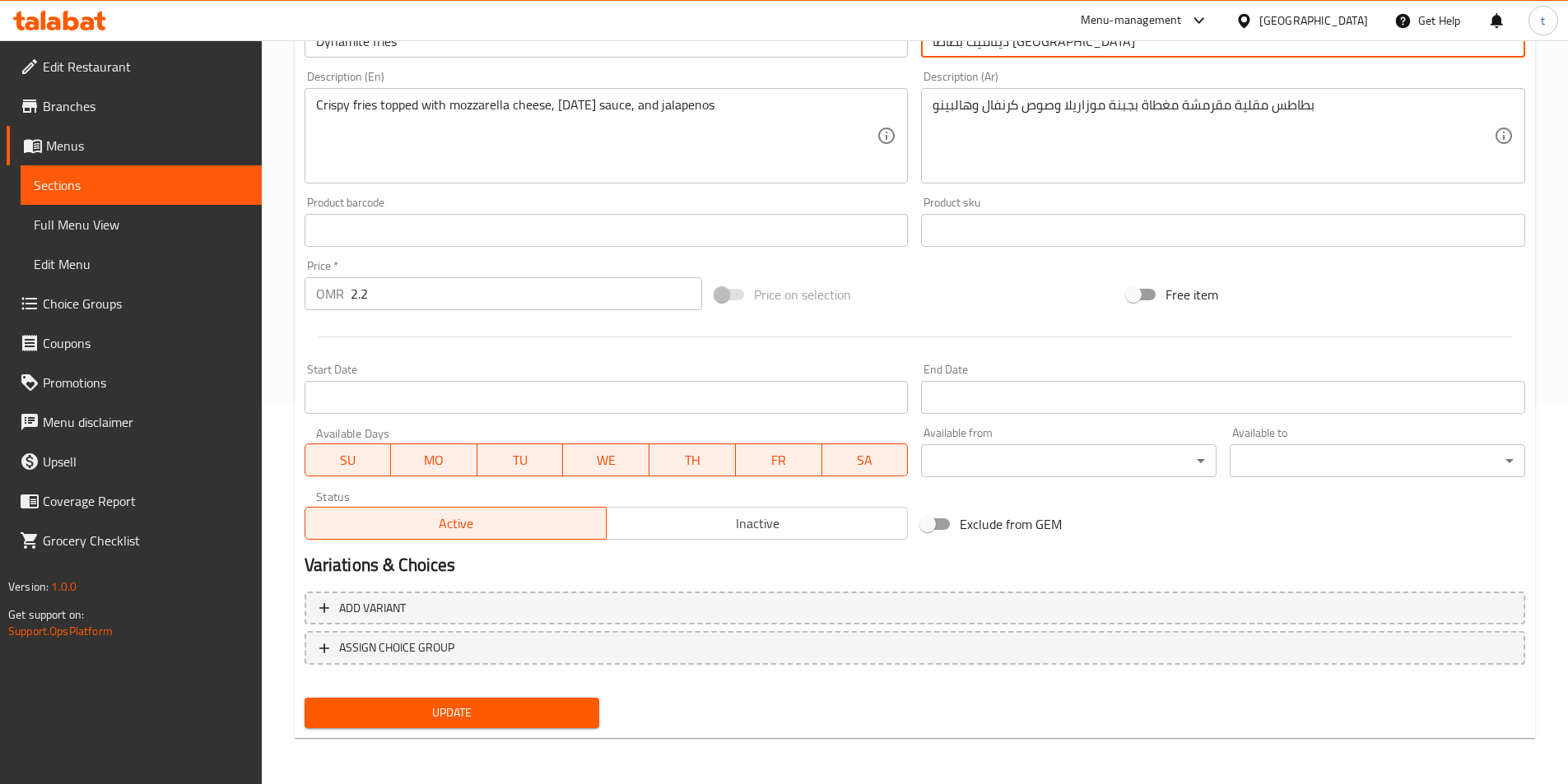
click at [537, 704] on span "Update" at bounding box center [452, 712] width 269 height 21
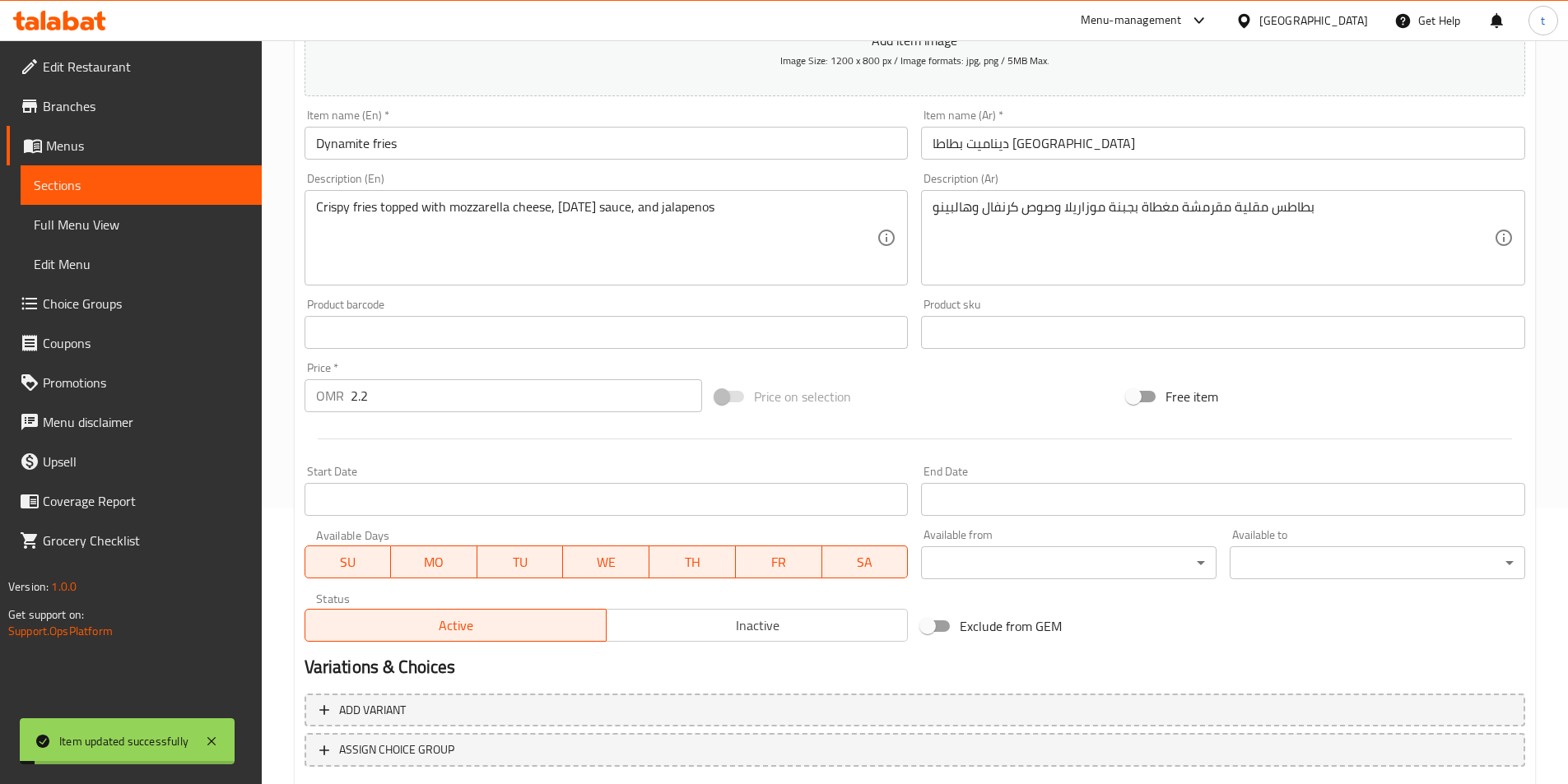
scroll to position [132, 0]
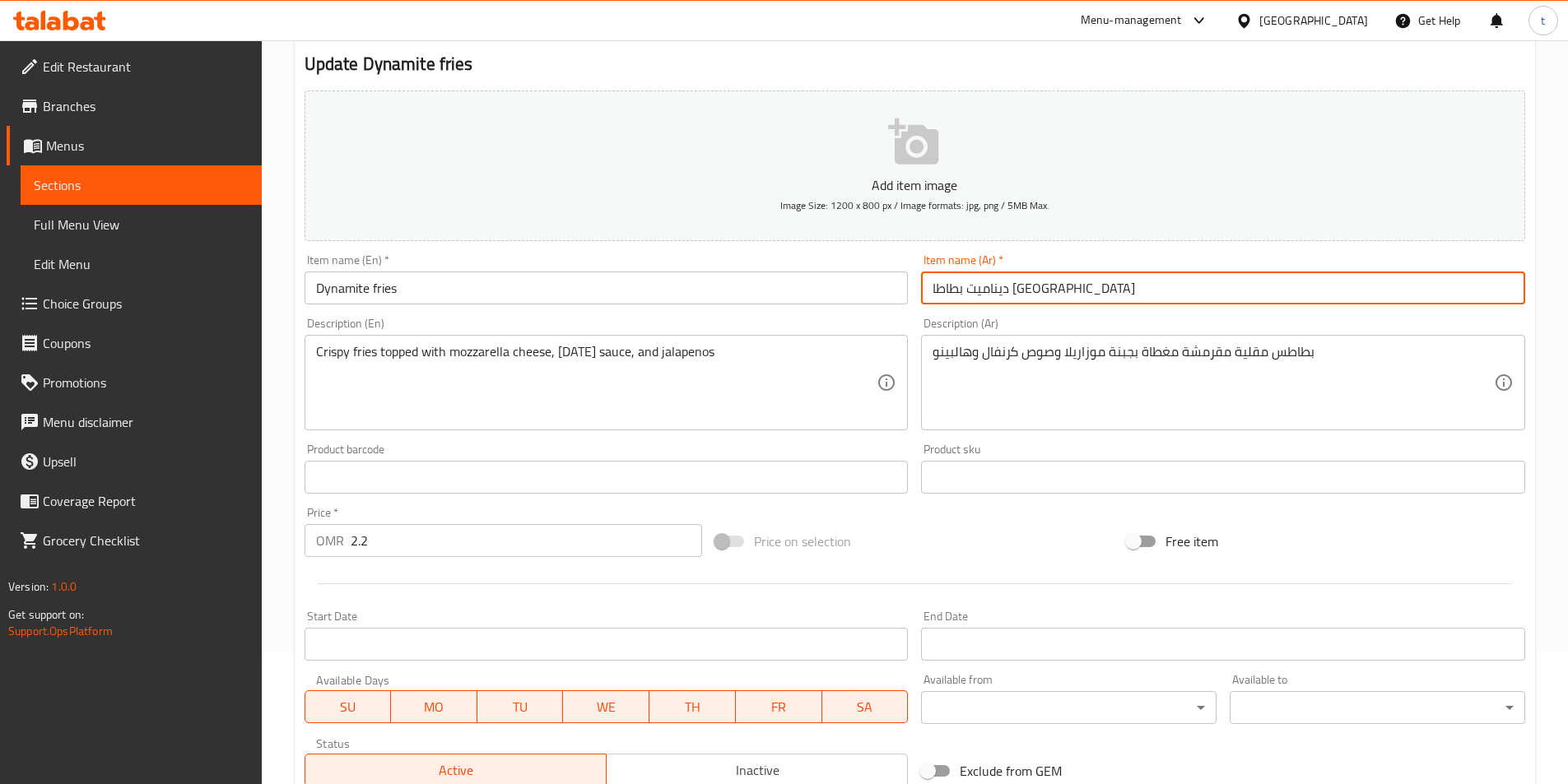
click at [971, 283] on input "ديناميت بطاطا مقلية" at bounding box center [1223, 287] width 604 height 33
click at [986, 288] on input "ديناميت بطاطاس مقلية" at bounding box center [1223, 287] width 604 height 33
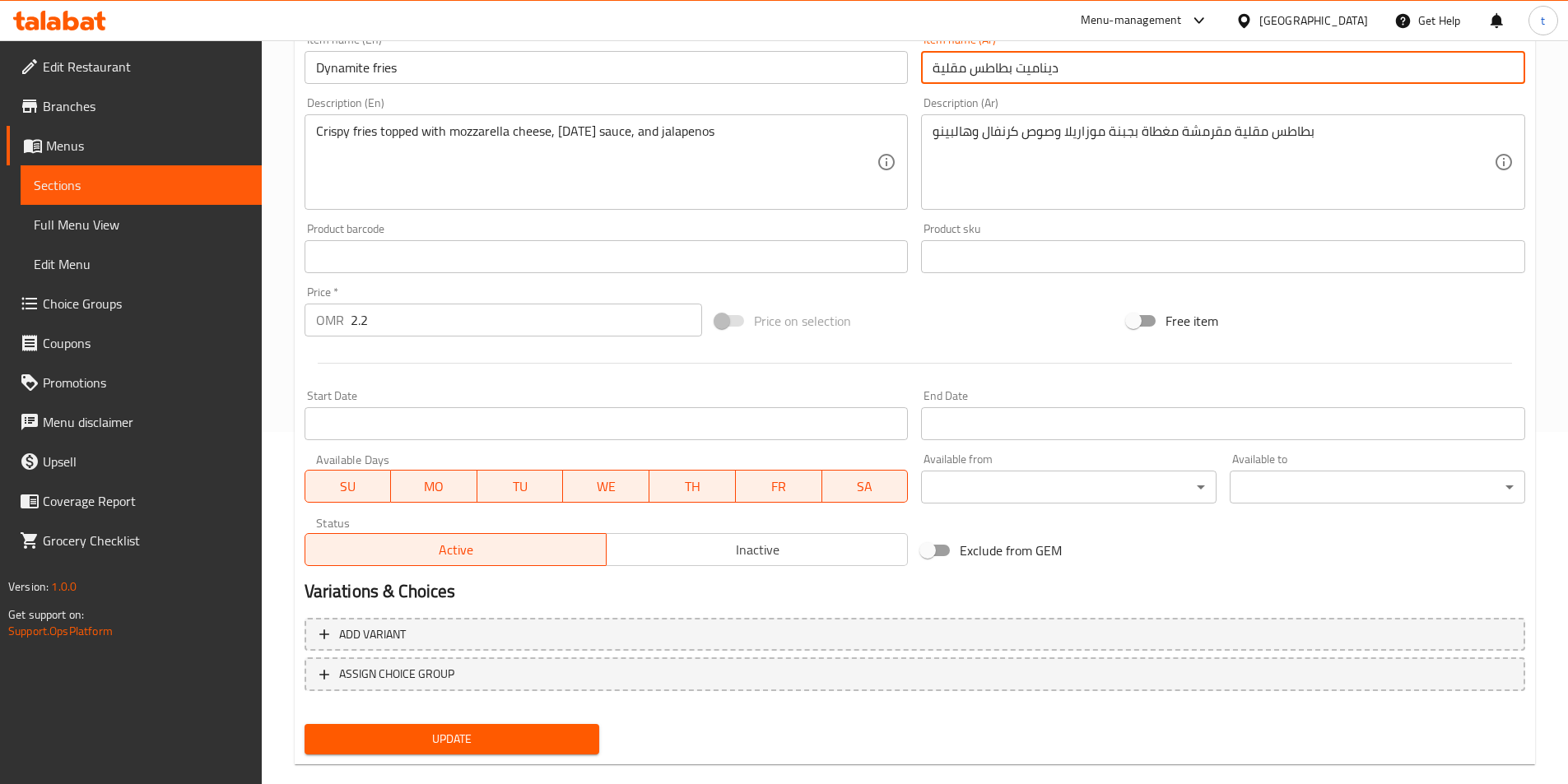
scroll to position [378, 0]
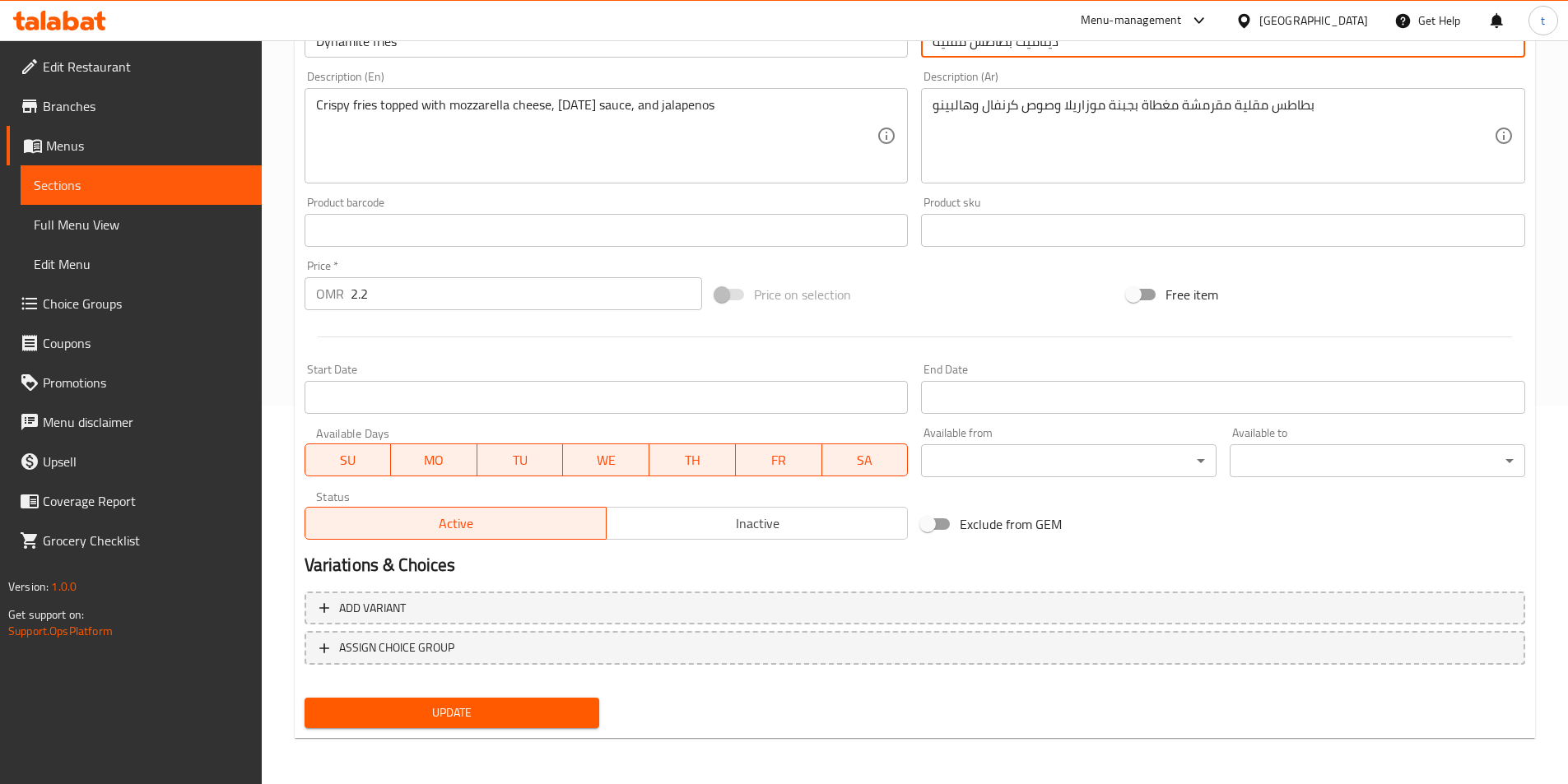
type input "ديناميت بطاطس مقلية"
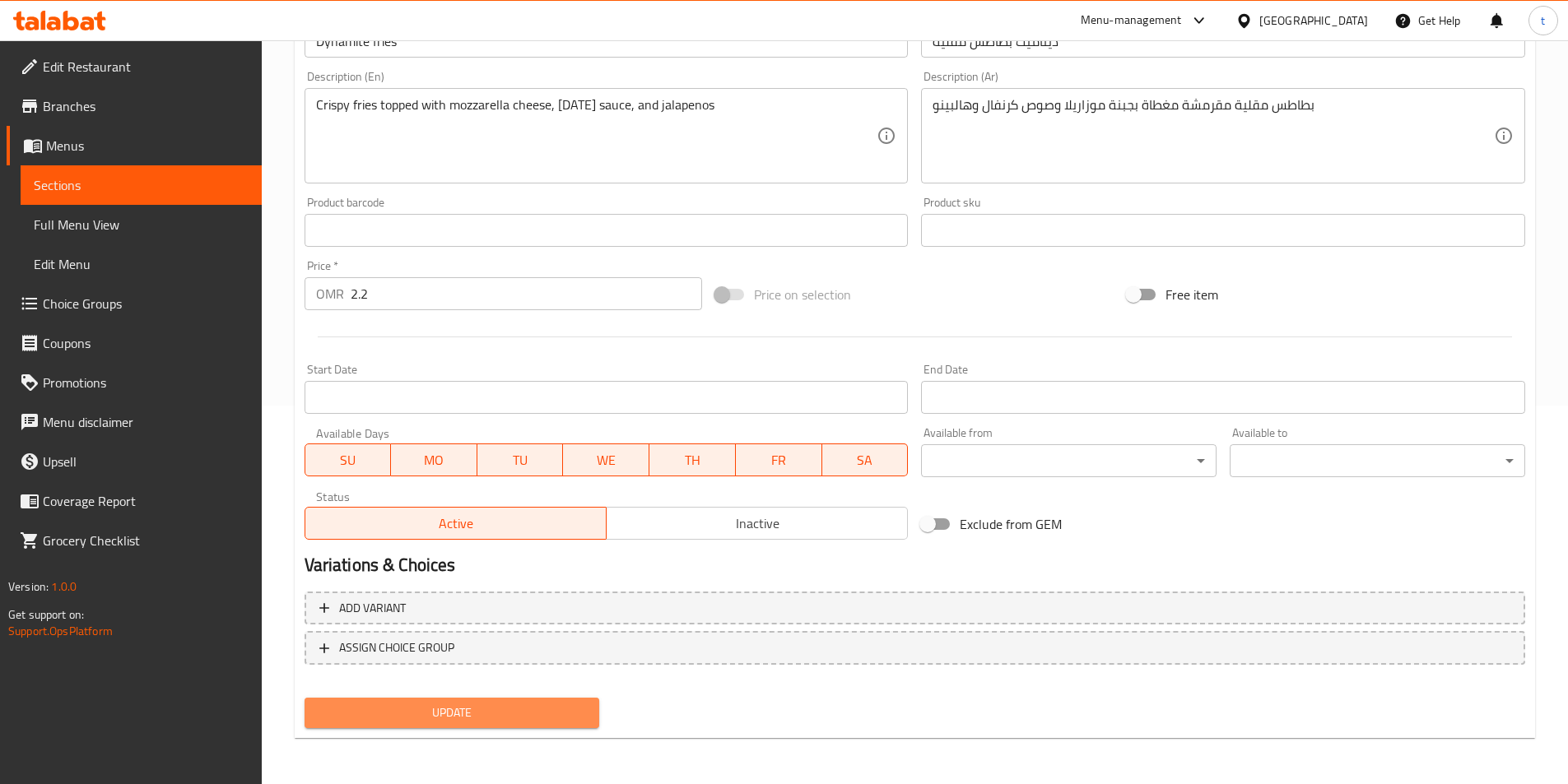
click at [497, 703] on span "Update" at bounding box center [452, 712] width 269 height 21
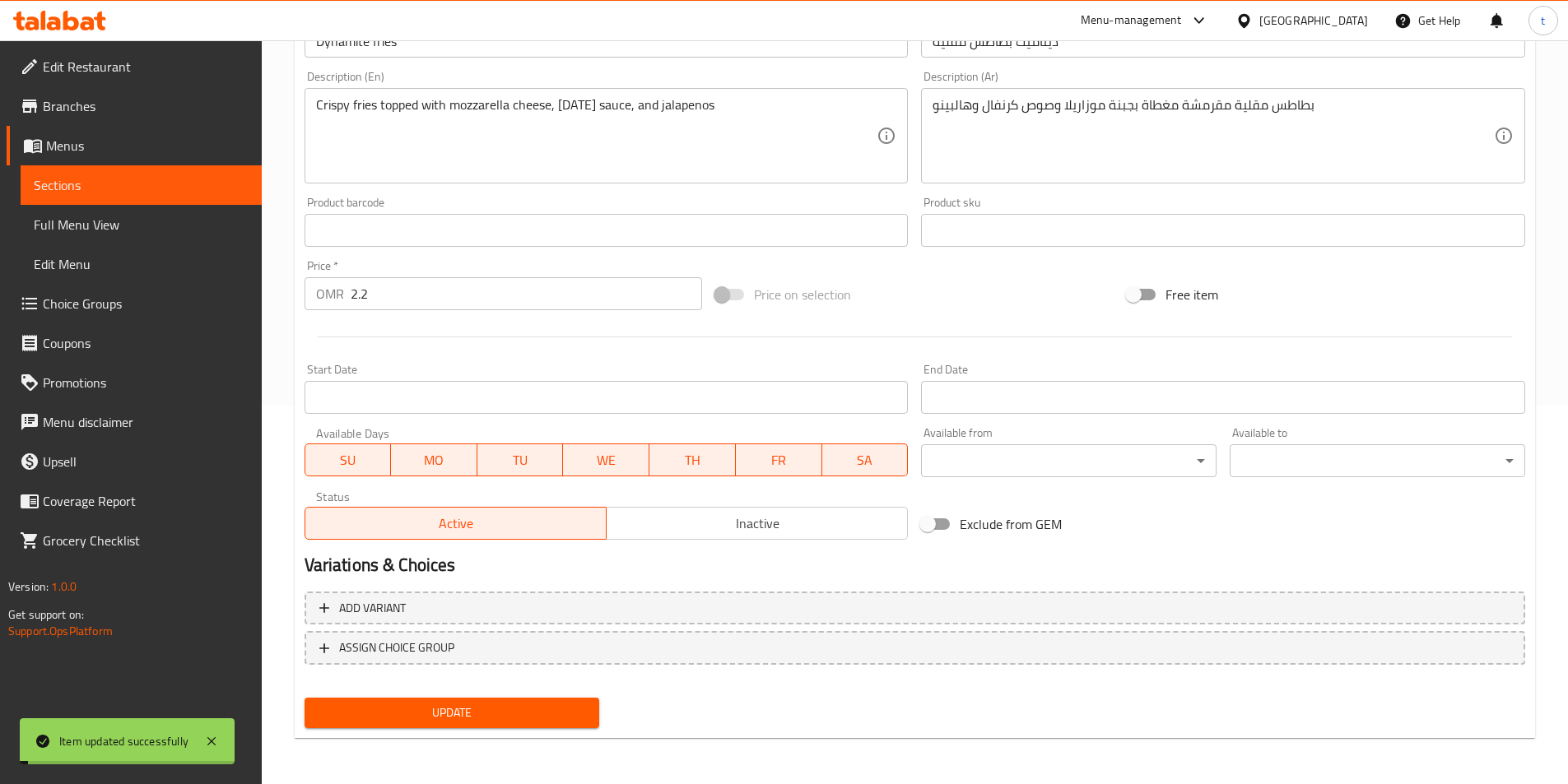
scroll to position [296, 0]
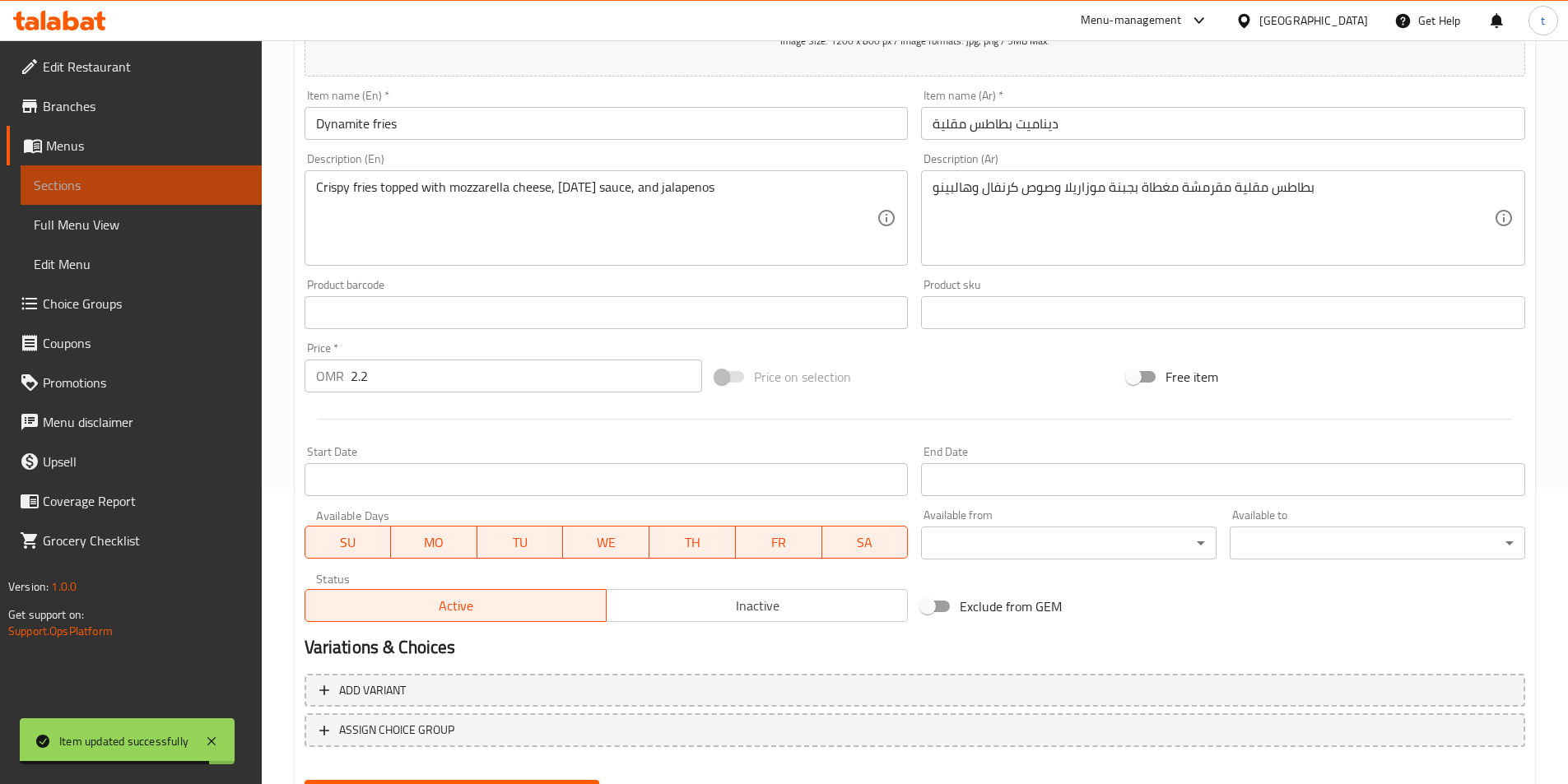
click at [138, 184] on span "Sections" at bounding box center [141, 185] width 215 height 20
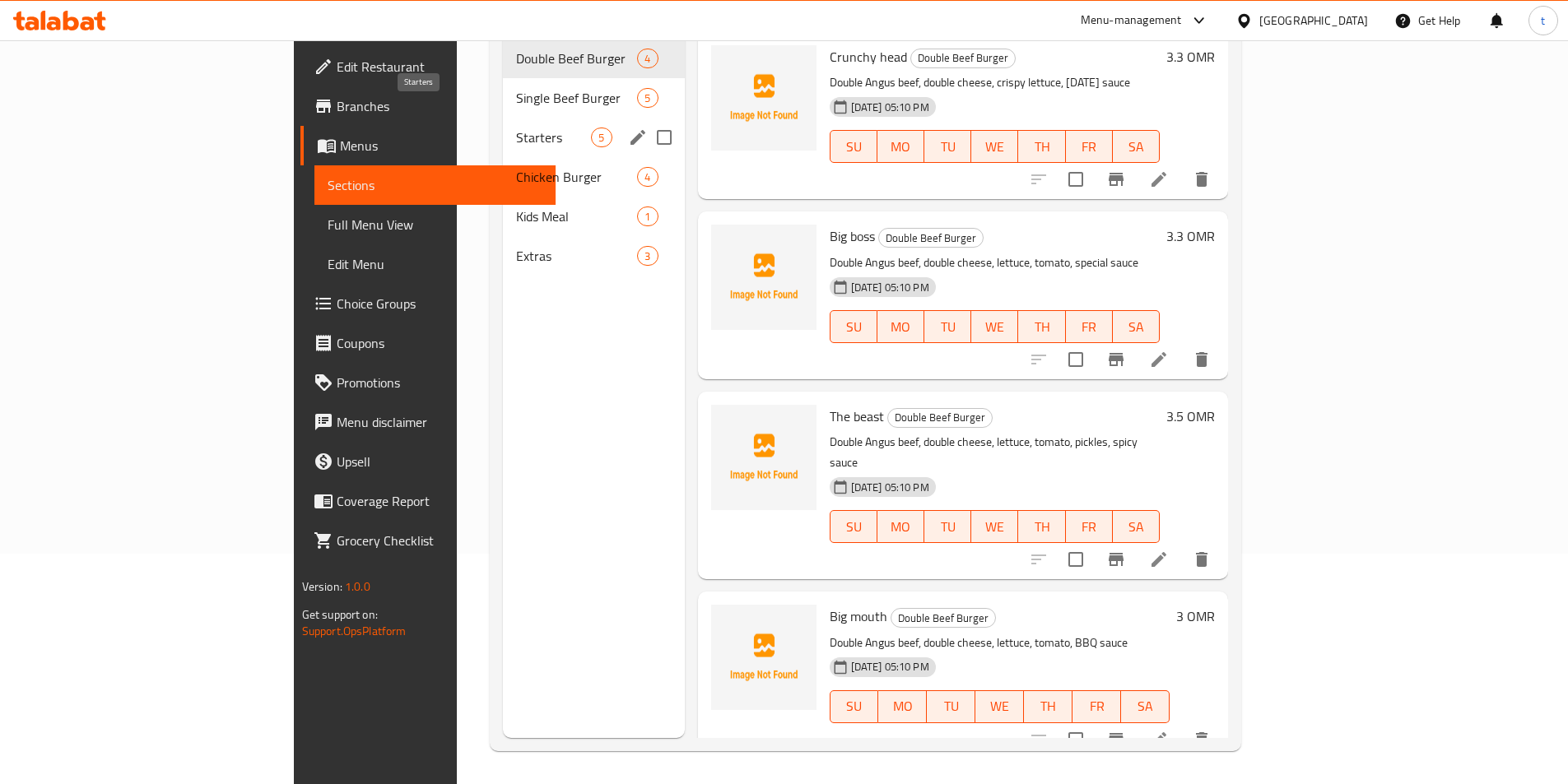
click at [516, 127] on span "Starters" at bounding box center [553, 137] width 75 height 20
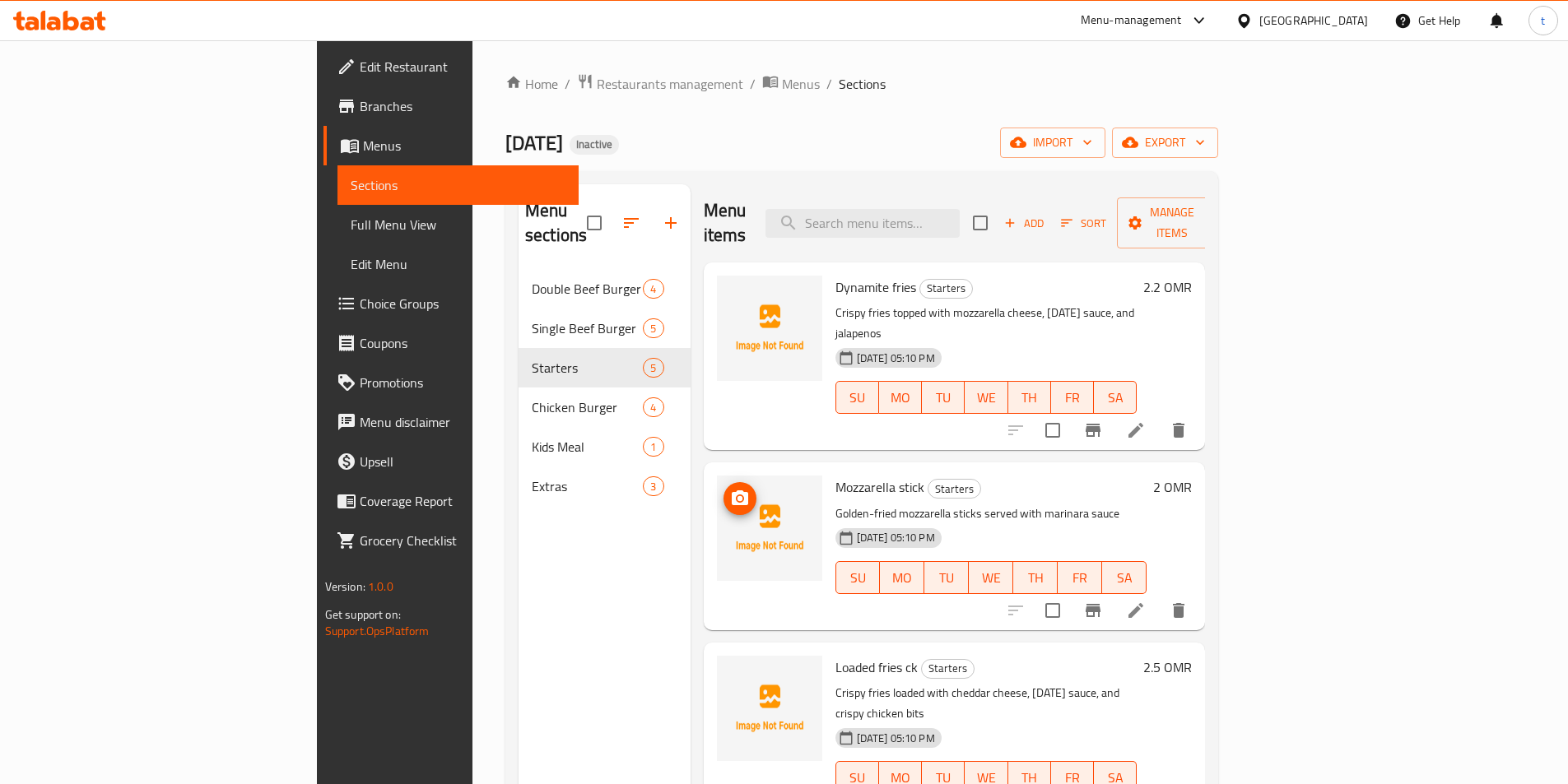
click at [1159, 596] on li at bounding box center [1135, 610] width 46 height 30
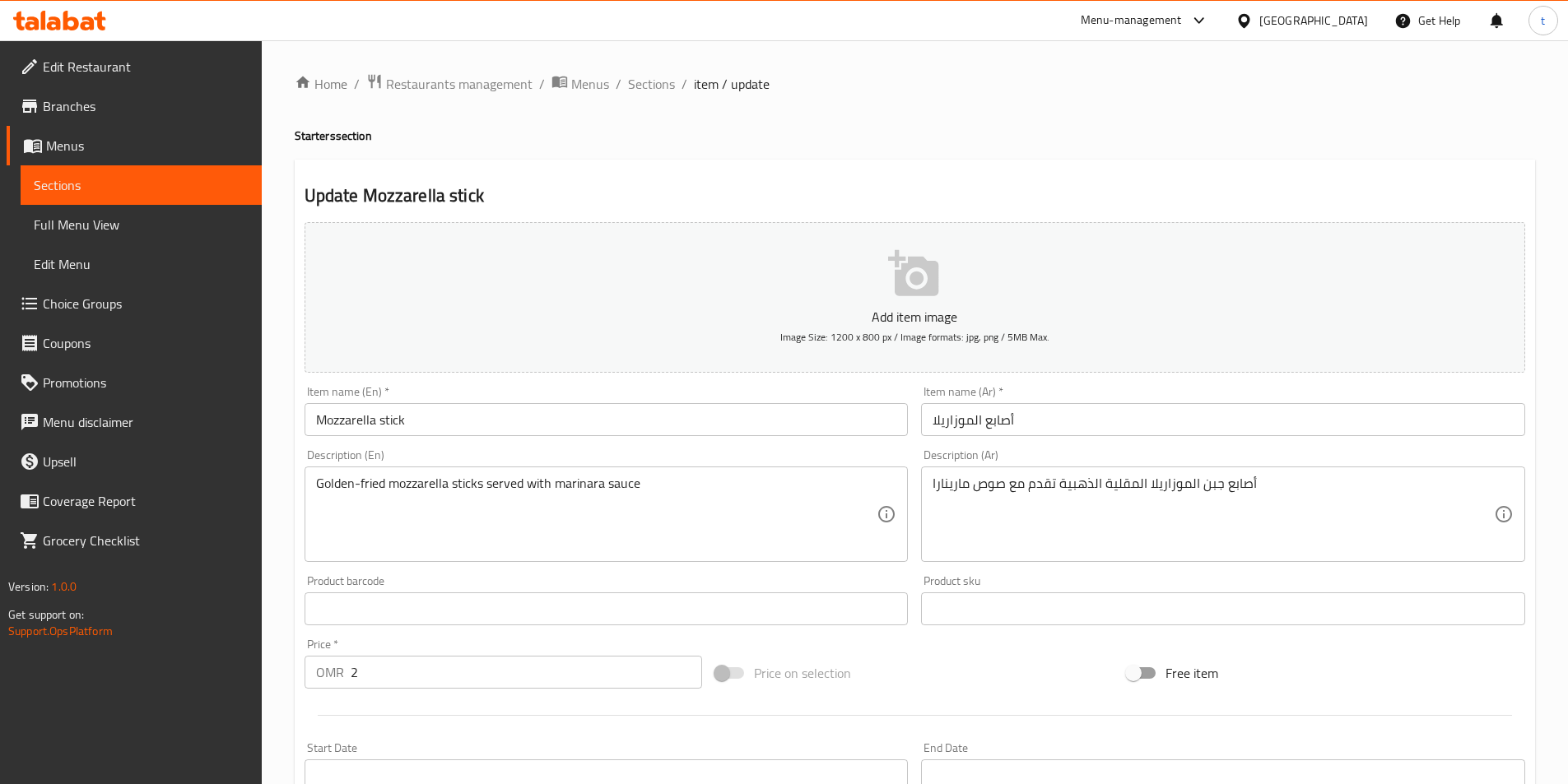
drag, startPoint x: 1197, startPoint y: 488, endPoint x: 1248, endPoint y: 566, distance: 93.2
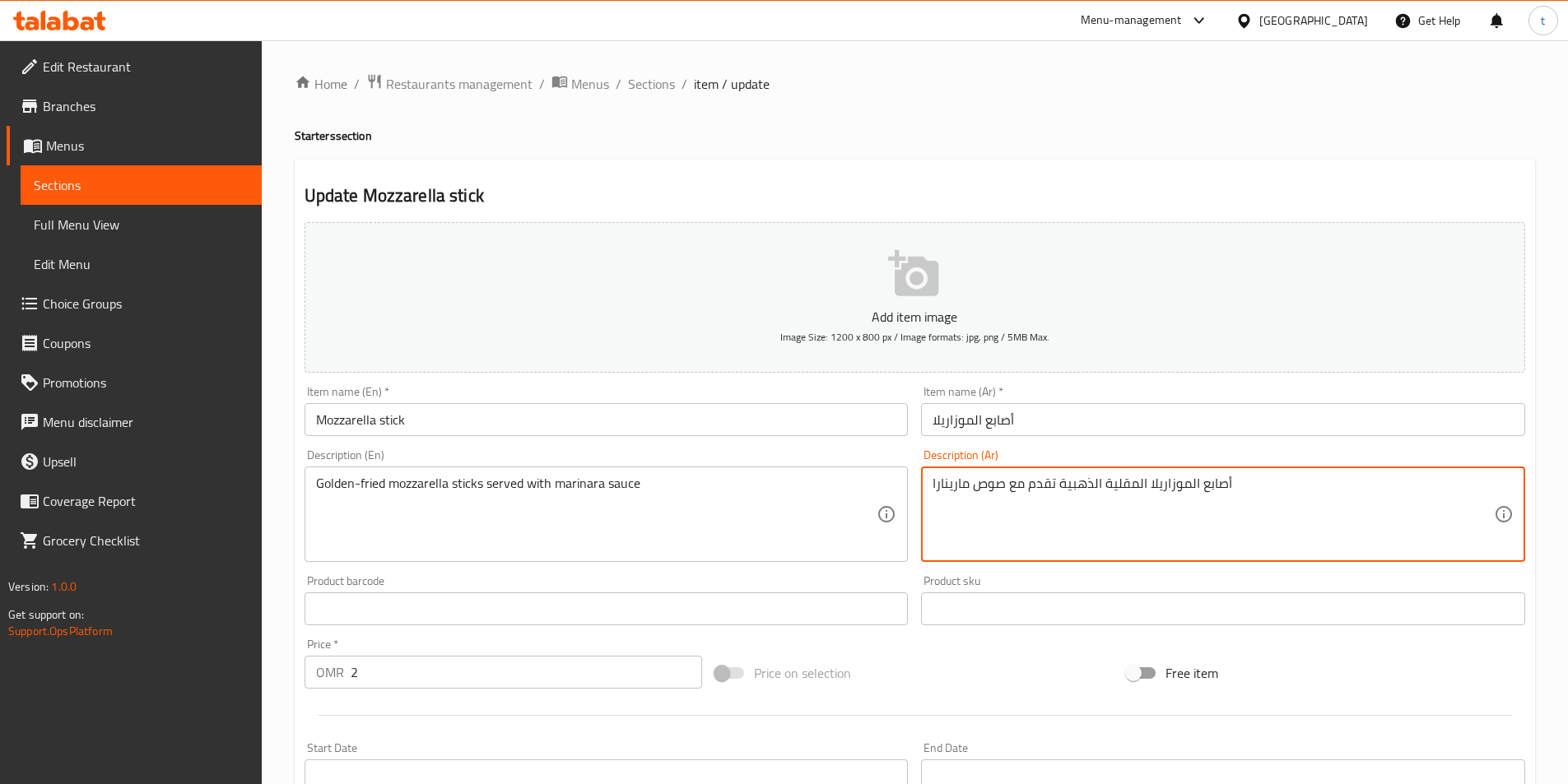
type textarea "أصابع الموزاريلا المقلية الذهبية تقدم مع صوص مارينارا"
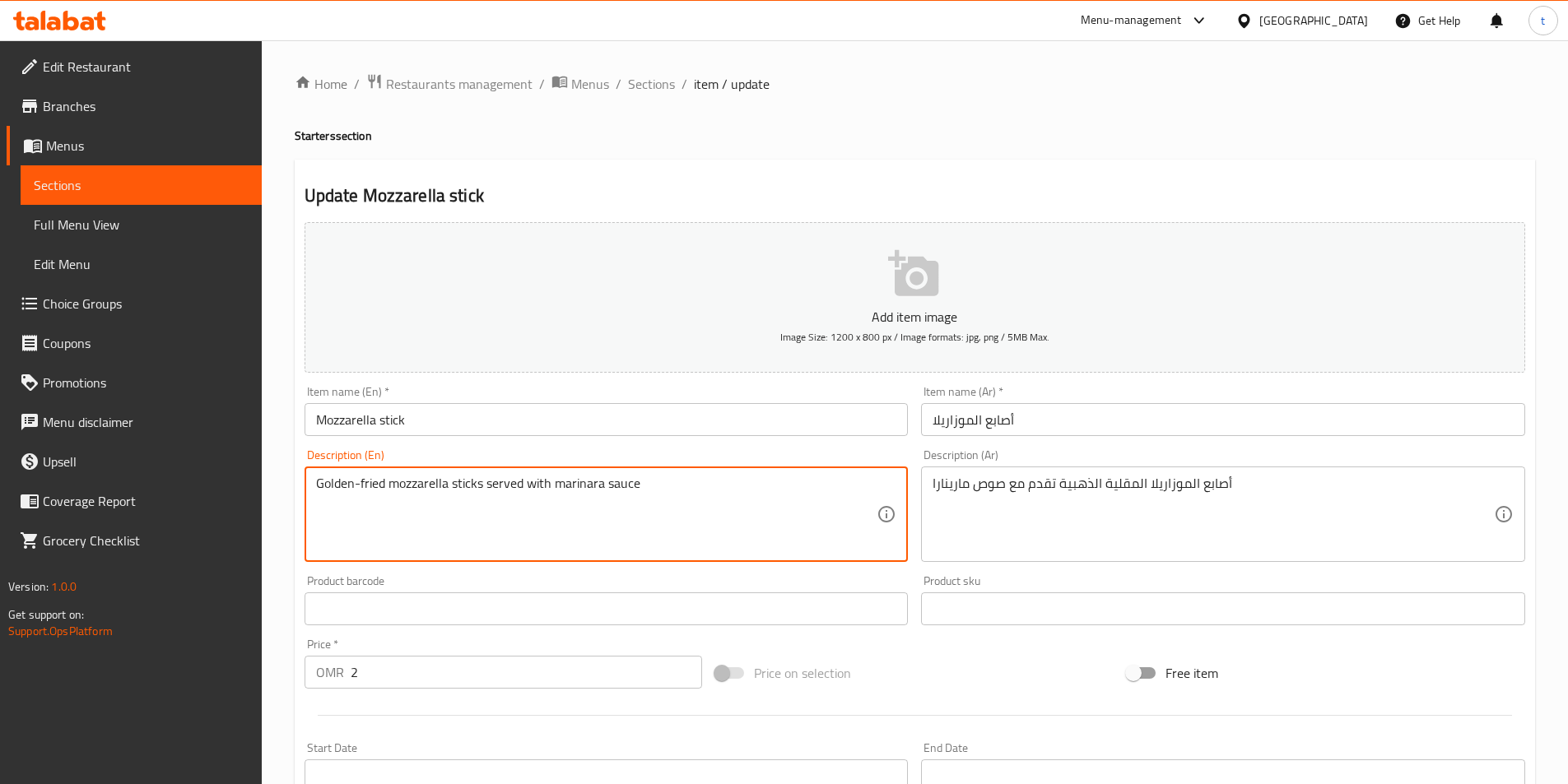
click at [695, 492] on textarea "Golden-fried mozzarella sticks served with marinara sauce" at bounding box center [596, 514] width 561 height 78
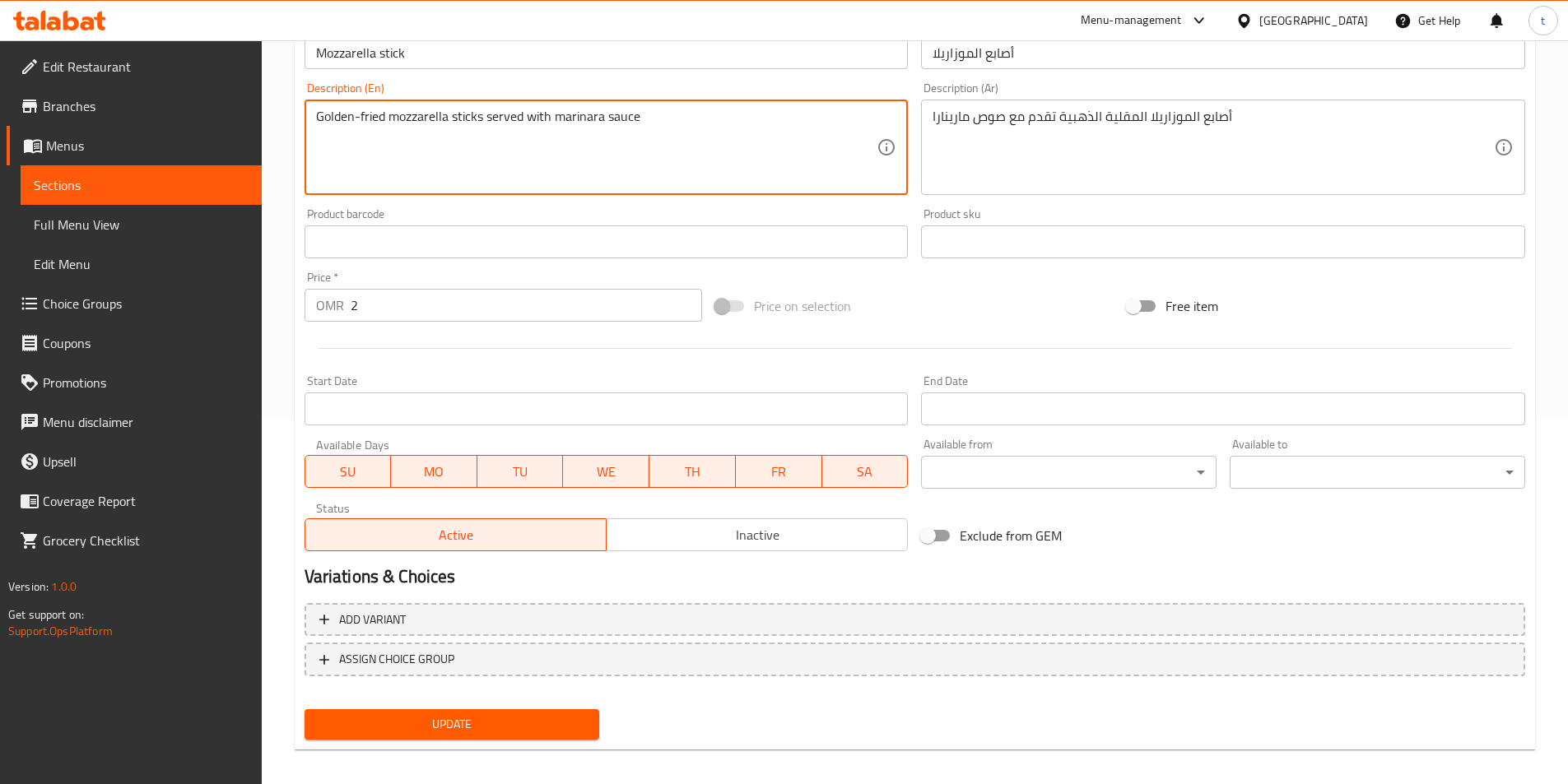
scroll to position [378, 0]
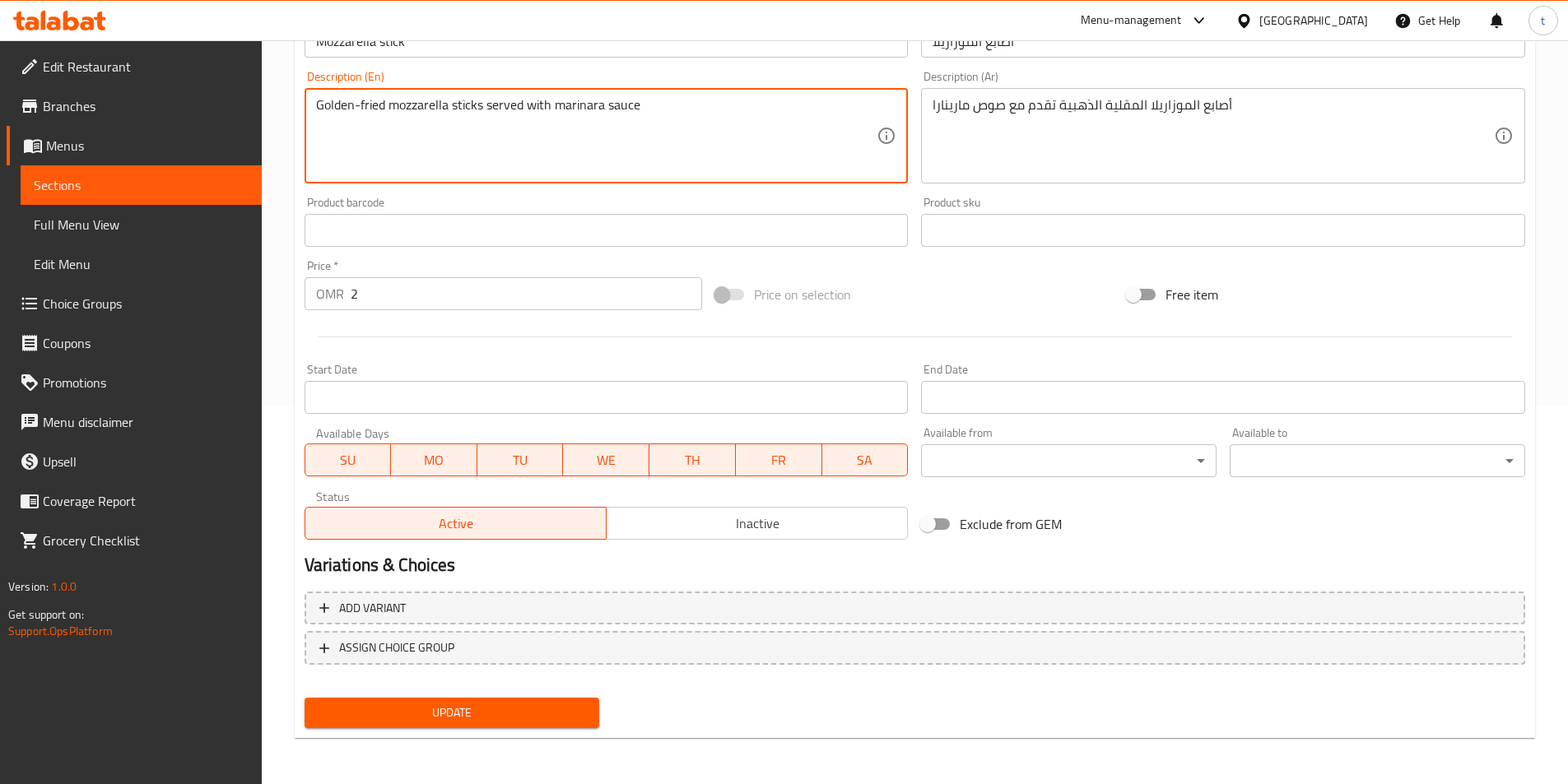
click at [570, 724] on button "Update" at bounding box center [453, 713] width 296 height 31
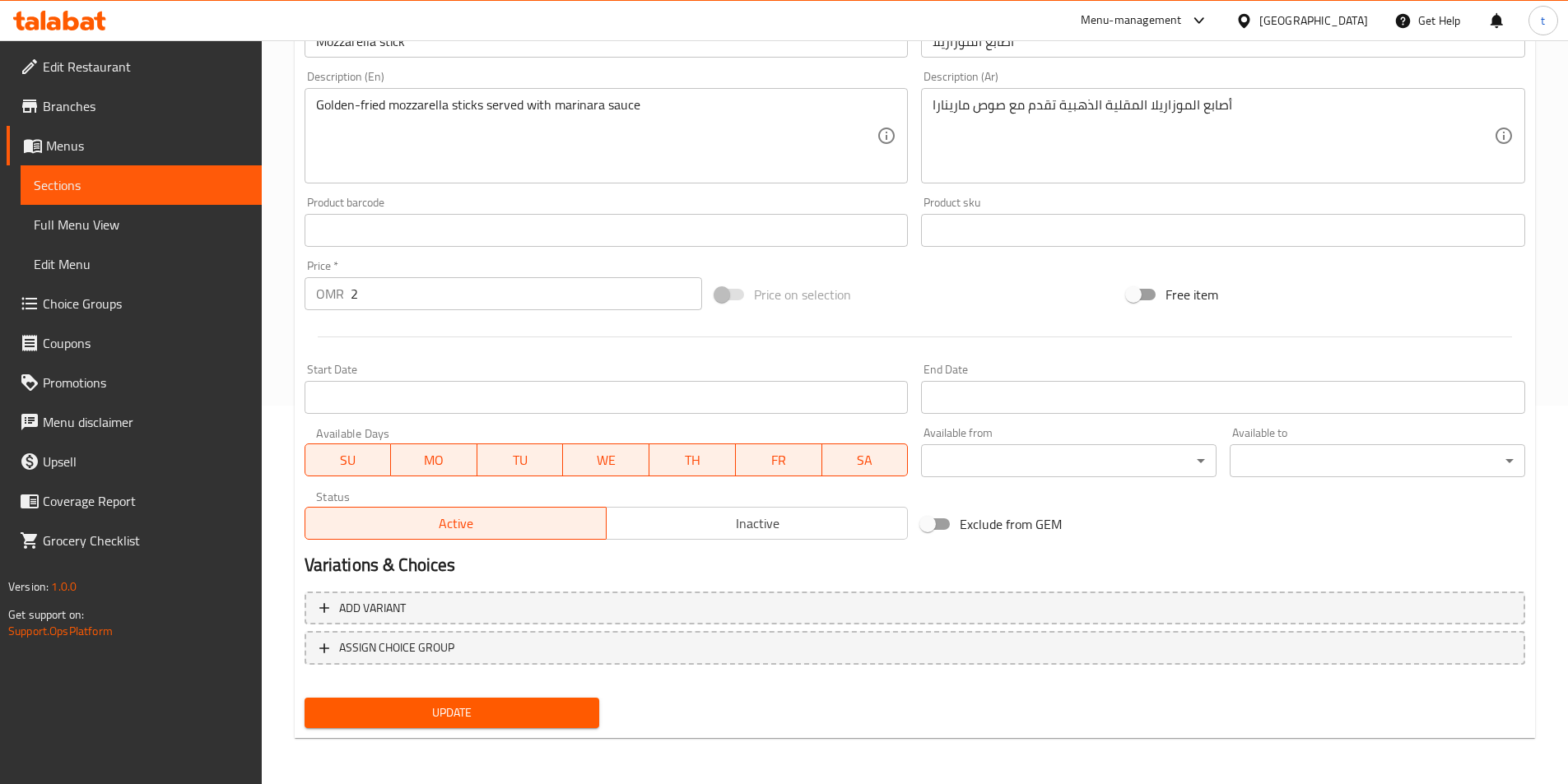
click at [162, 193] on span "Sections" at bounding box center [141, 185] width 215 height 20
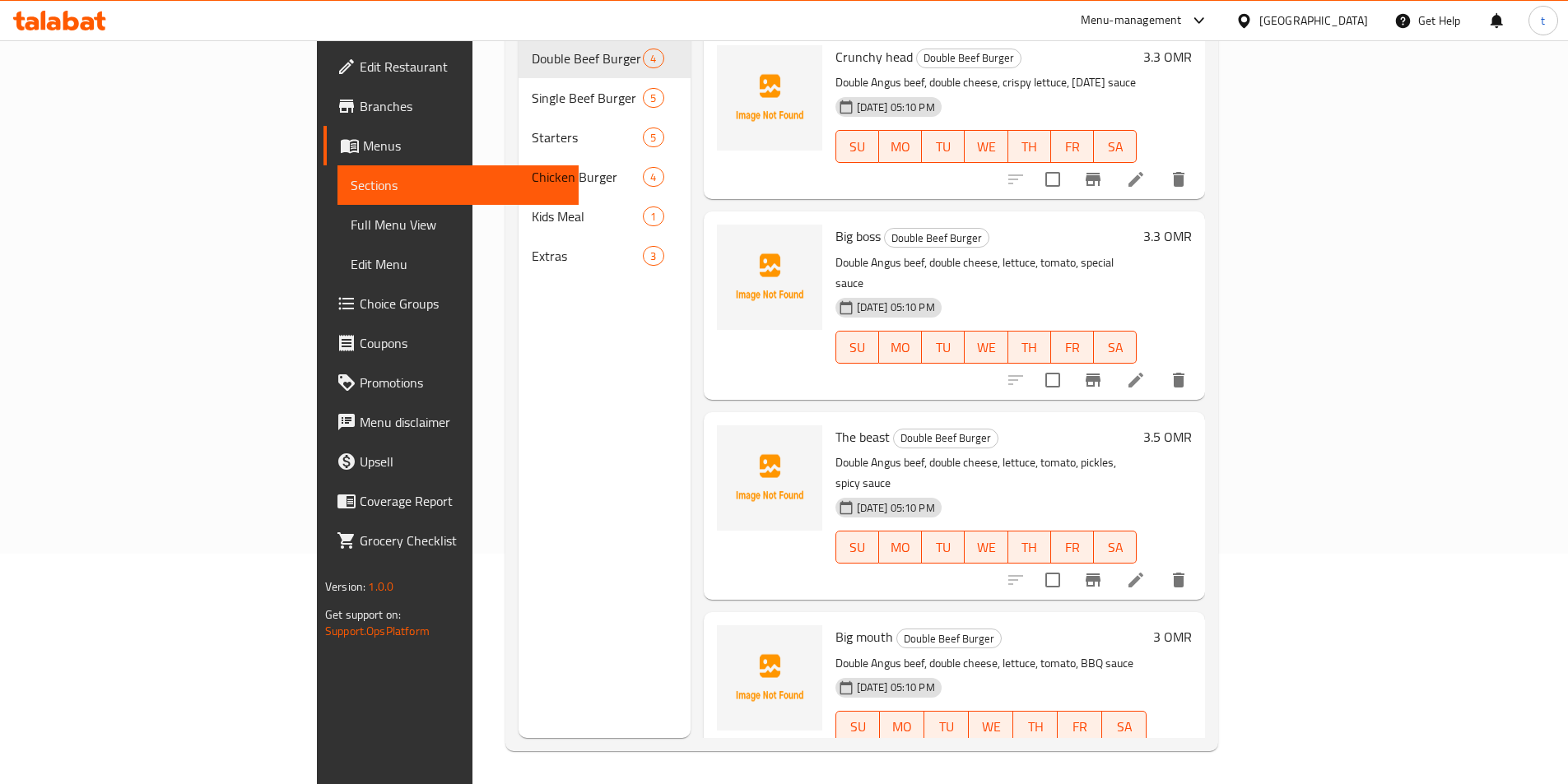
scroll to position [231, 0]
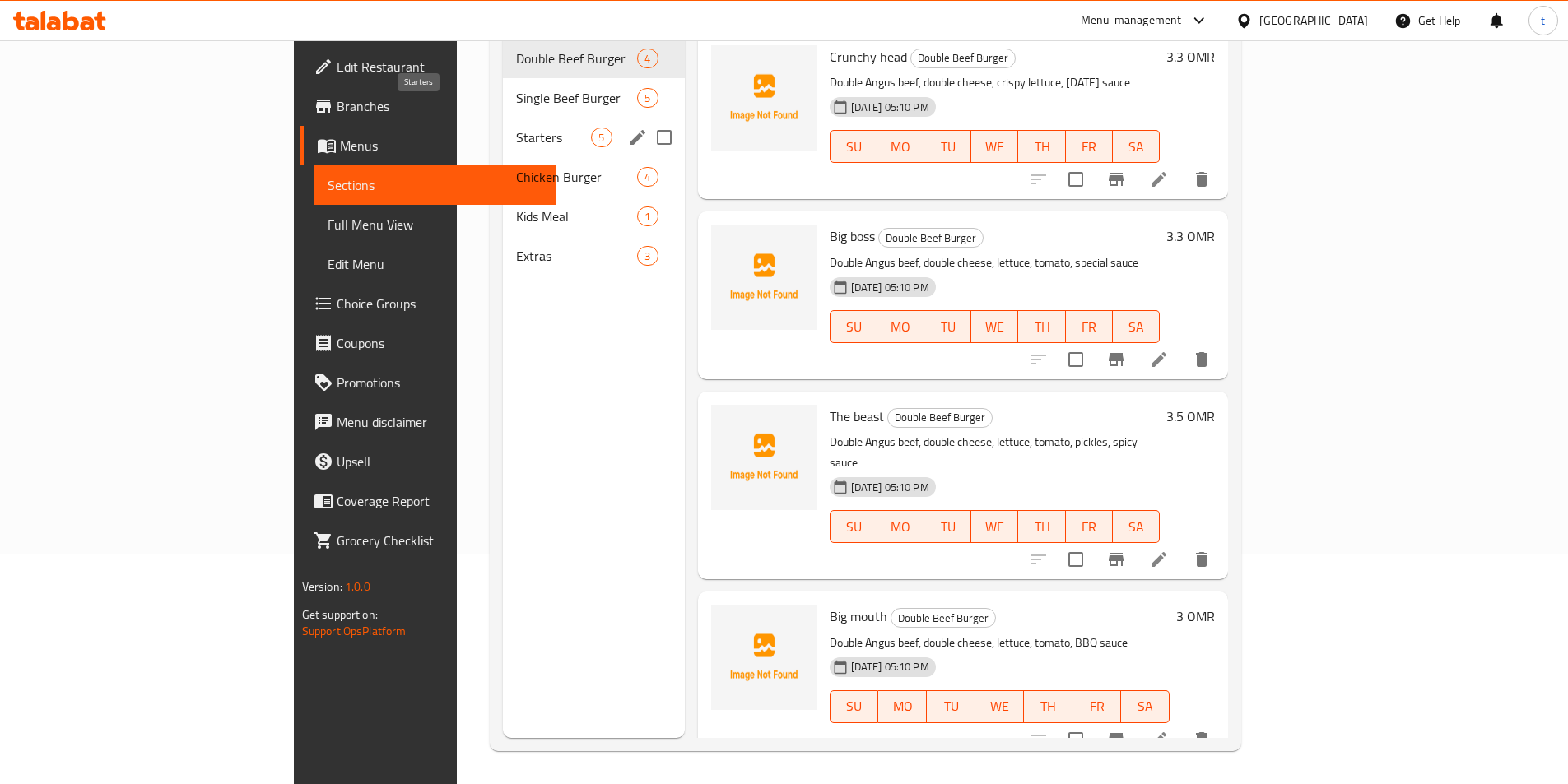
click at [516, 127] on span "Starters" at bounding box center [553, 137] width 75 height 20
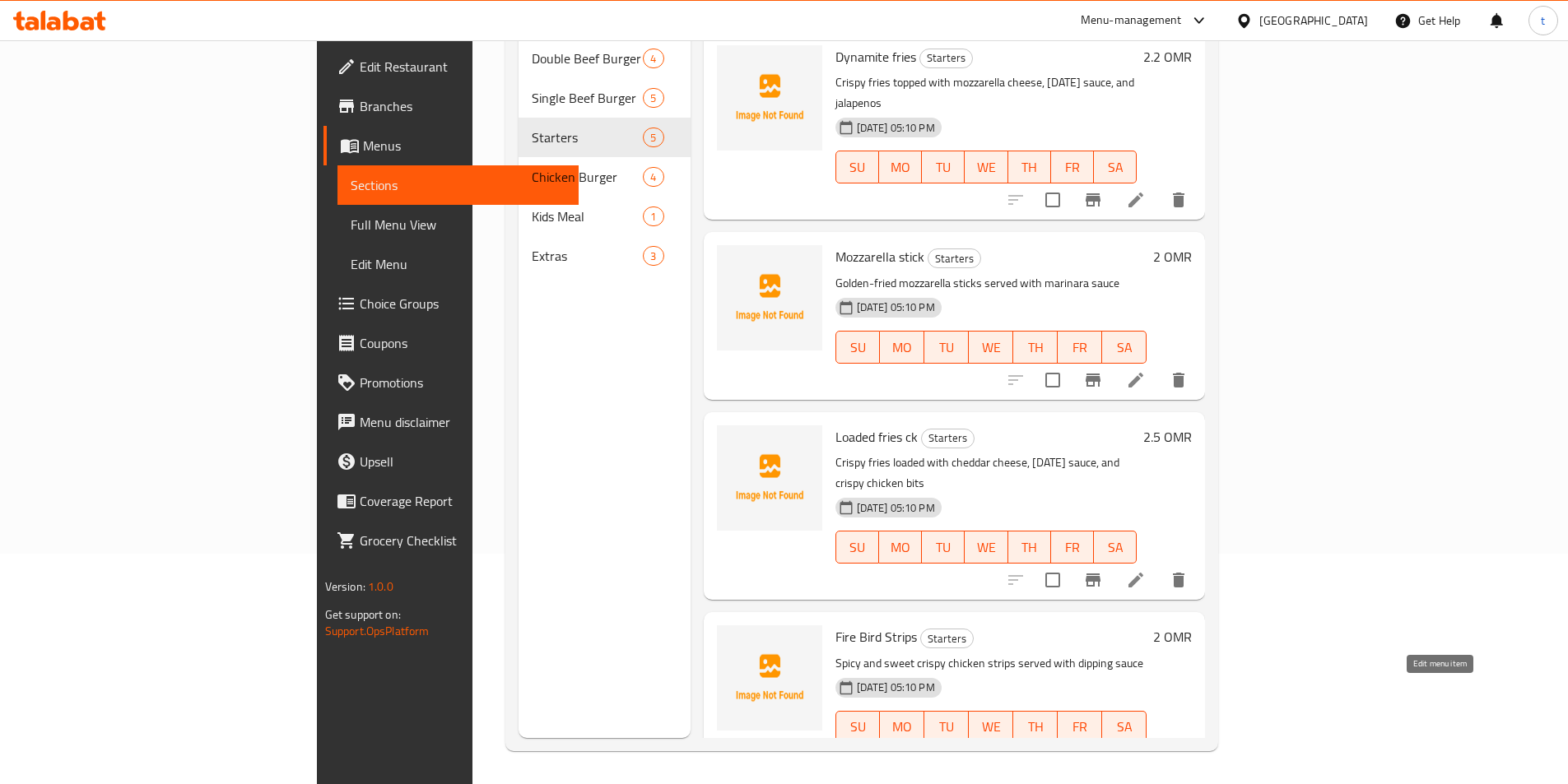
click at [1145, 750] on icon at bounding box center [1135, 760] width 20 height 20
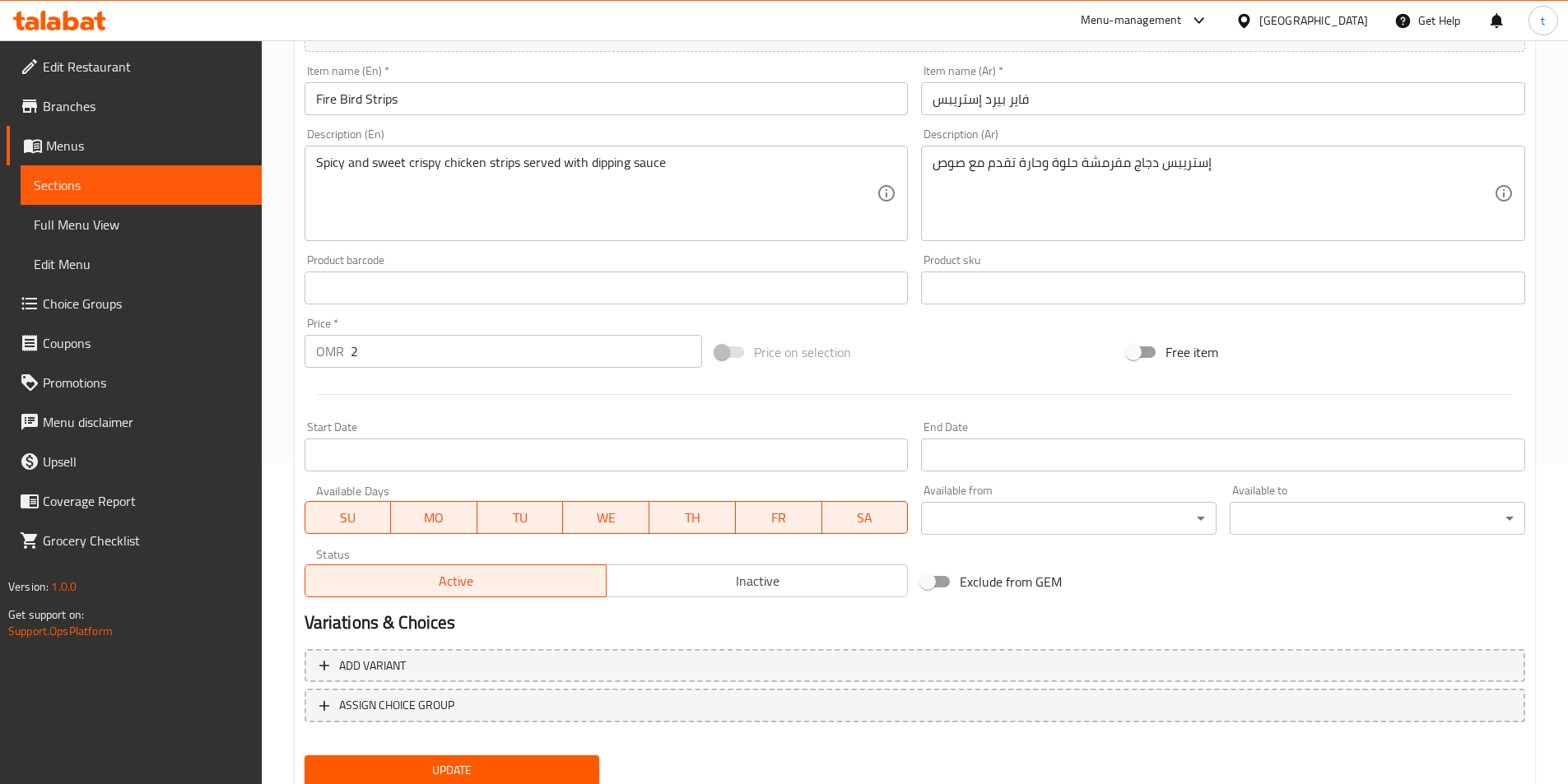
scroll to position [296, 0]
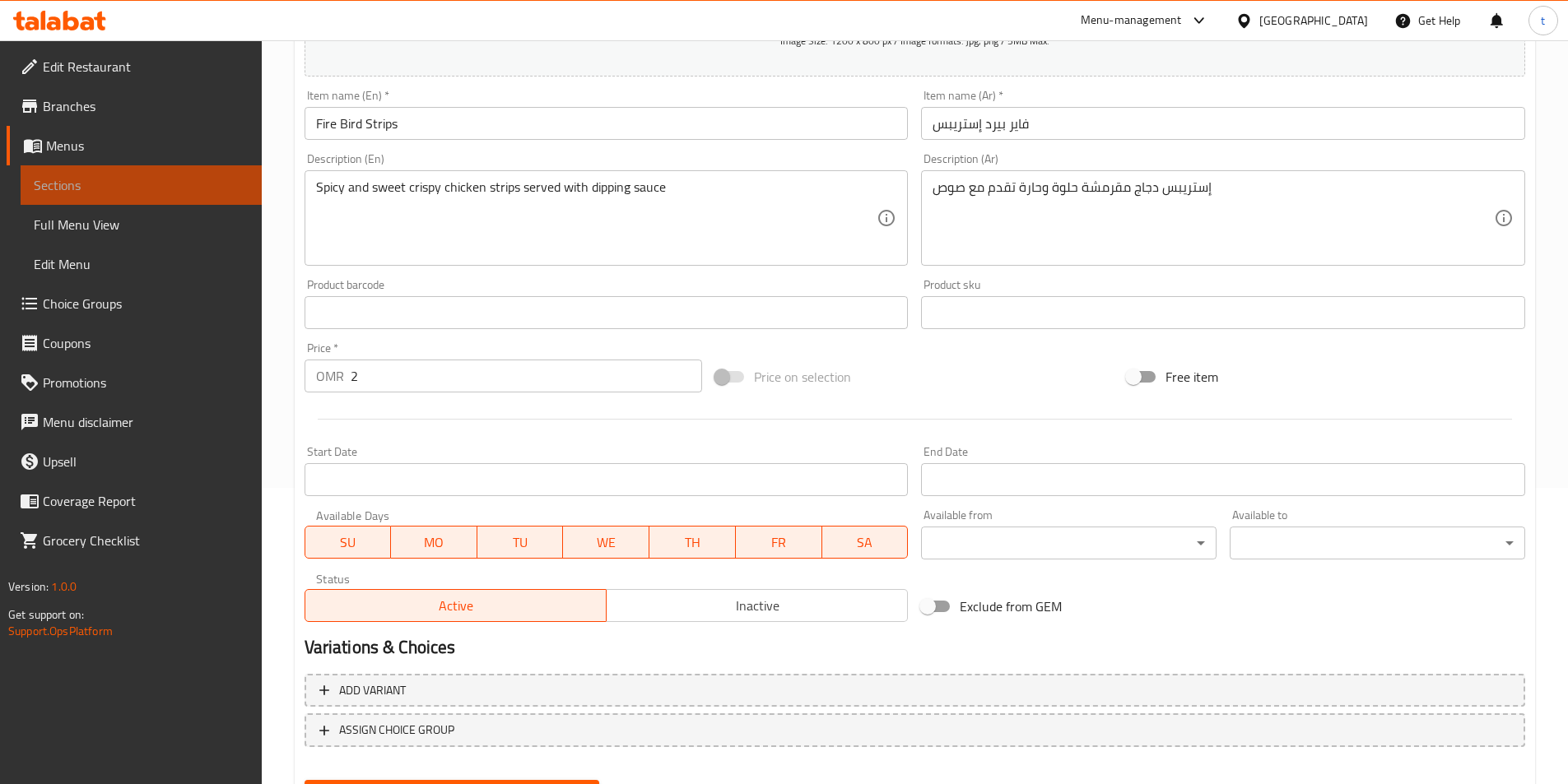
click at [61, 182] on span "Sections" at bounding box center [141, 185] width 215 height 20
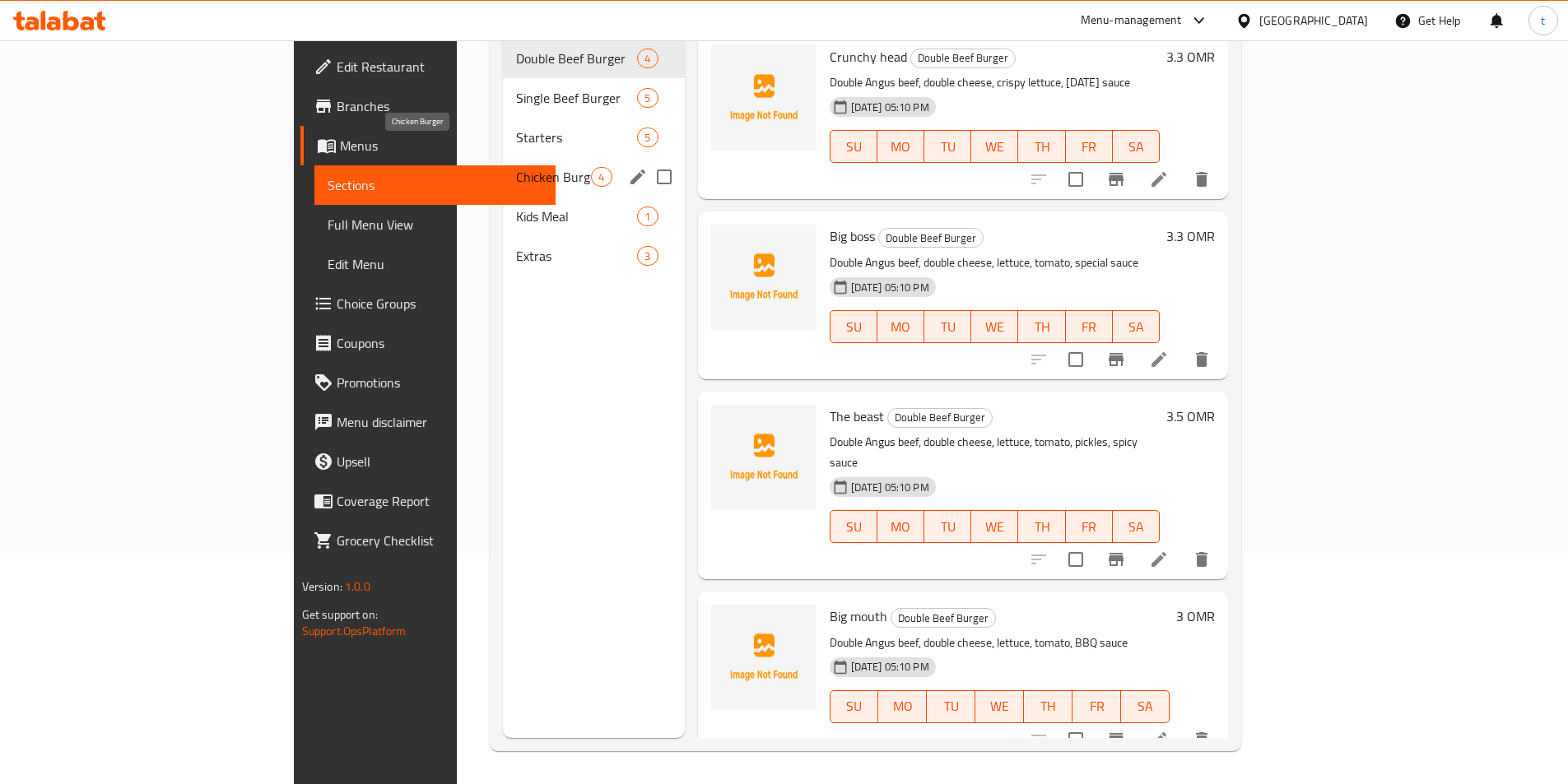
click at [516, 167] on span "Chicken Burger" at bounding box center [553, 177] width 75 height 20
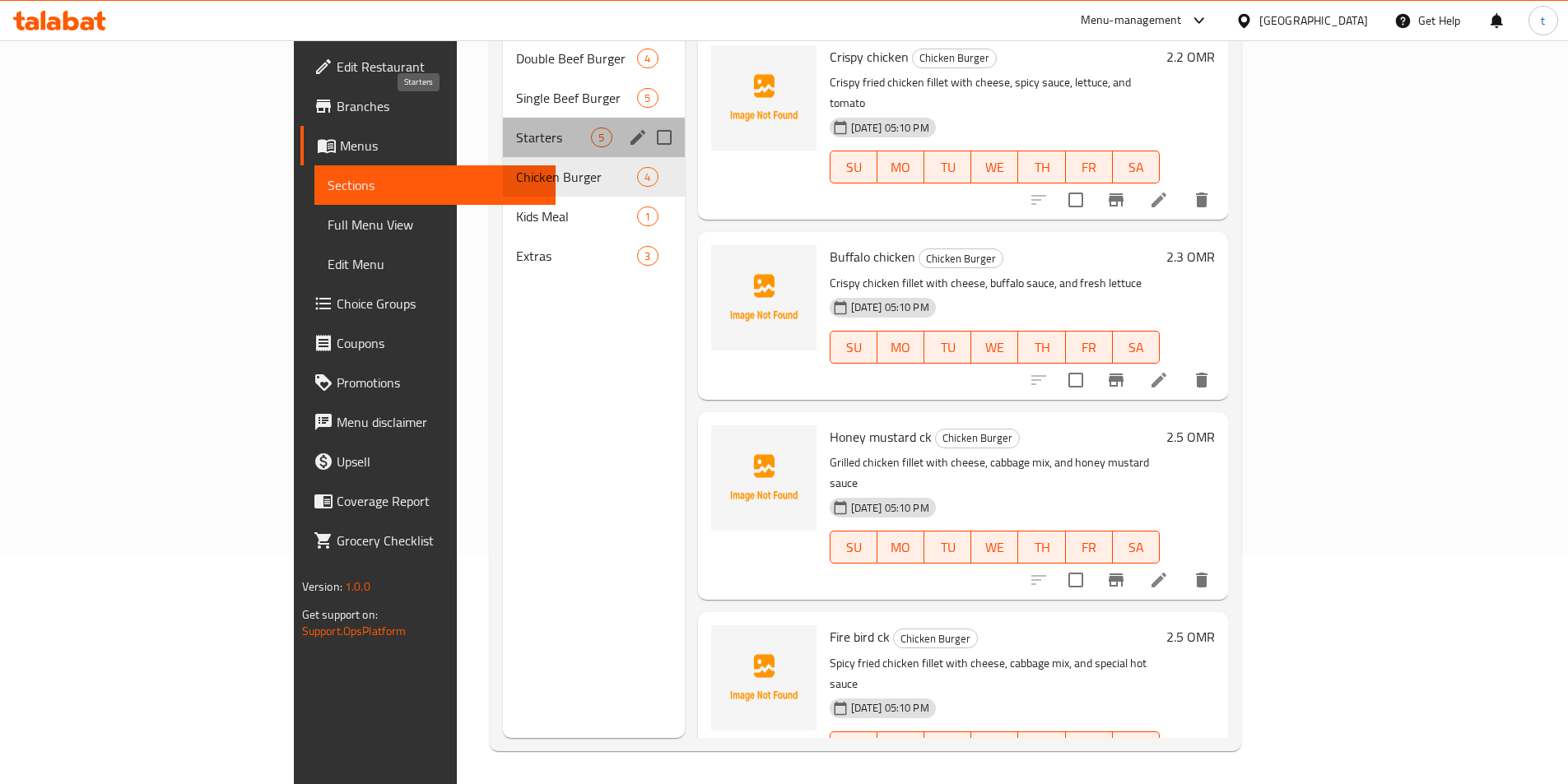
click at [516, 127] on span "Starters" at bounding box center [553, 137] width 75 height 20
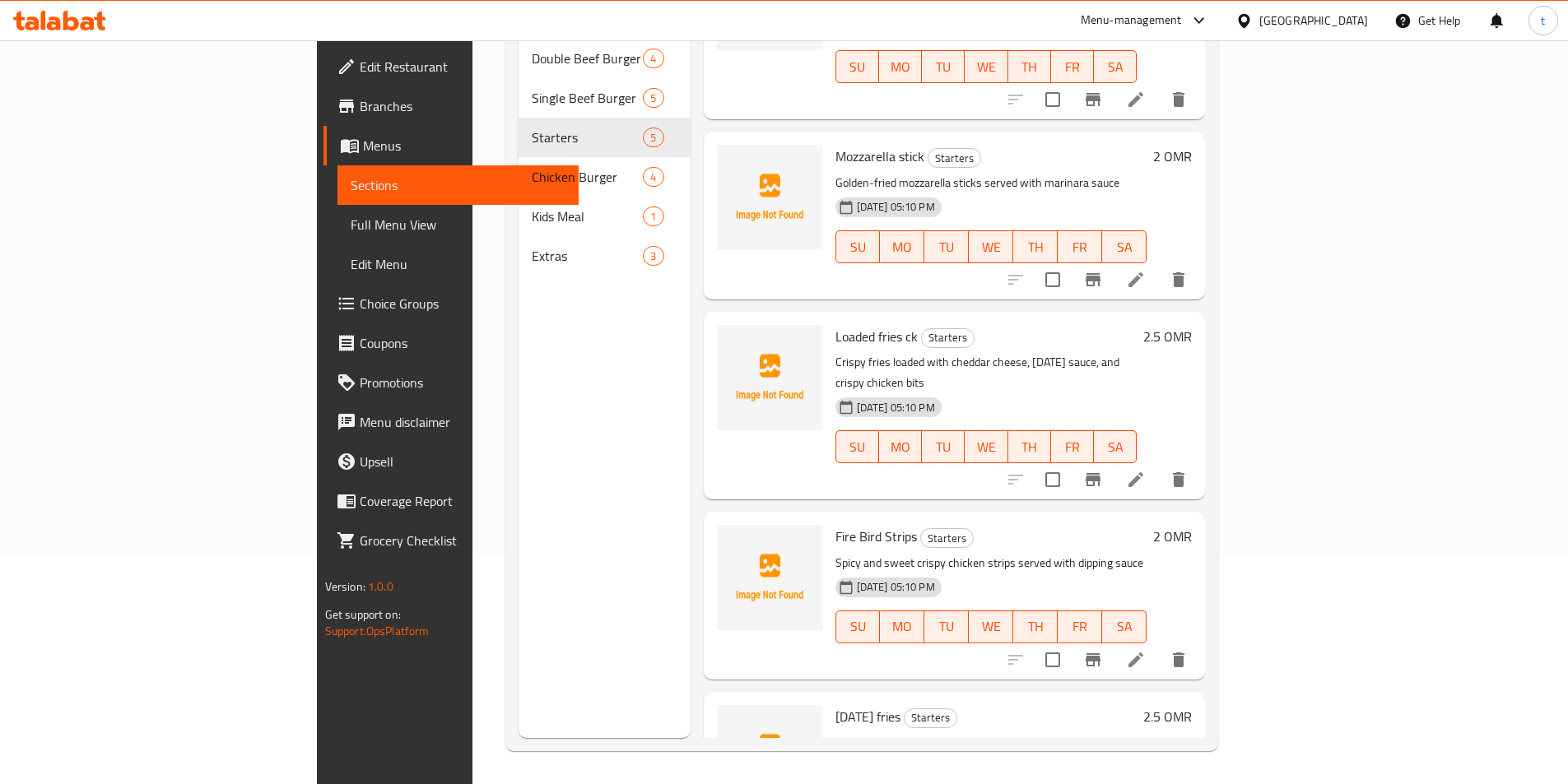
scroll to position [155, 0]
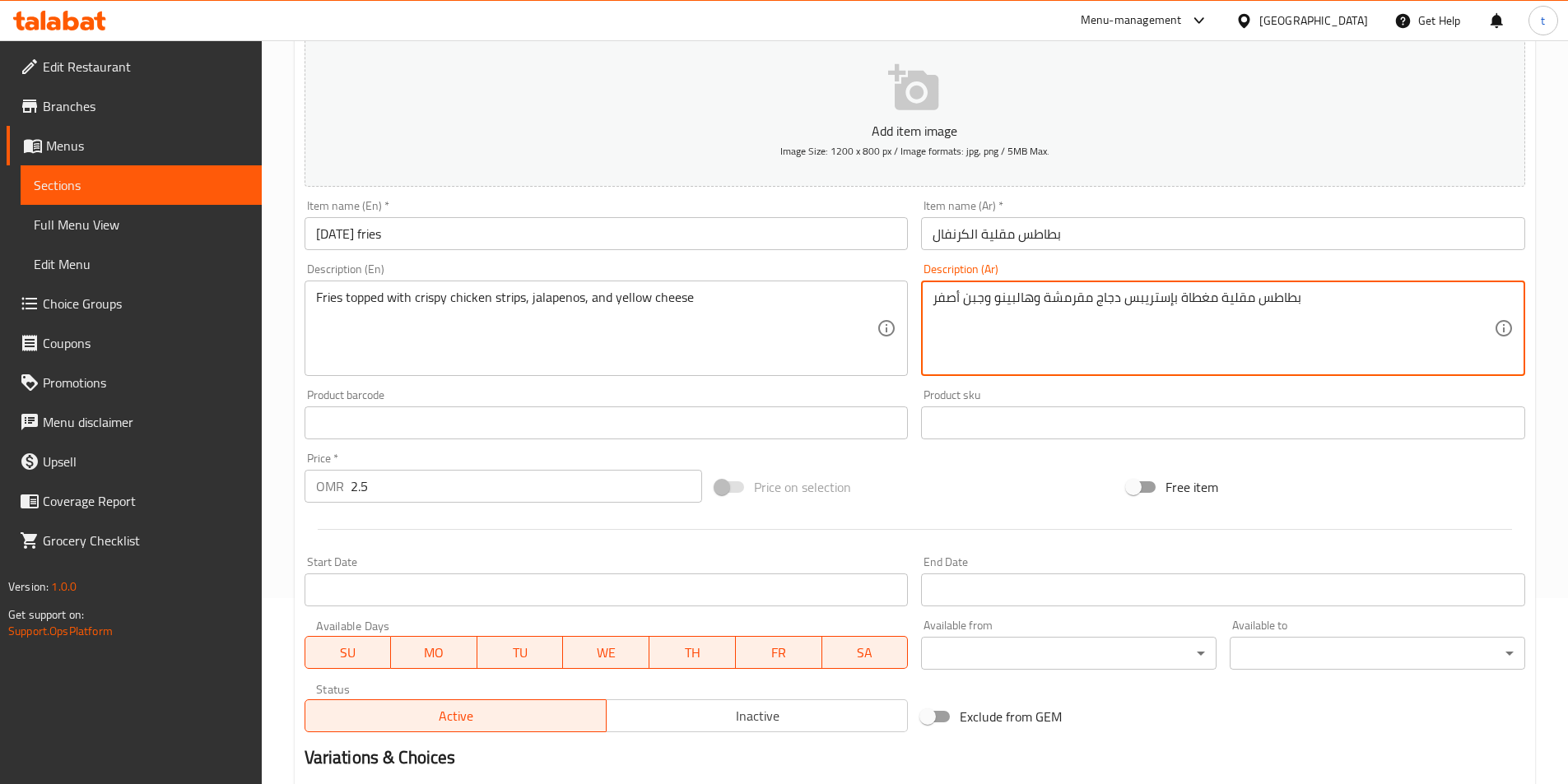
scroll to position [378, 0]
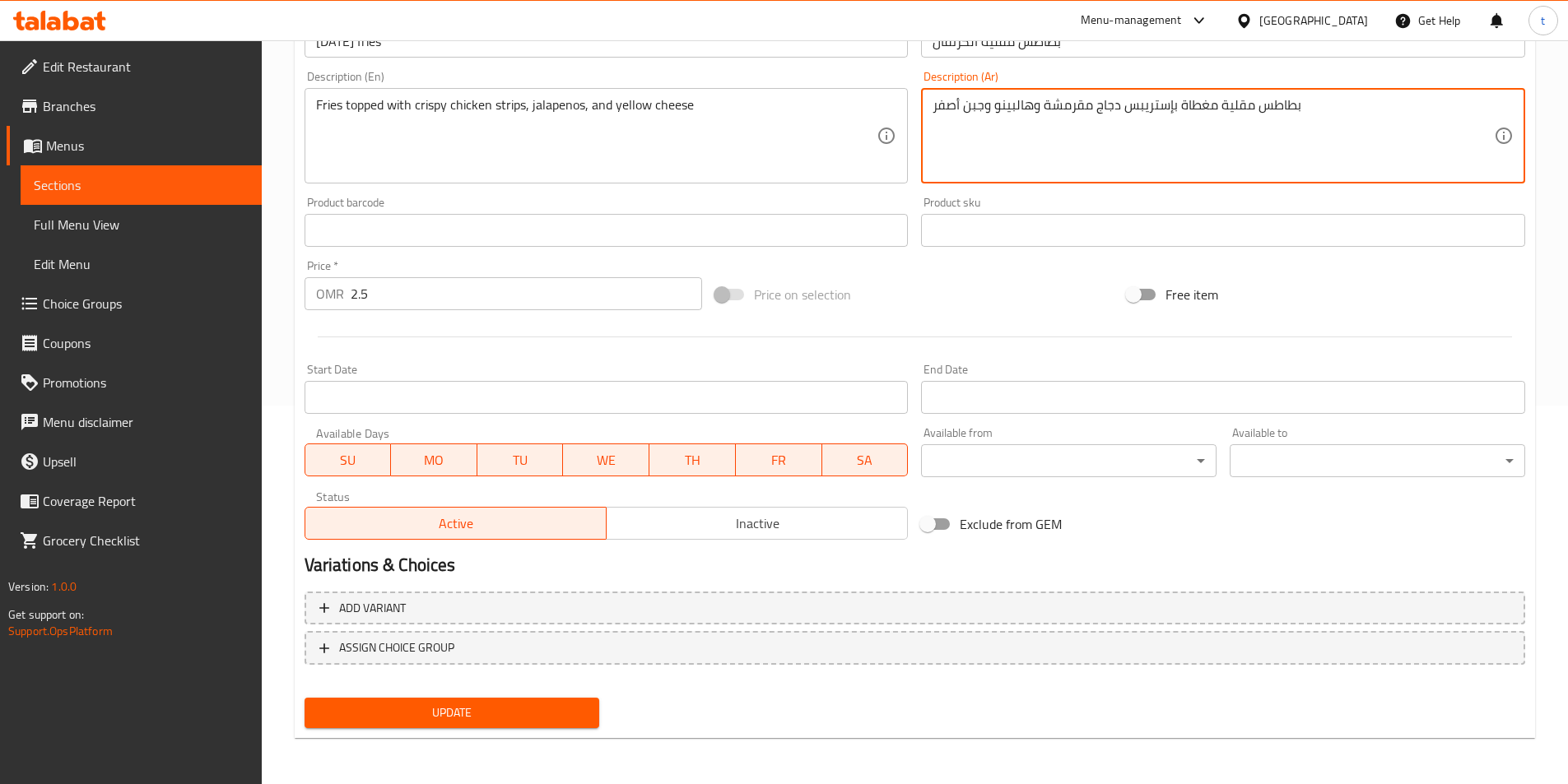
type textarea "بطاطس مقلية مغطاة بإستريبس دجاج مقرمشة وهالبينو وجبن أصفر"
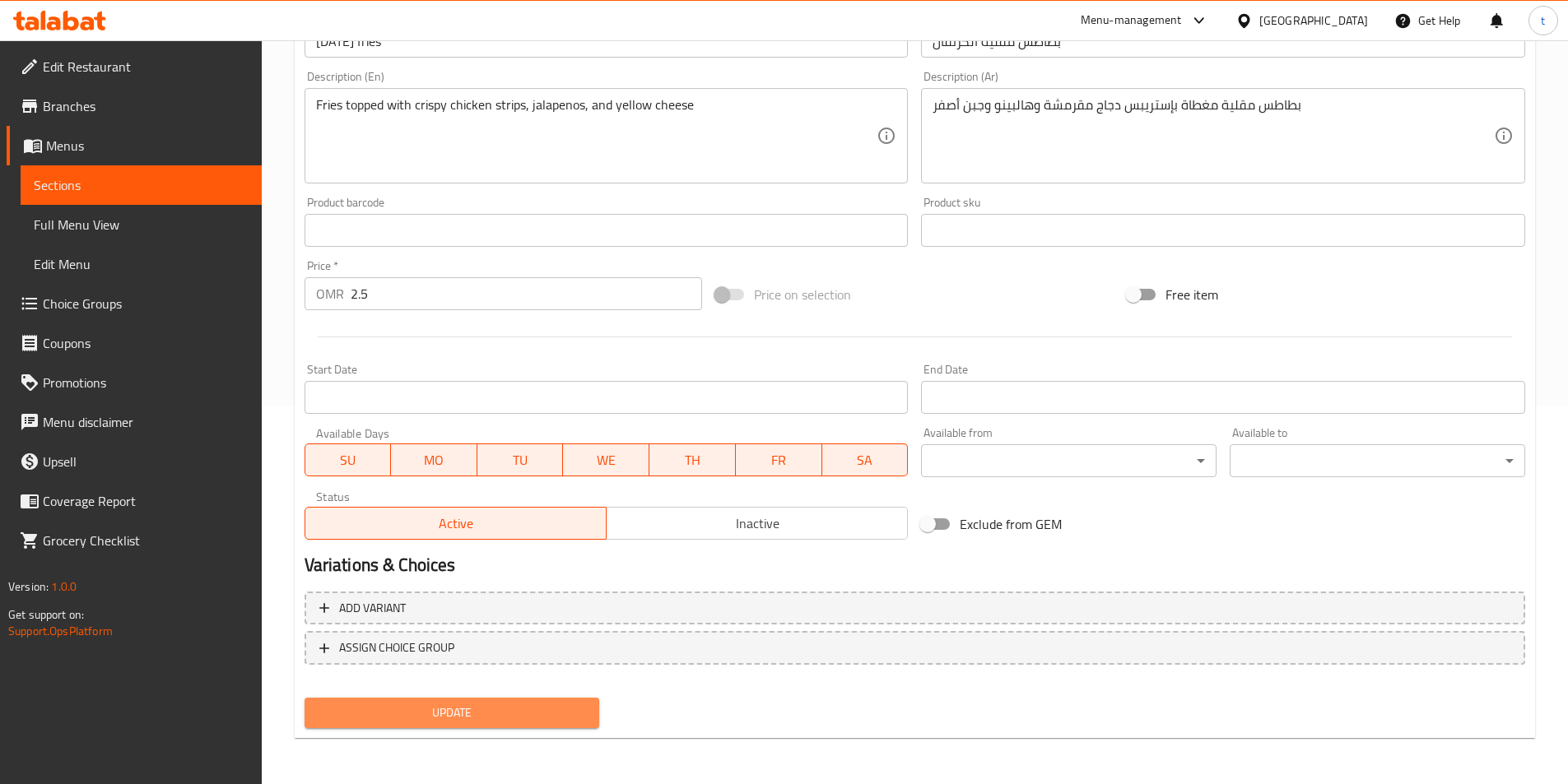
click at [511, 721] on span "Update" at bounding box center [452, 712] width 269 height 21
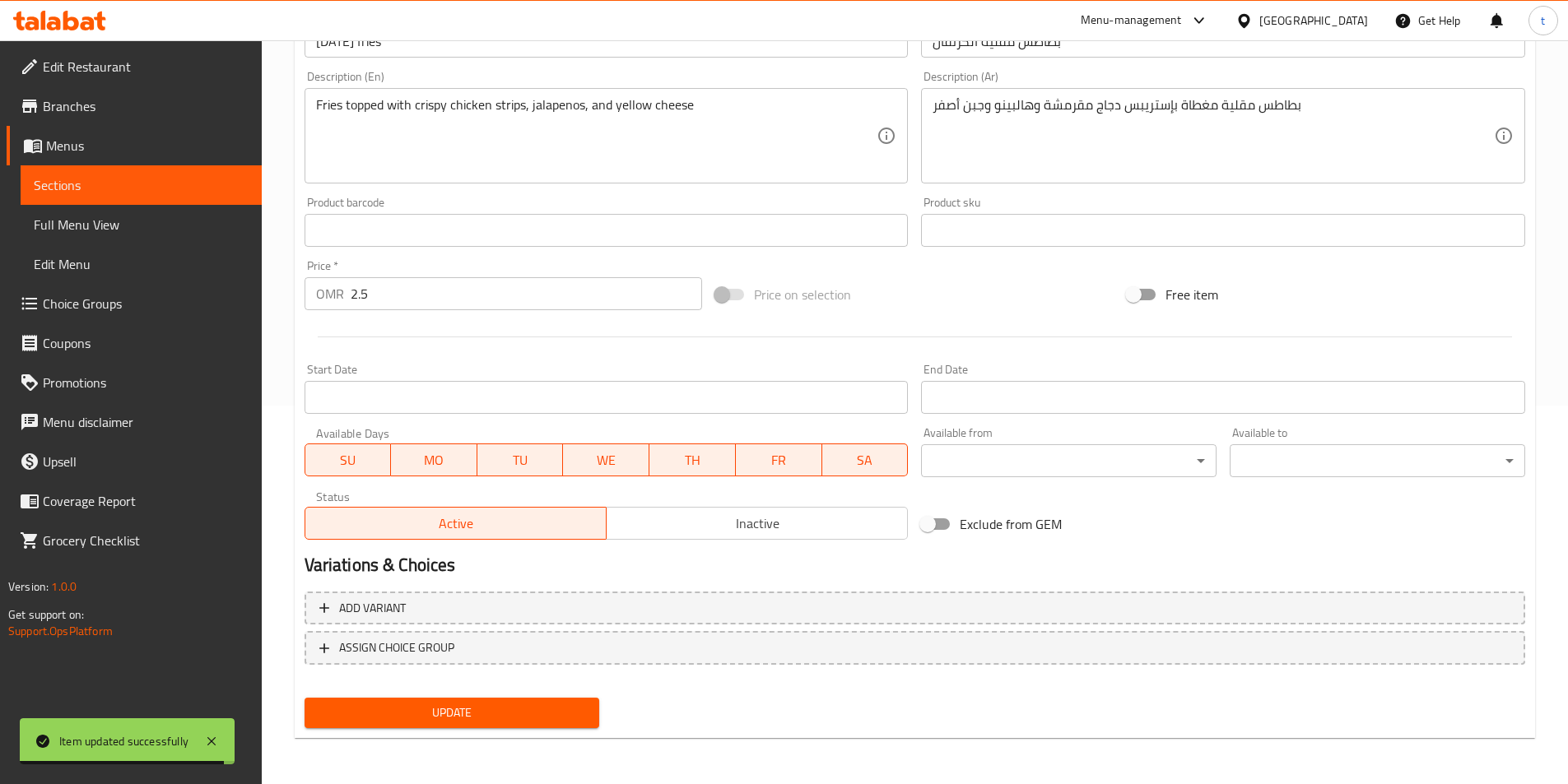
click at [71, 179] on span "Sections" at bounding box center [141, 185] width 215 height 20
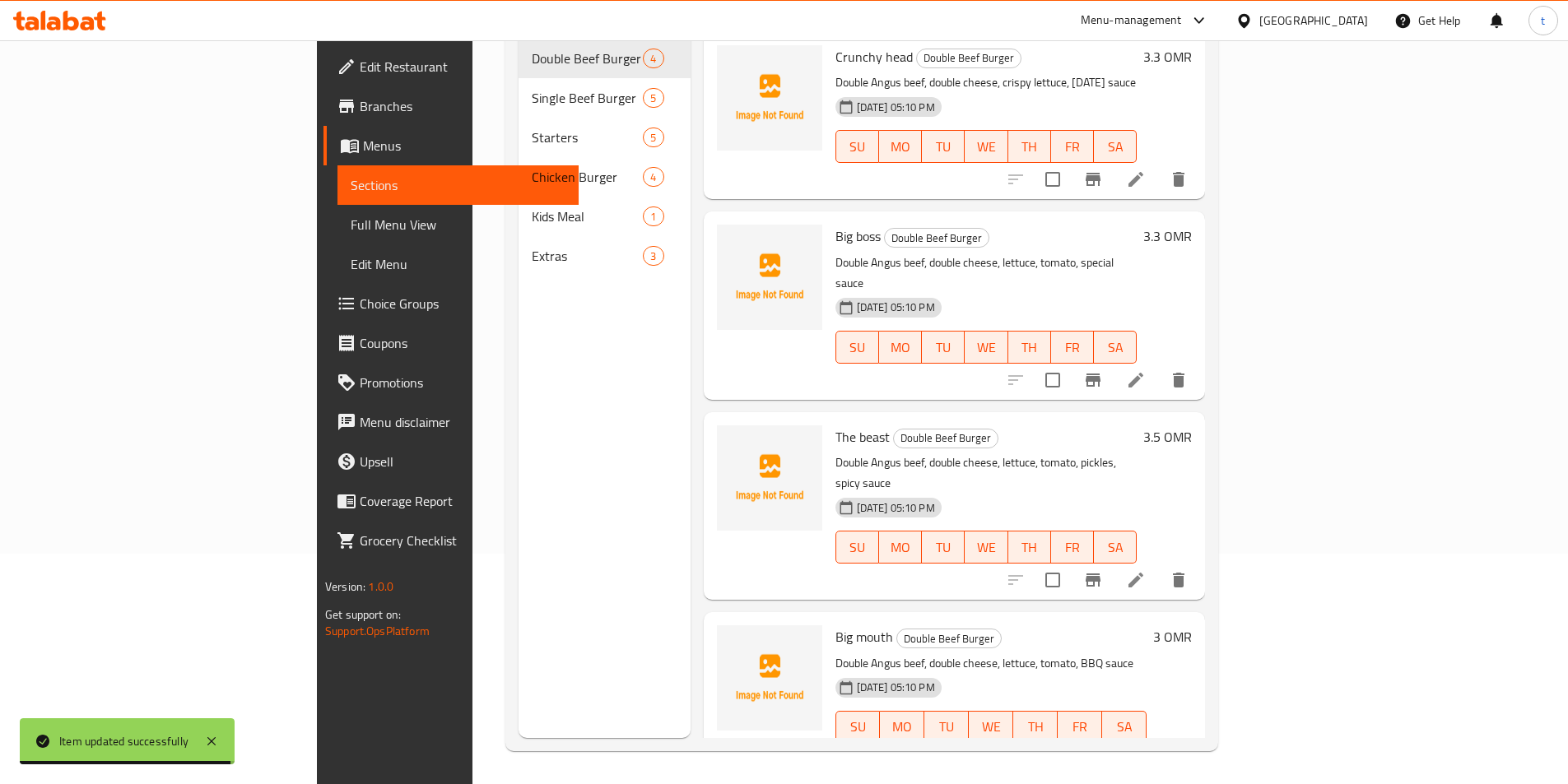
scroll to position [231, 0]
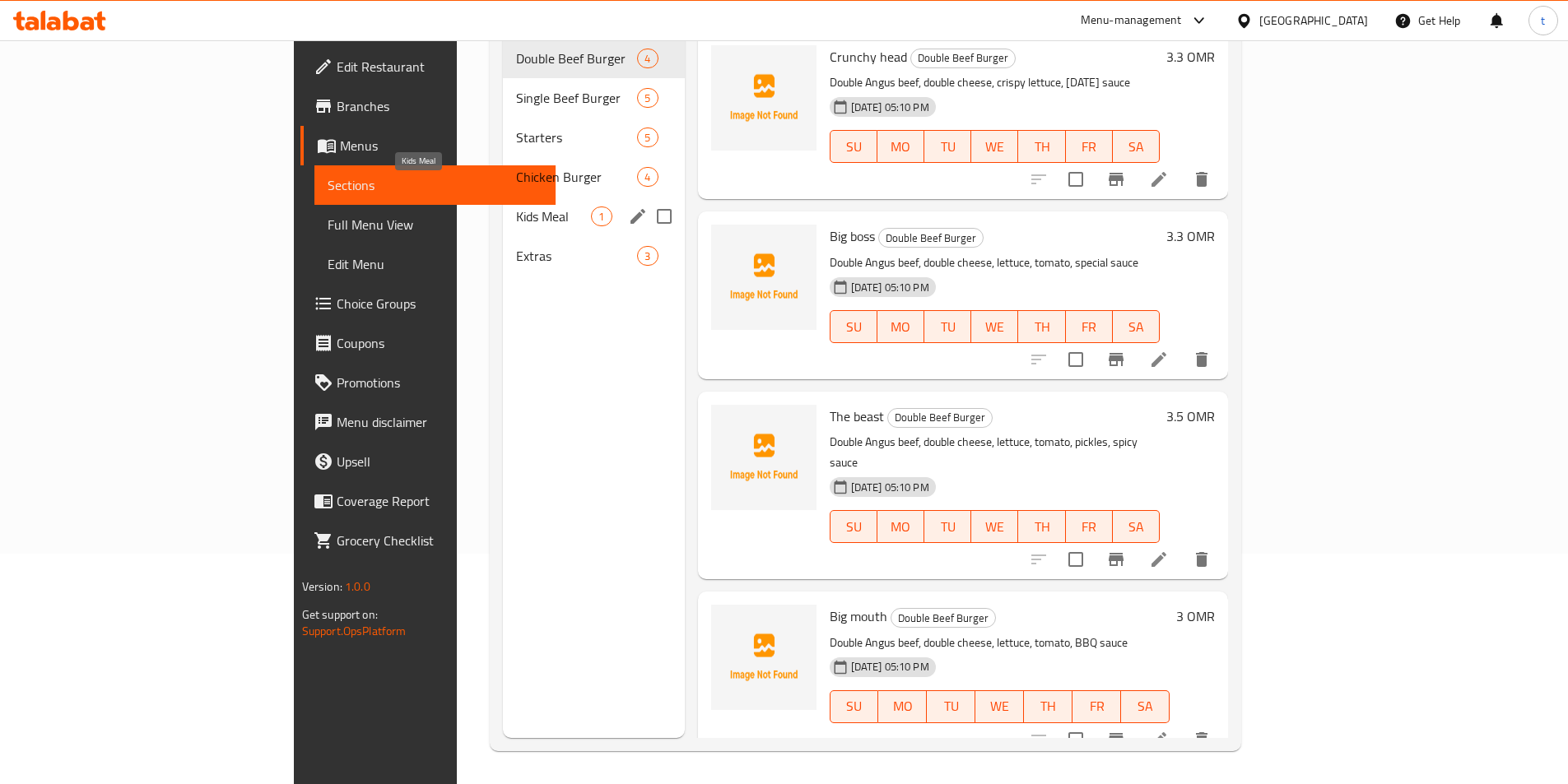
click at [516, 206] on span "Kids Meal" at bounding box center [553, 216] width 75 height 20
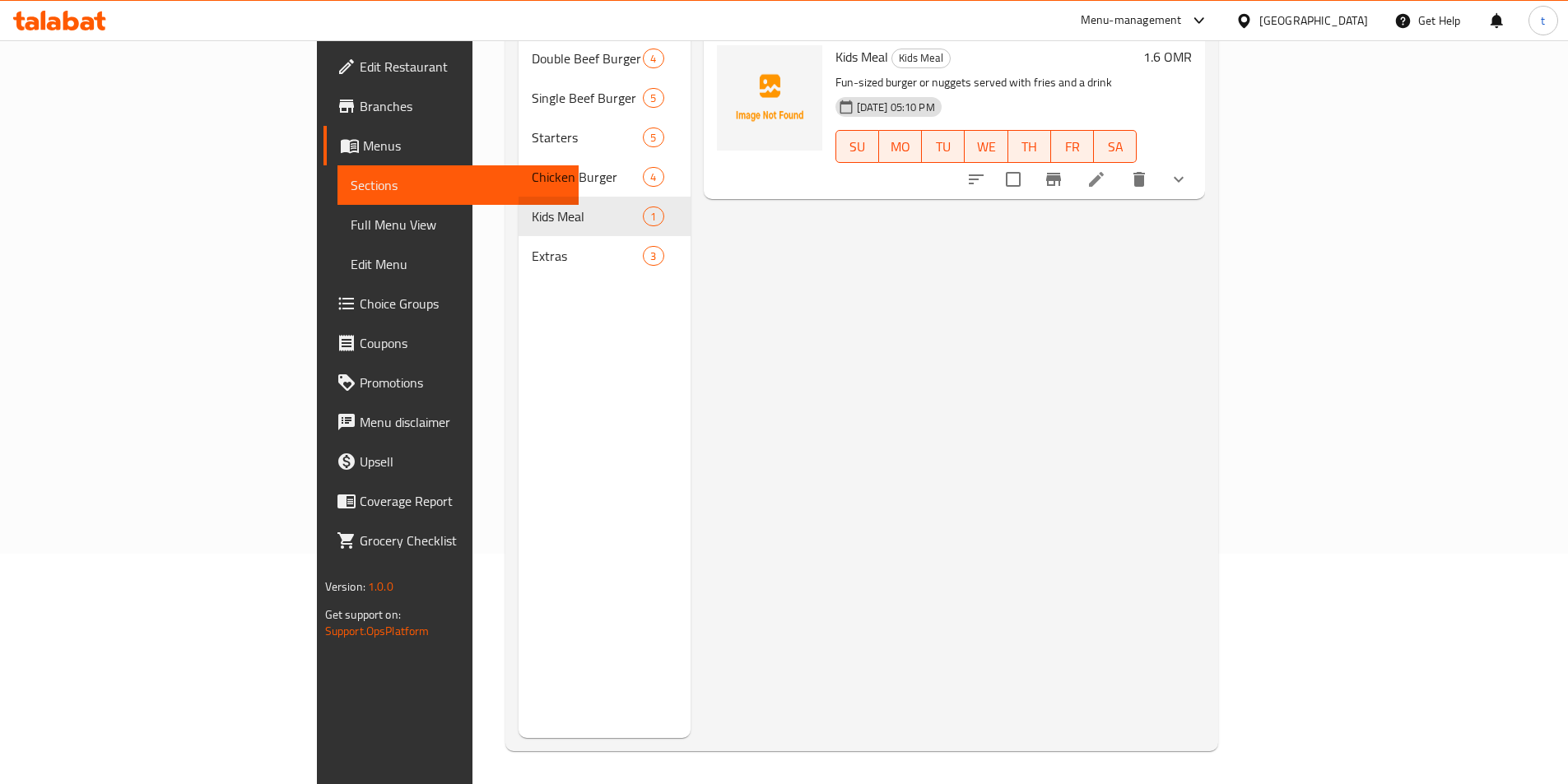
click at [1104, 172] on icon at bounding box center [1096, 179] width 14 height 14
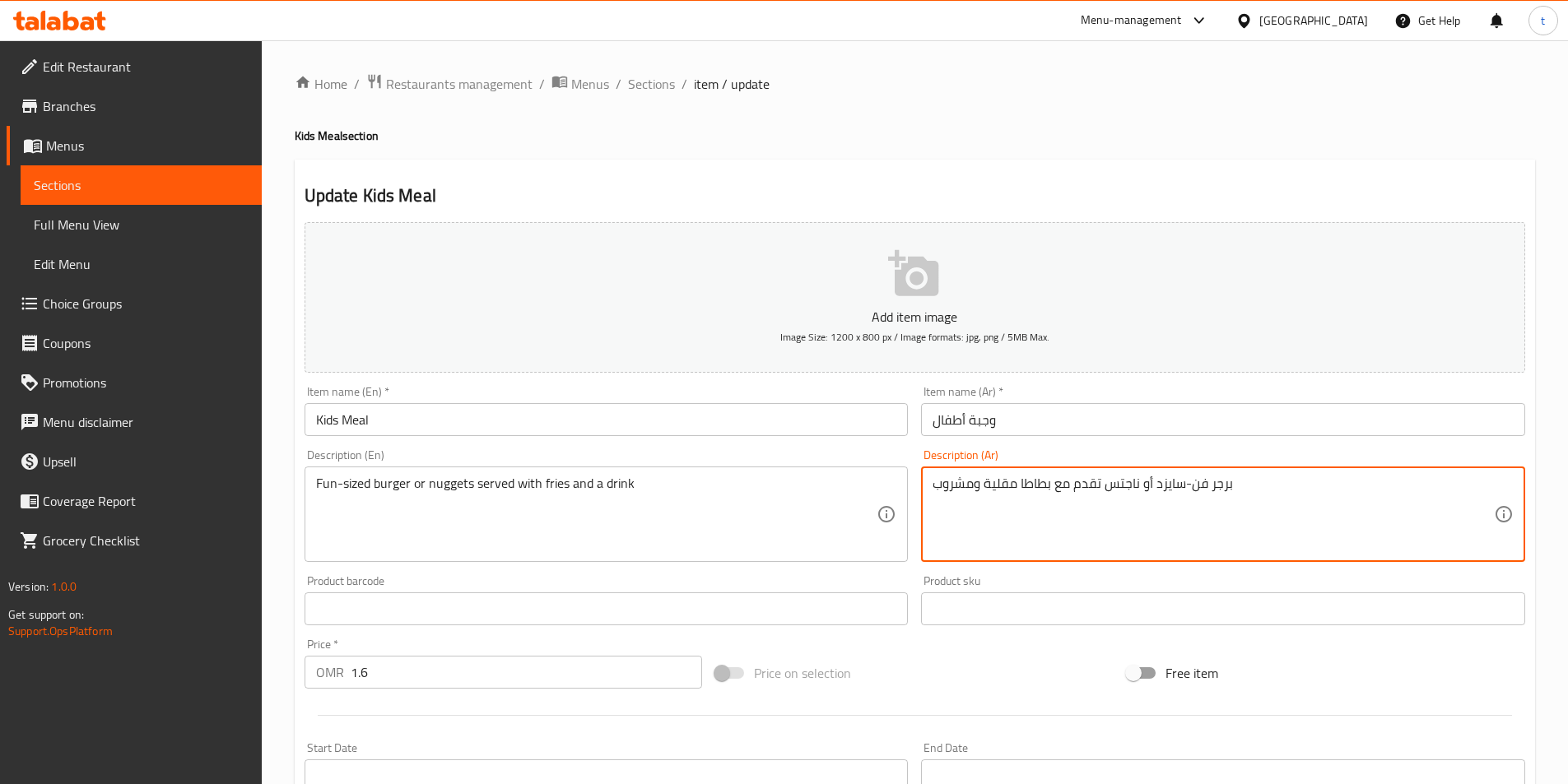
drag, startPoint x: 1157, startPoint y: 488, endPoint x: 1206, endPoint y: 494, distance: 49.4
click at [1189, 489] on textarea "برجر أو ناجتس تقدم مع بطاطا مقلية ومشروب" at bounding box center [1213, 514] width 561 height 78
paste textarea "فن-سايزد"
click at [928, 487] on div "برجر أو ناجتس تقدم مع بطاطا مقلية ومشروب Description (Ar)" at bounding box center [1223, 514] width 604 height 96
click at [930, 485] on div "برجر أو ناجتس تقدم مع بطاطا مقلية ومشروب Description (Ar)" at bounding box center [1223, 514] width 604 height 96
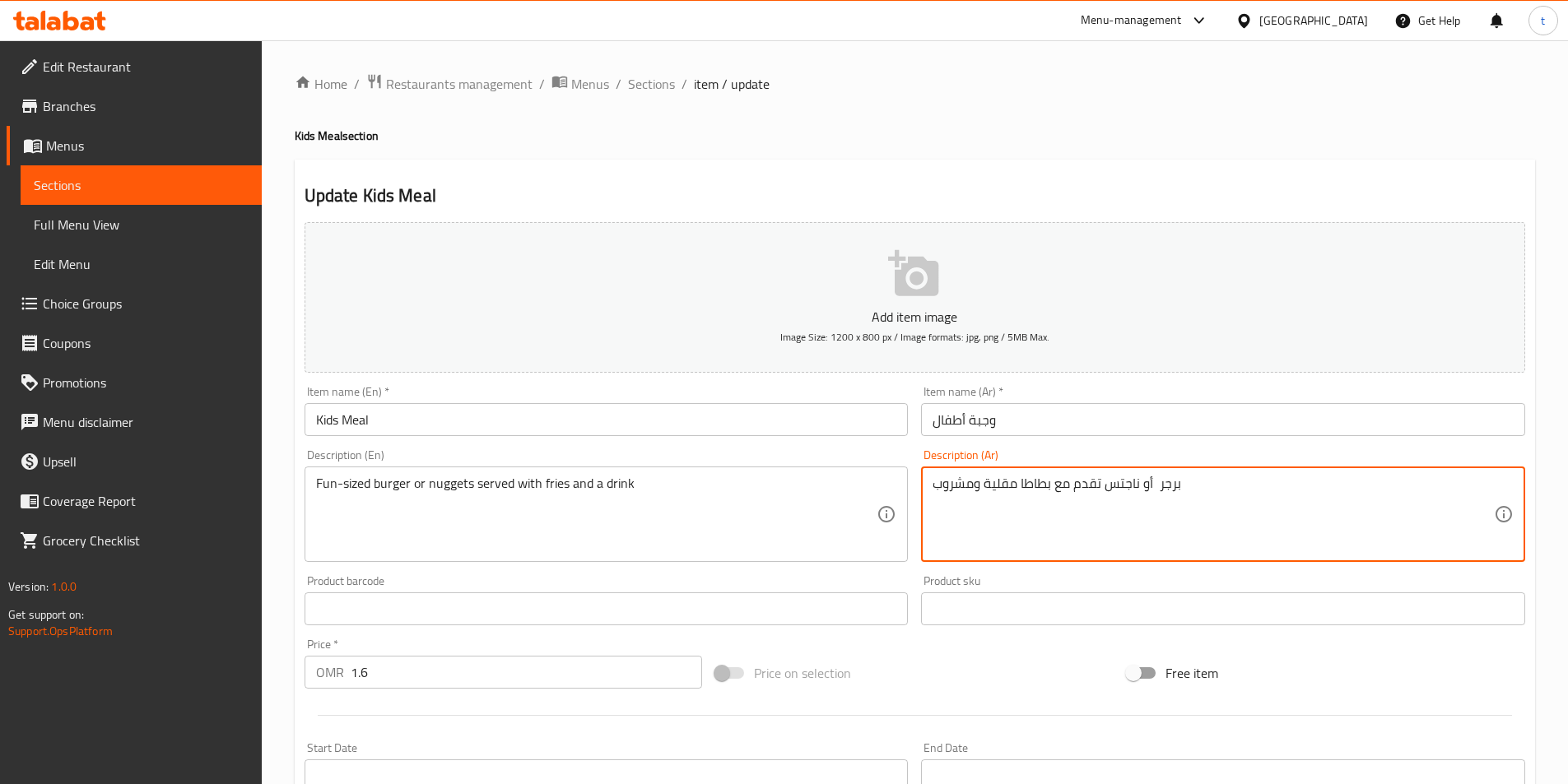
click at [933, 489] on textarea "برجر أو ناجتس تقدم مع بطاطا مقلية ومشروب" at bounding box center [1213, 514] width 561 height 78
paste textarea "فن-سايزد"
click at [1151, 489] on textarea "فن-سايزد برجر أو ناجتس تقدم مع بطاطا مقلية ومشروب" at bounding box center [1213, 514] width 561 height 78
type textarea "فن-سايزد برجر أو ناجتس تقدم مع بطاطا مقلية ومشروب"
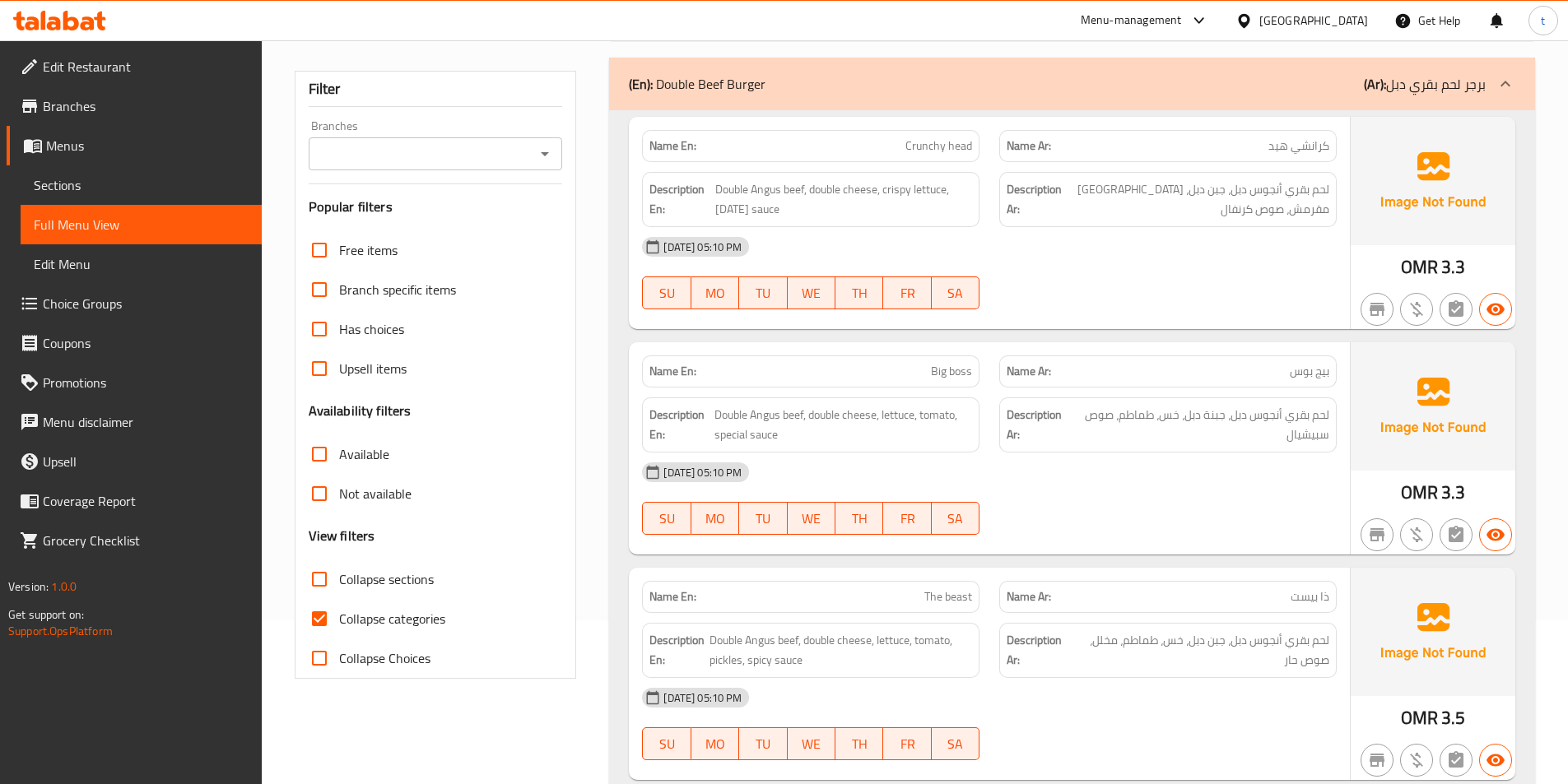
scroll to position [165, 0]
click at [326, 612] on input "Collapse categories" at bounding box center [319, 617] width 40 height 40
checkbox input "false"
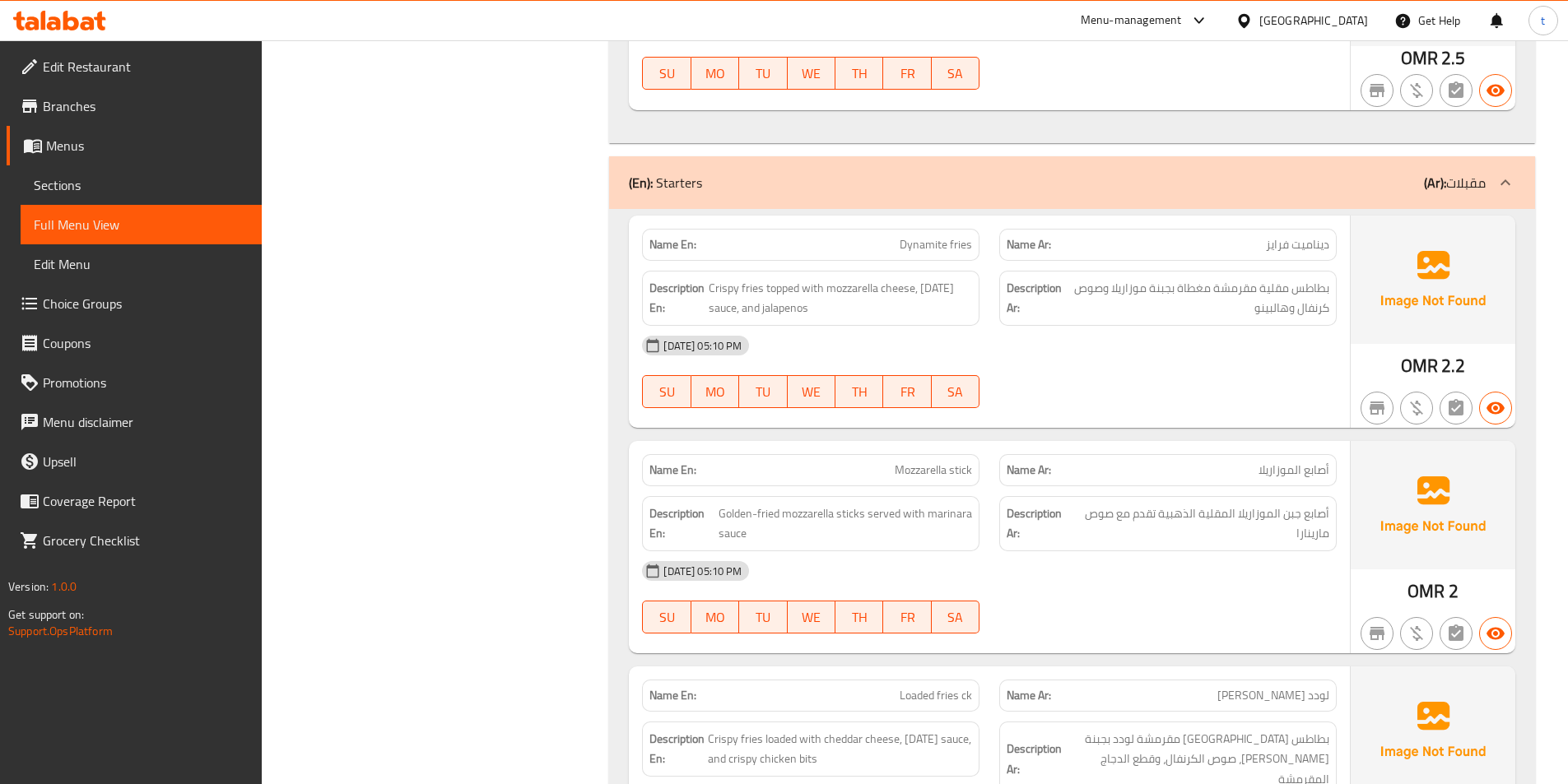
scroll to position [2220, 0]
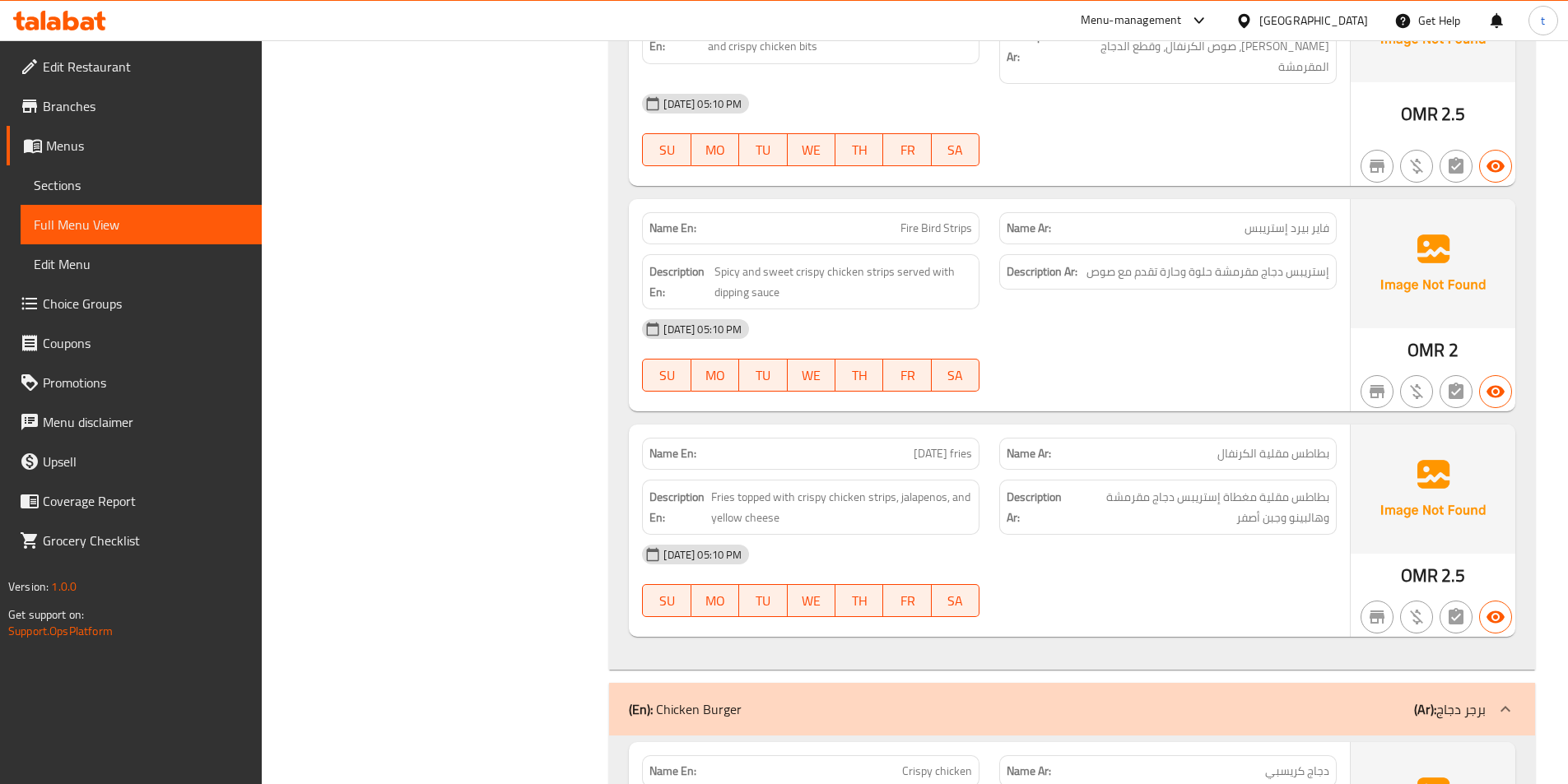
scroll to position [2960, 0]
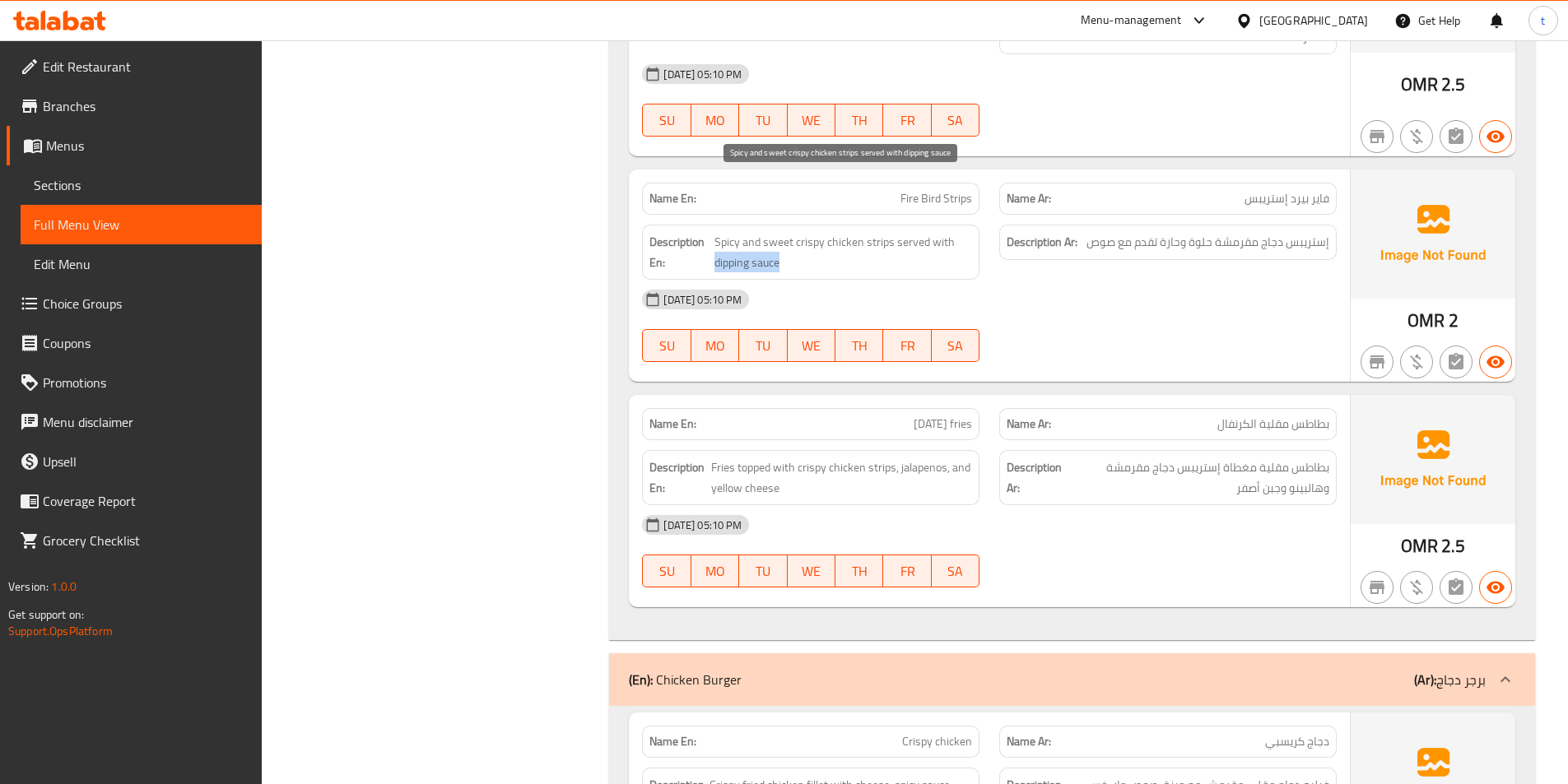
drag, startPoint x: 778, startPoint y: 201, endPoint x: 717, endPoint y: 210, distance: 61.7
click at [717, 232] on span "Spicy and sweet crispy chicken strips served with dipping sauce" at bounding box center [843, 251] width 258 height 41
copy span "dipping sauce"
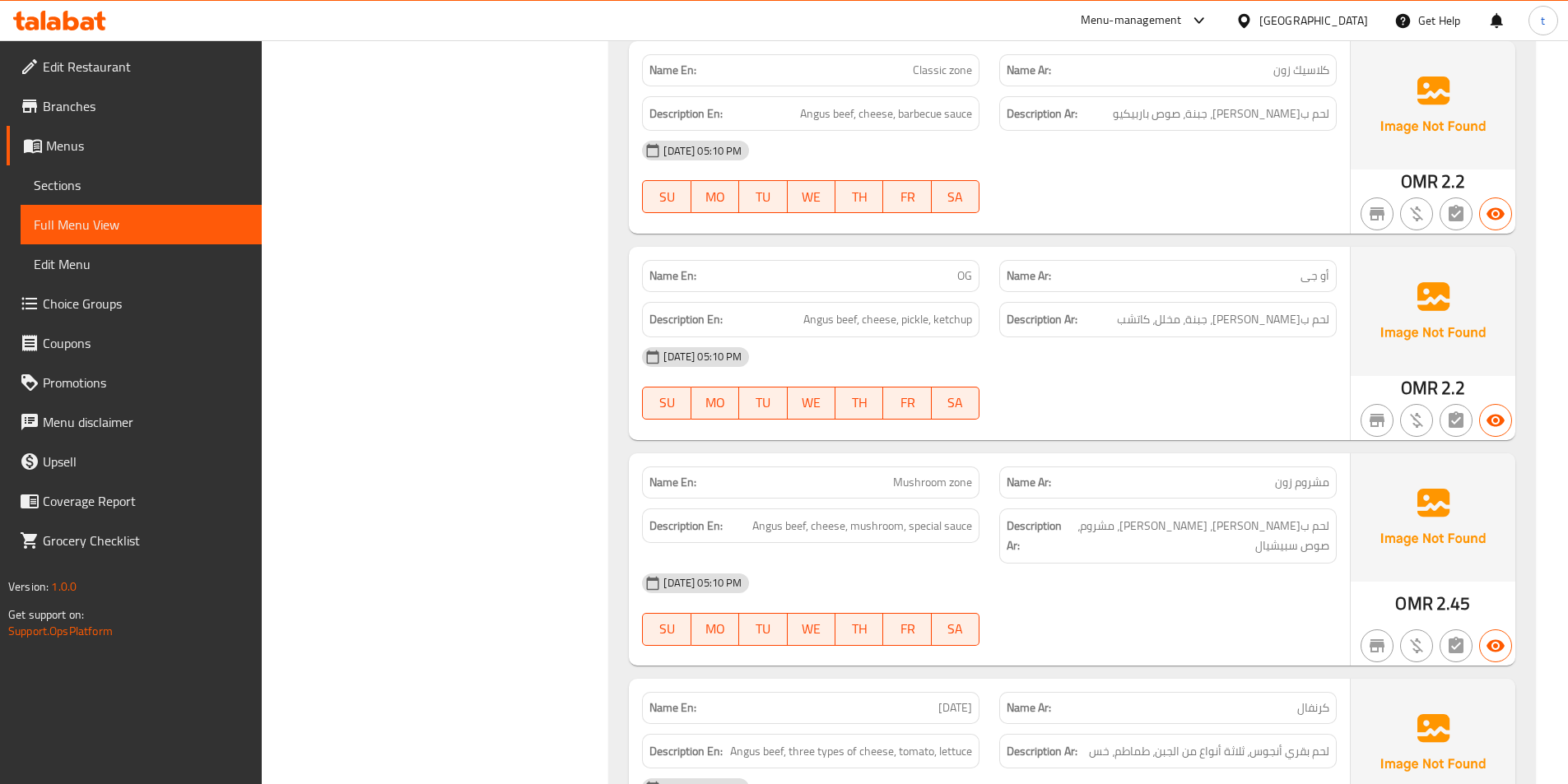
scroll to position [1398, 0]
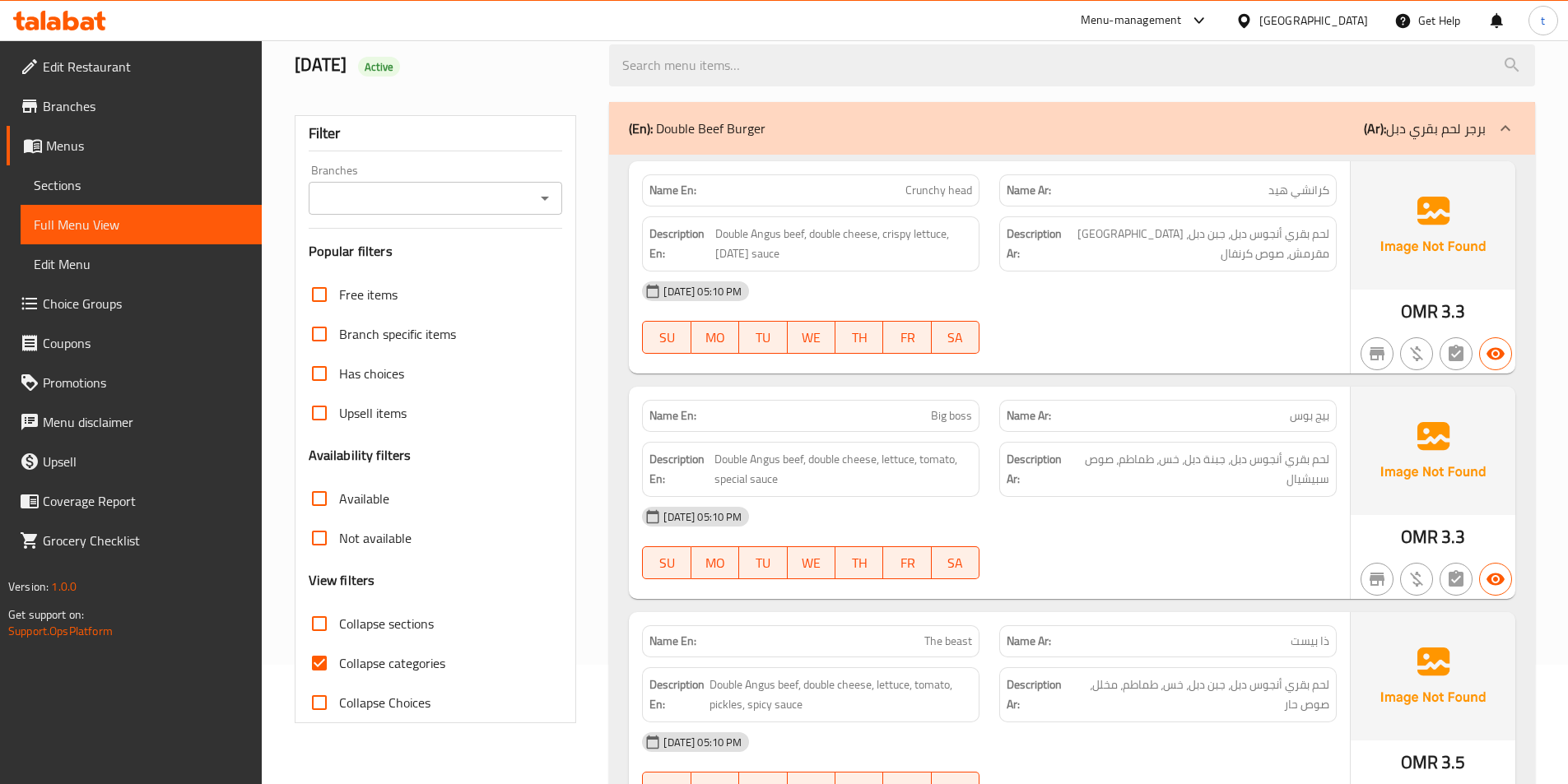
scroll to position [247, 0]
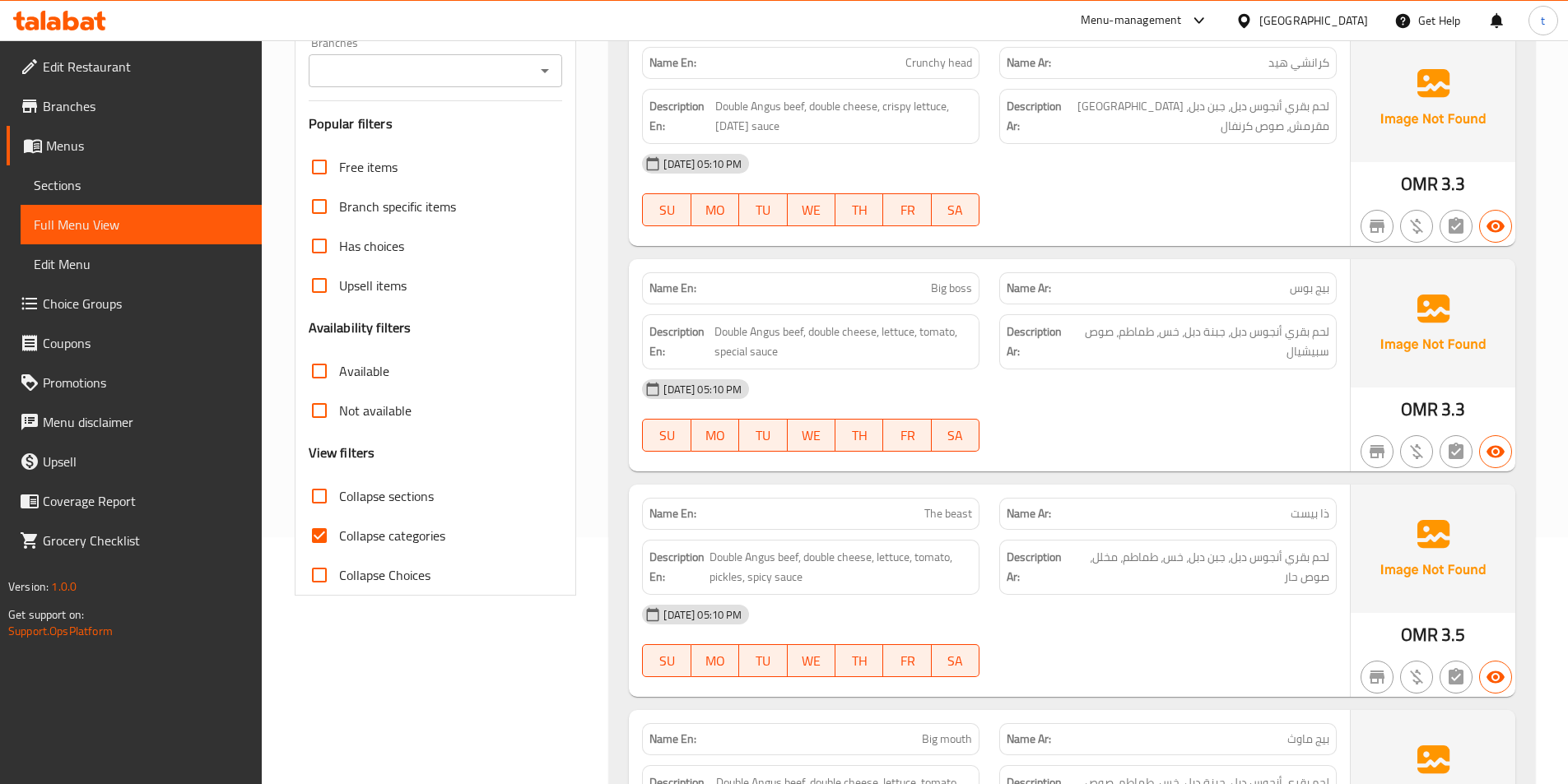
click at [328, 526] on input "Collapse categories" at bounding box center [319, 535] width 40 height 40
checkbox input "false"
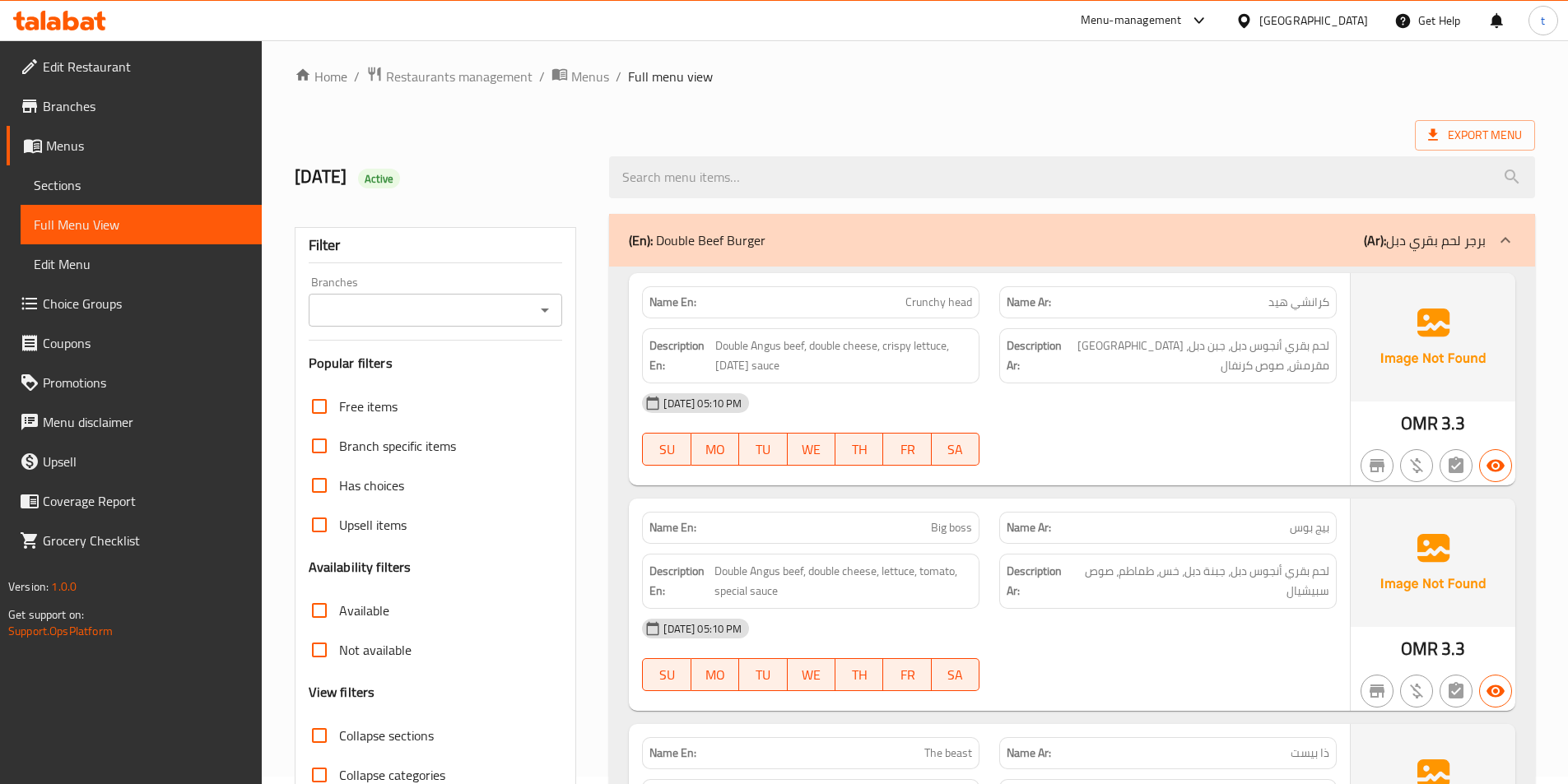
scroll to position [0, 0]
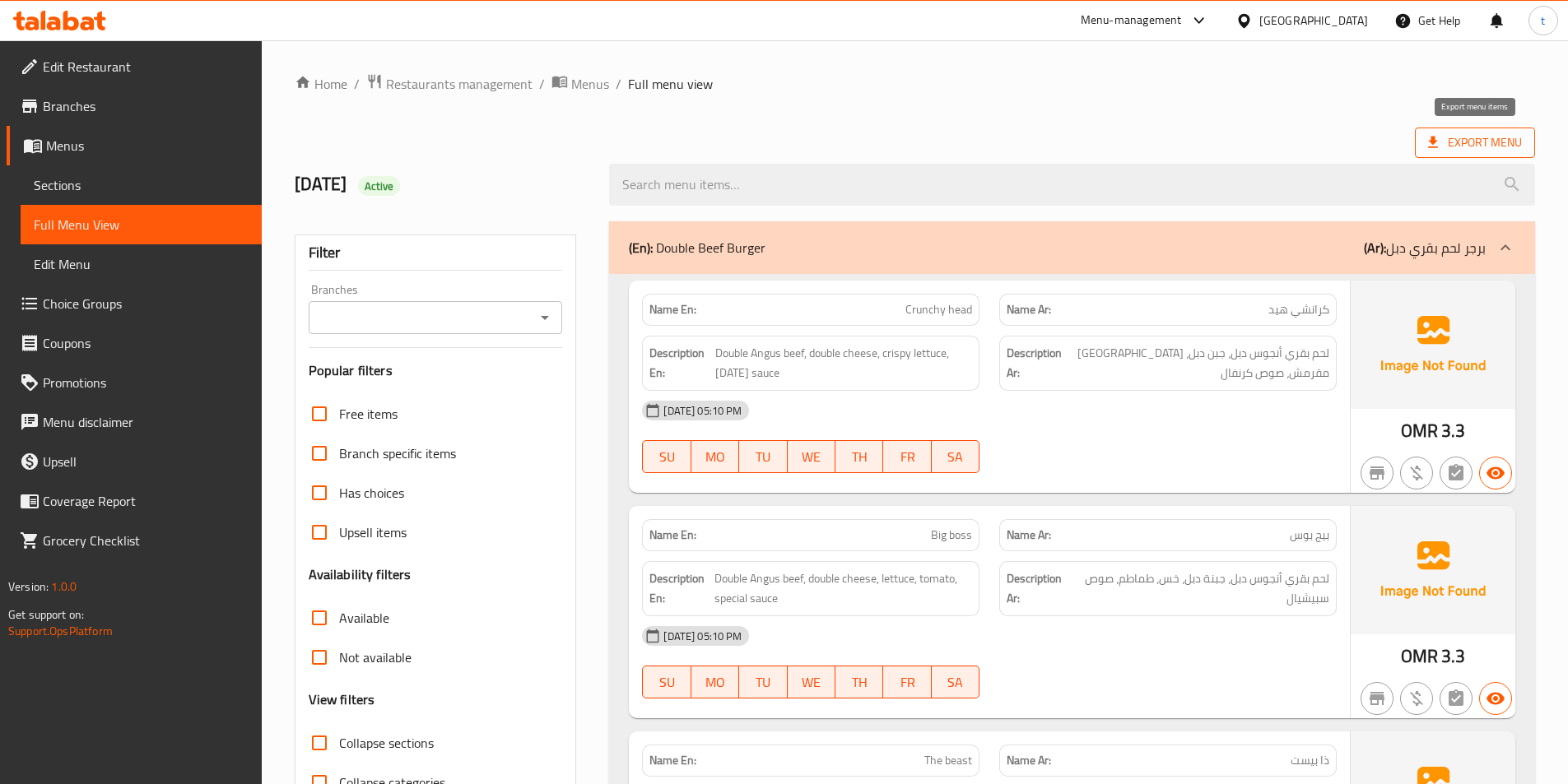
click at [1448, 127] on span "Export Menu" at bounding box center [1474, 142] width 120 height 31
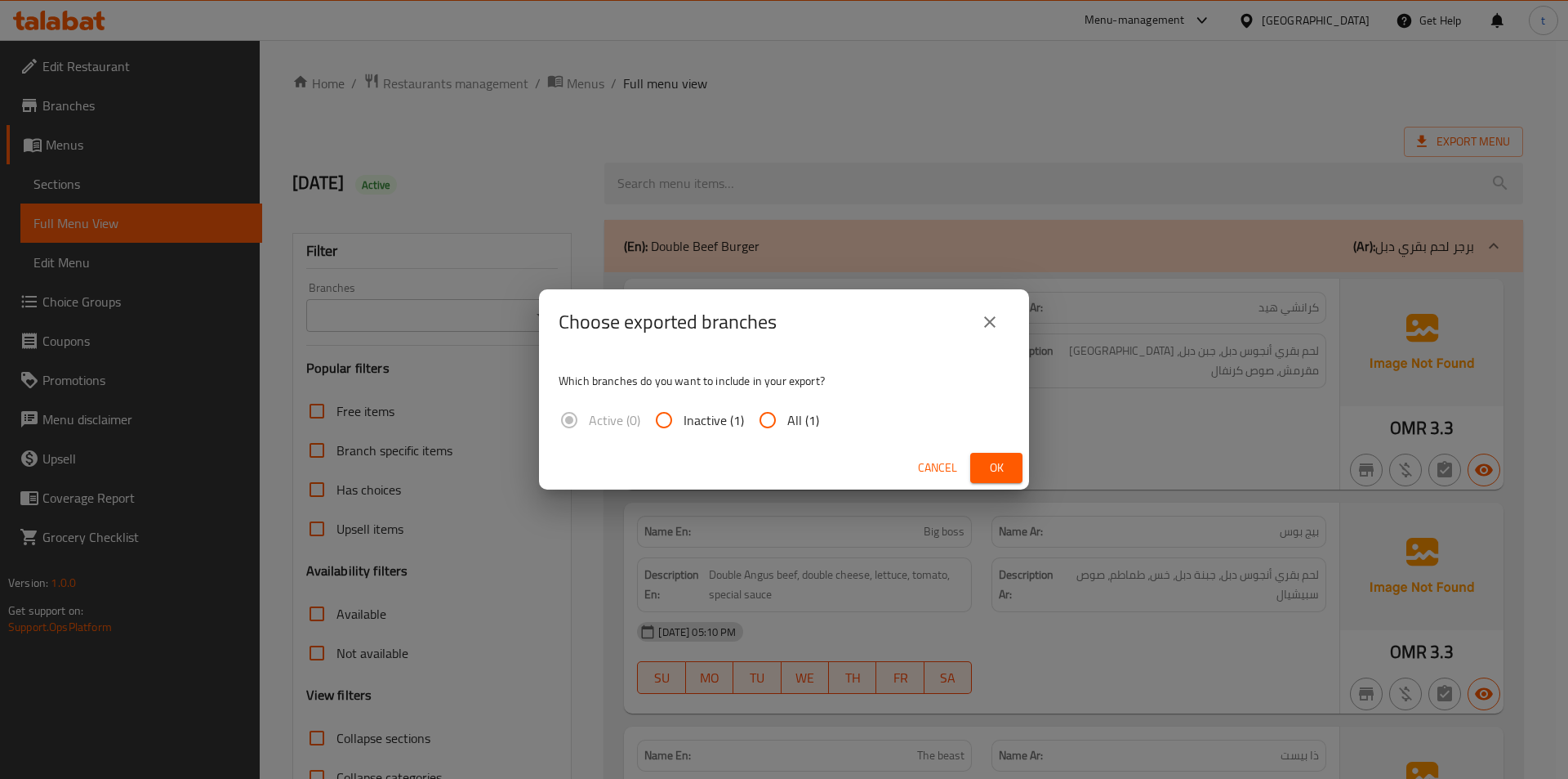
click at [775, 416] on input "All (1)" at bounding box center [768, 420] width 39 height 39
radio input "true"
click at [1009, 472] on span "Ok" at bounding box center [996, 467] width 26 height 21
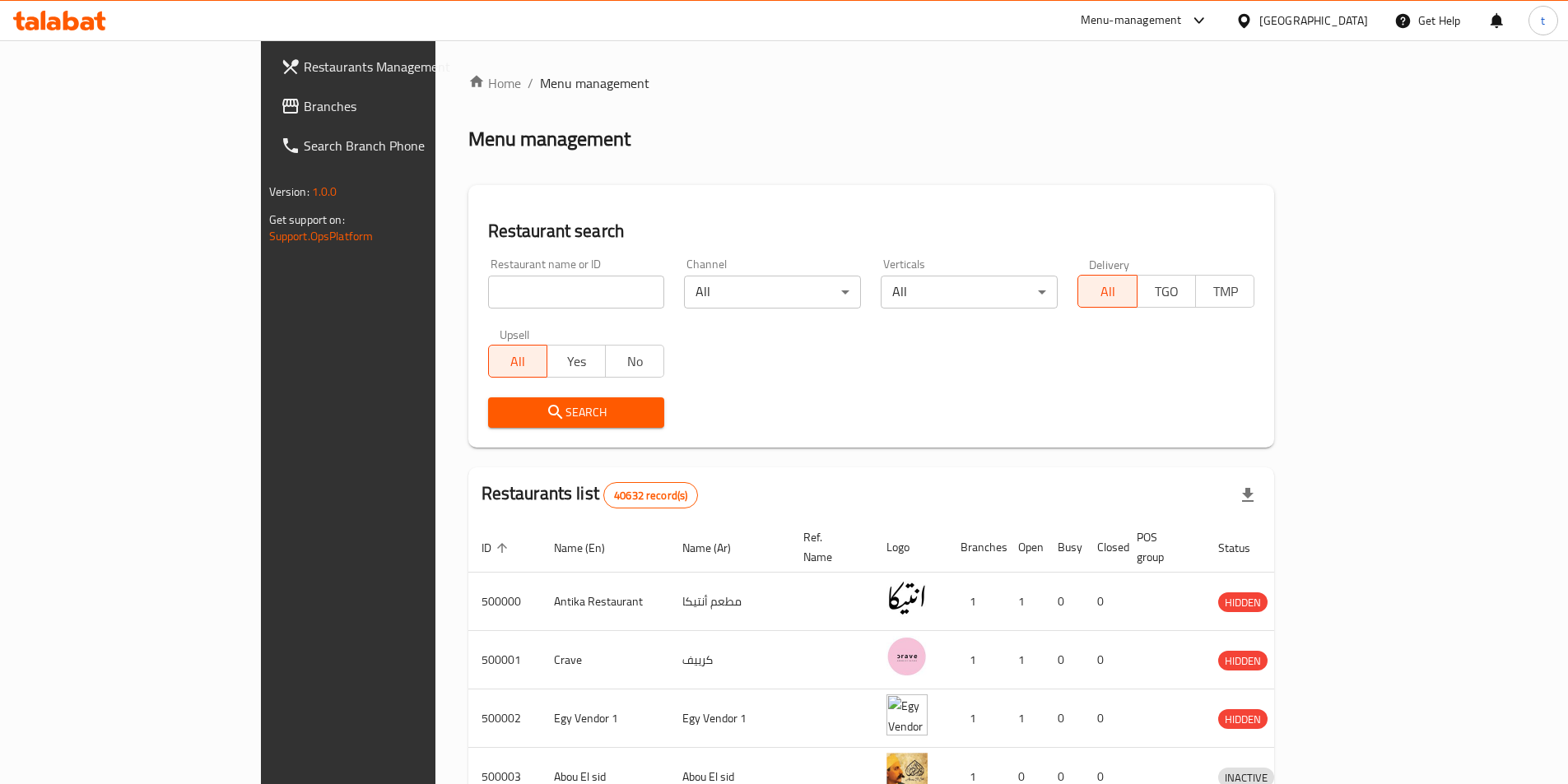
click at [1249, 20] on icon at bounding box center [1243, 21] width 12 height 14
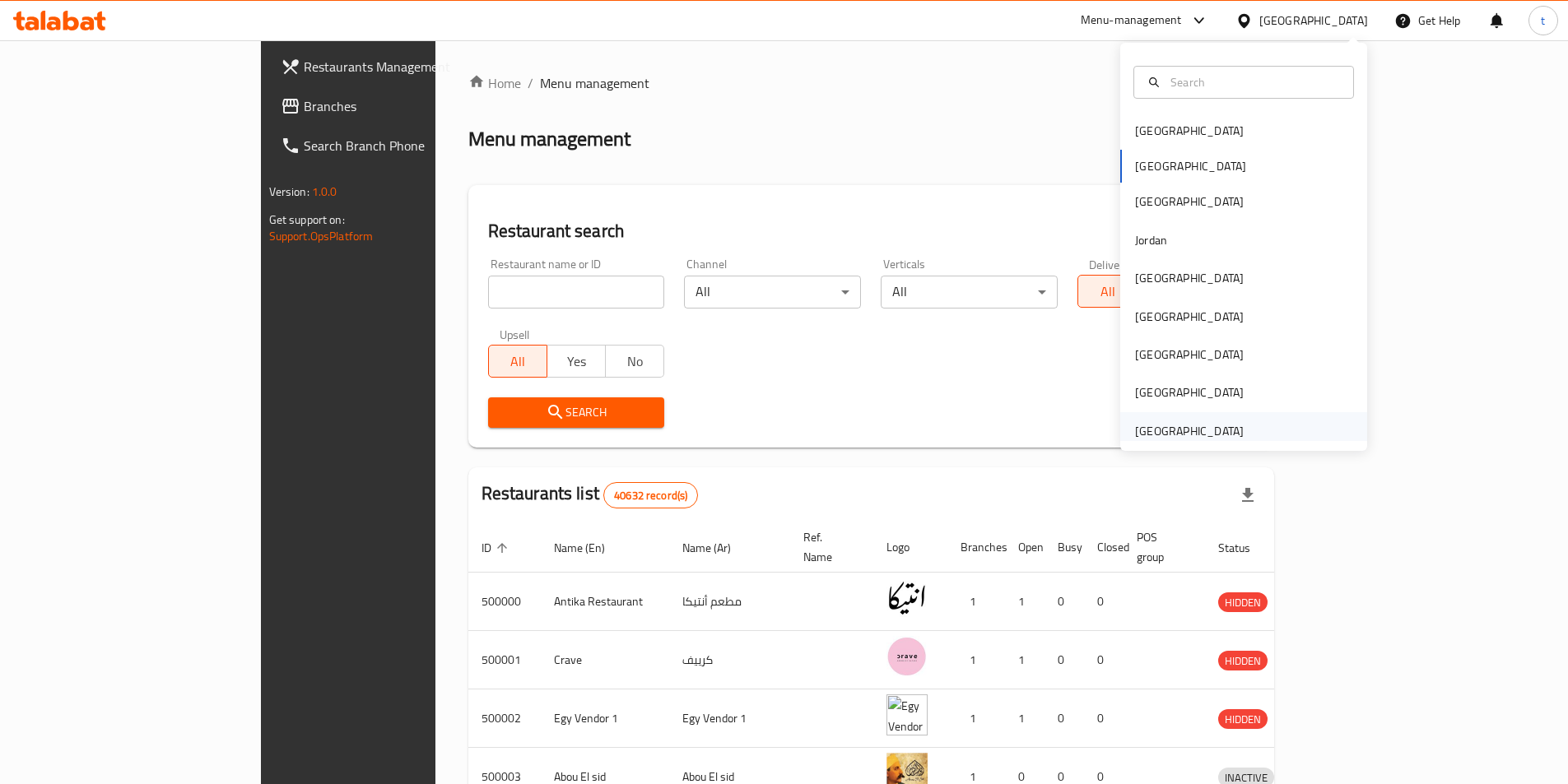
click at [1186, 428] on div "[GEOGRAPHIC_DATA]" at bounding box center [1189, 431] width 108 height 18
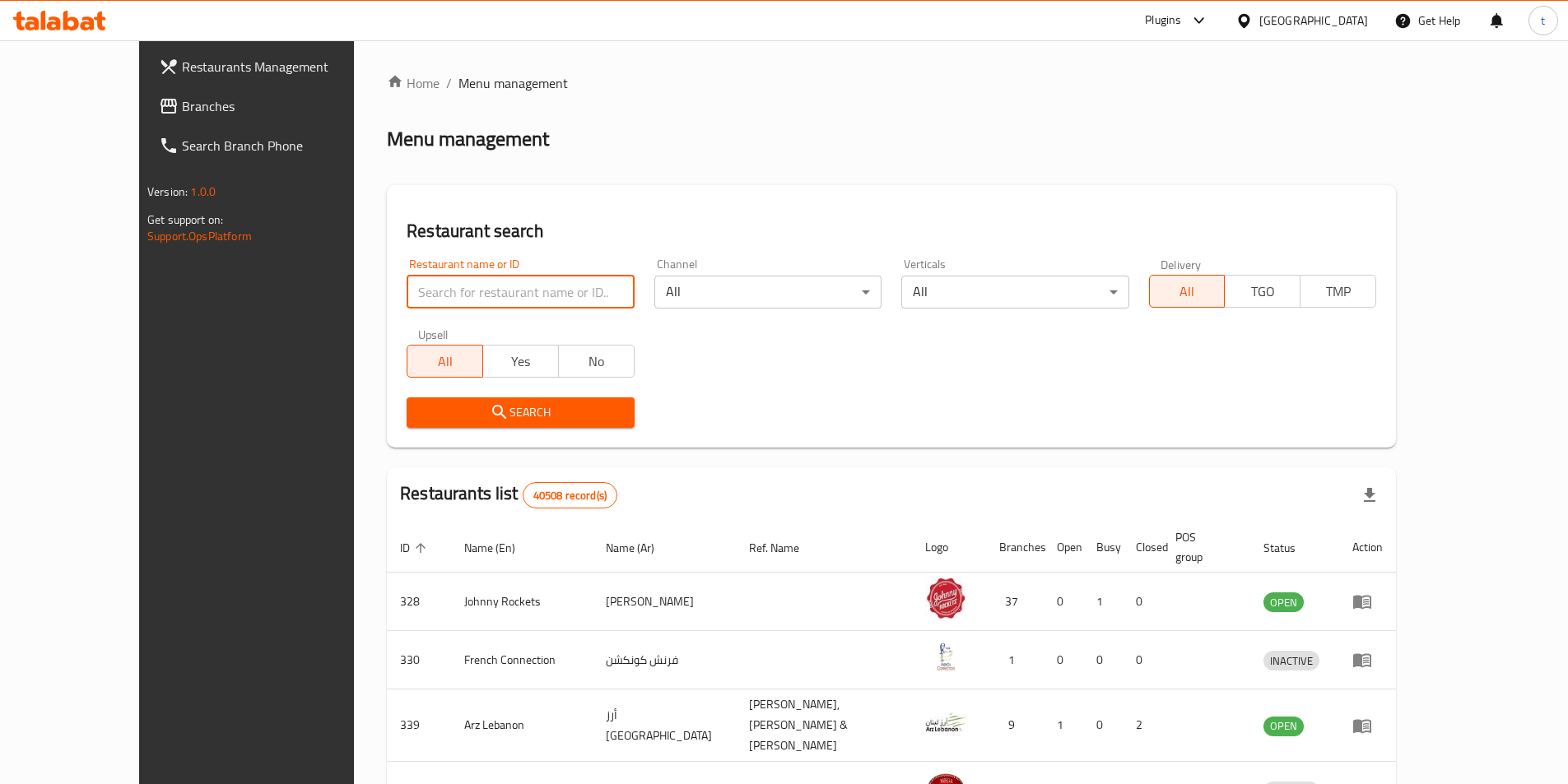
click at [538, 296] on input "search" at bounding box center [520, 292] width 227 height 33
paste input "772910"
type input "772910"
click at [182, 107] on span "Branches" at bounding box center [285, 106] width 206 height 20
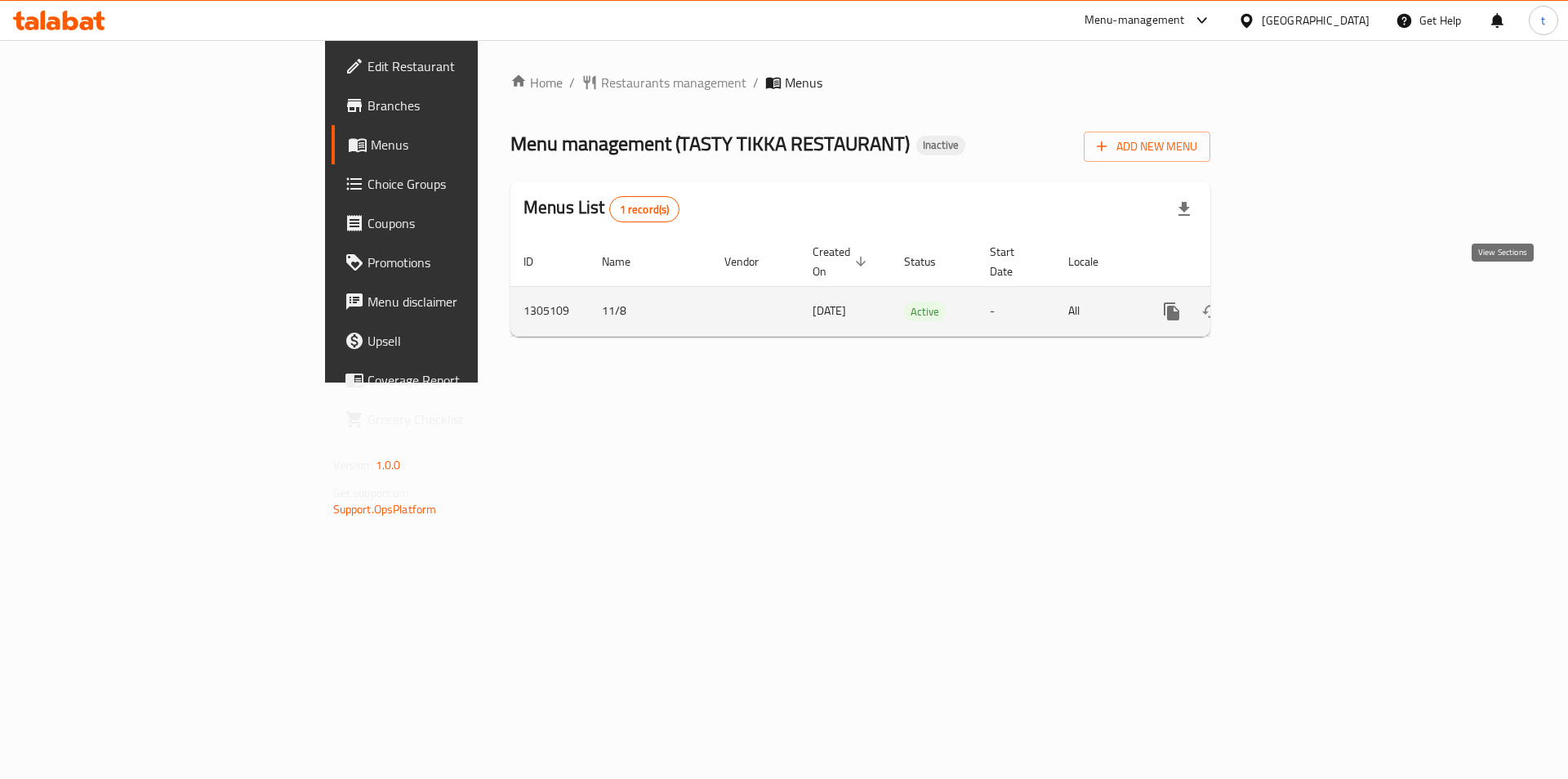
click at [1300, 302] on icon "enhanced table" at bounding box center [1290, 312] width 20 height 20
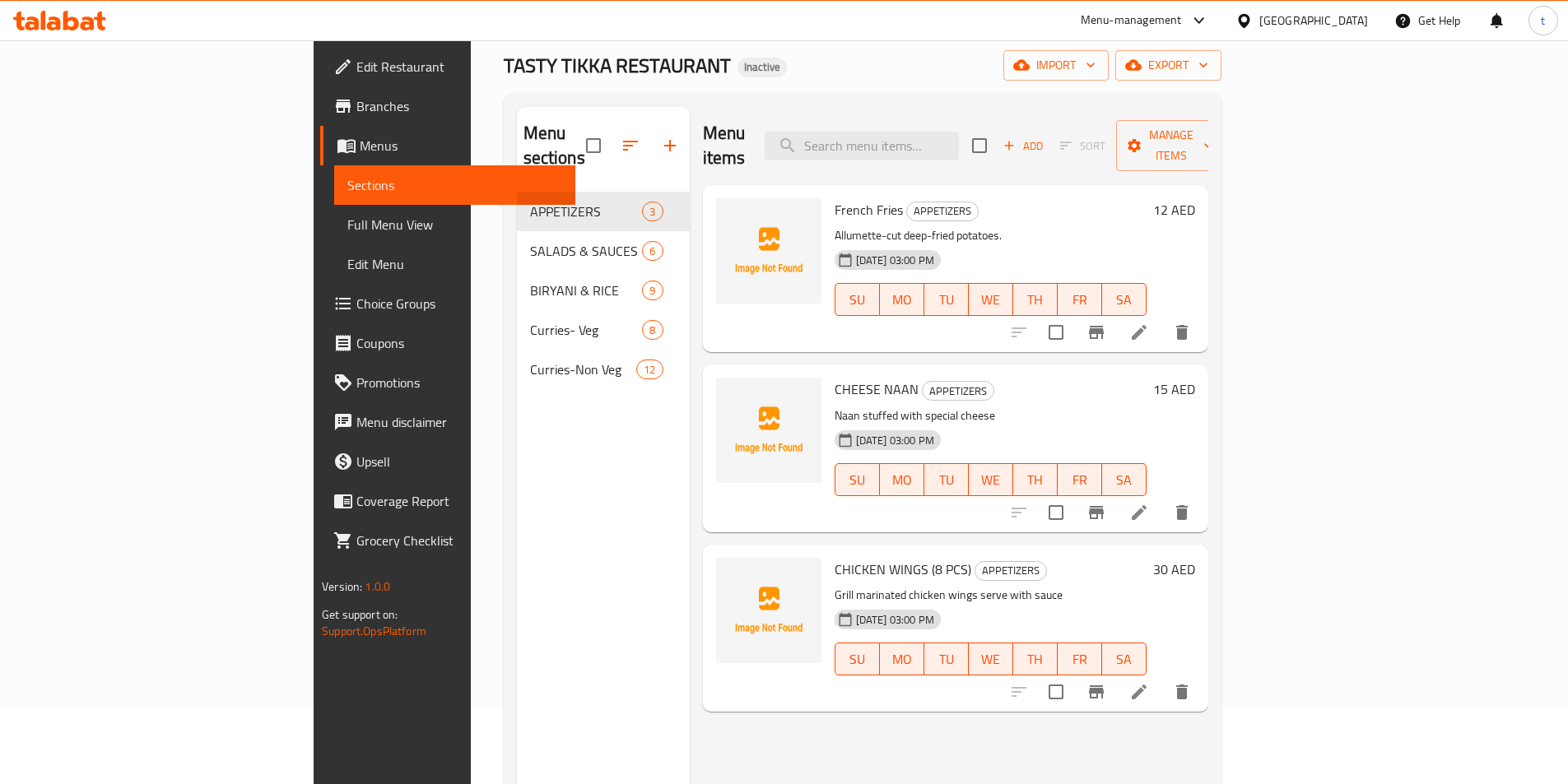
scroll to position [66, 0]
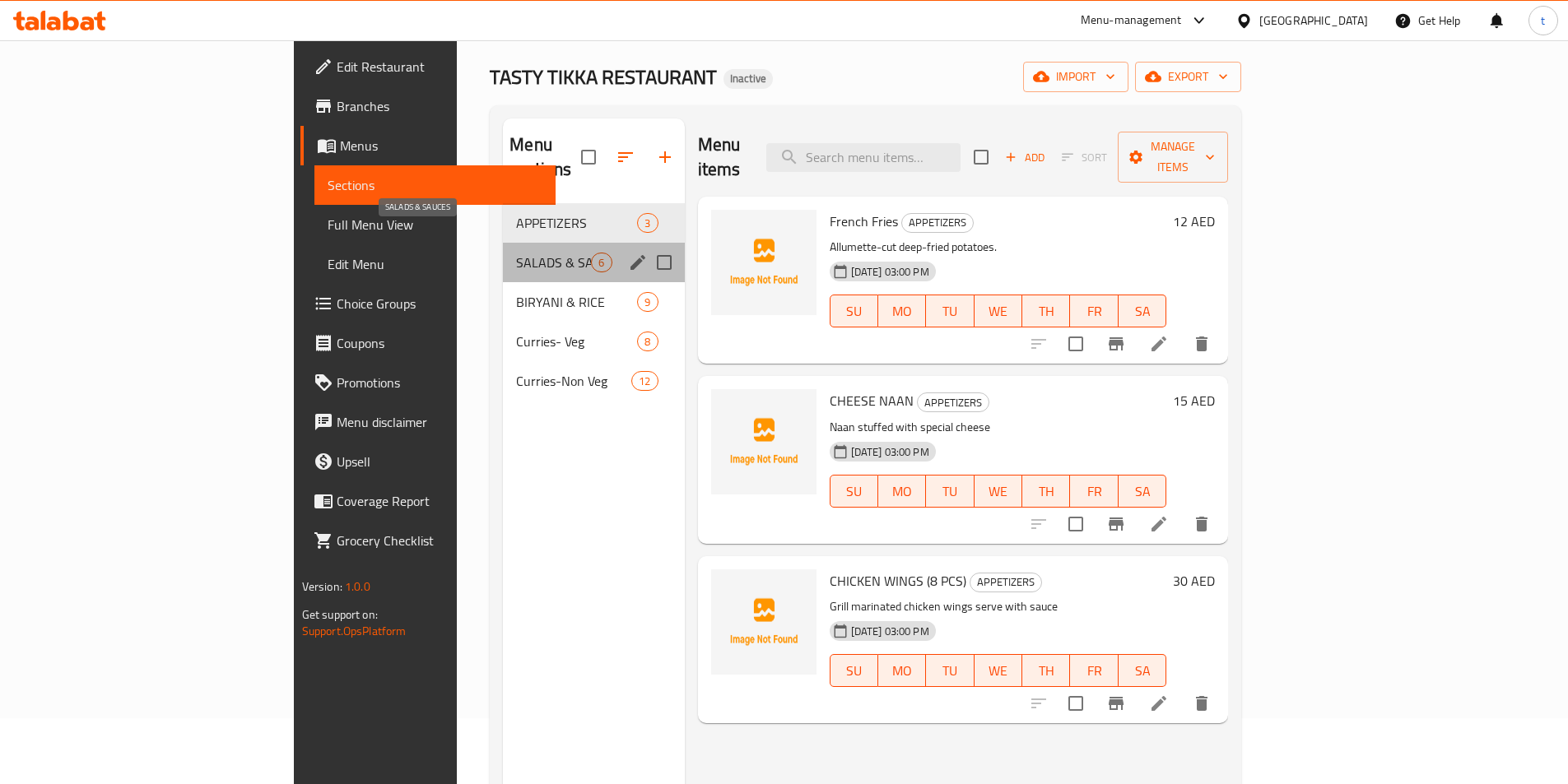
click at [516, 252] on span "SALADS & SAUCES" at bounding box center [553, 262] width 75 height 20
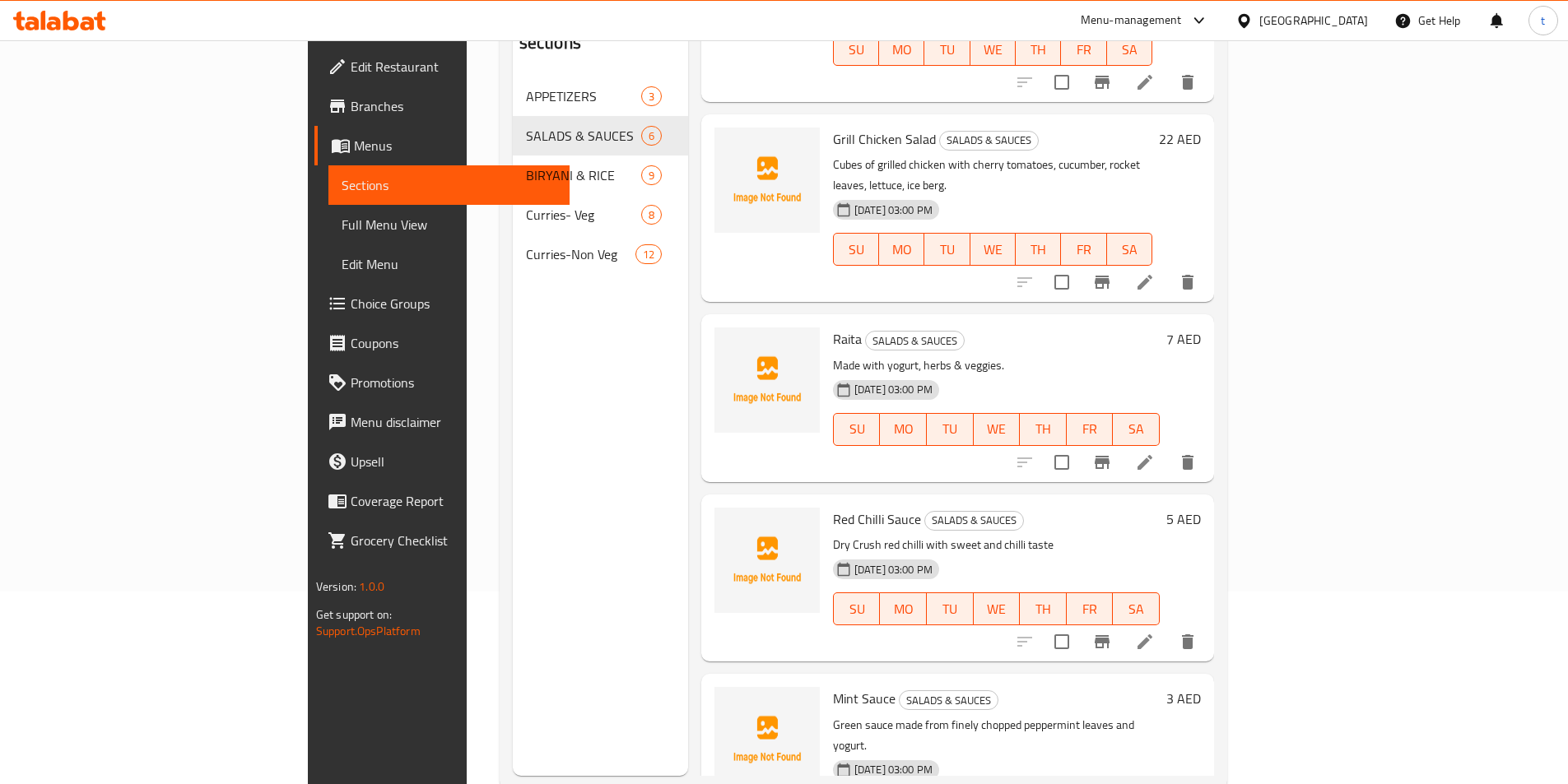
scroll to position [231, 0]
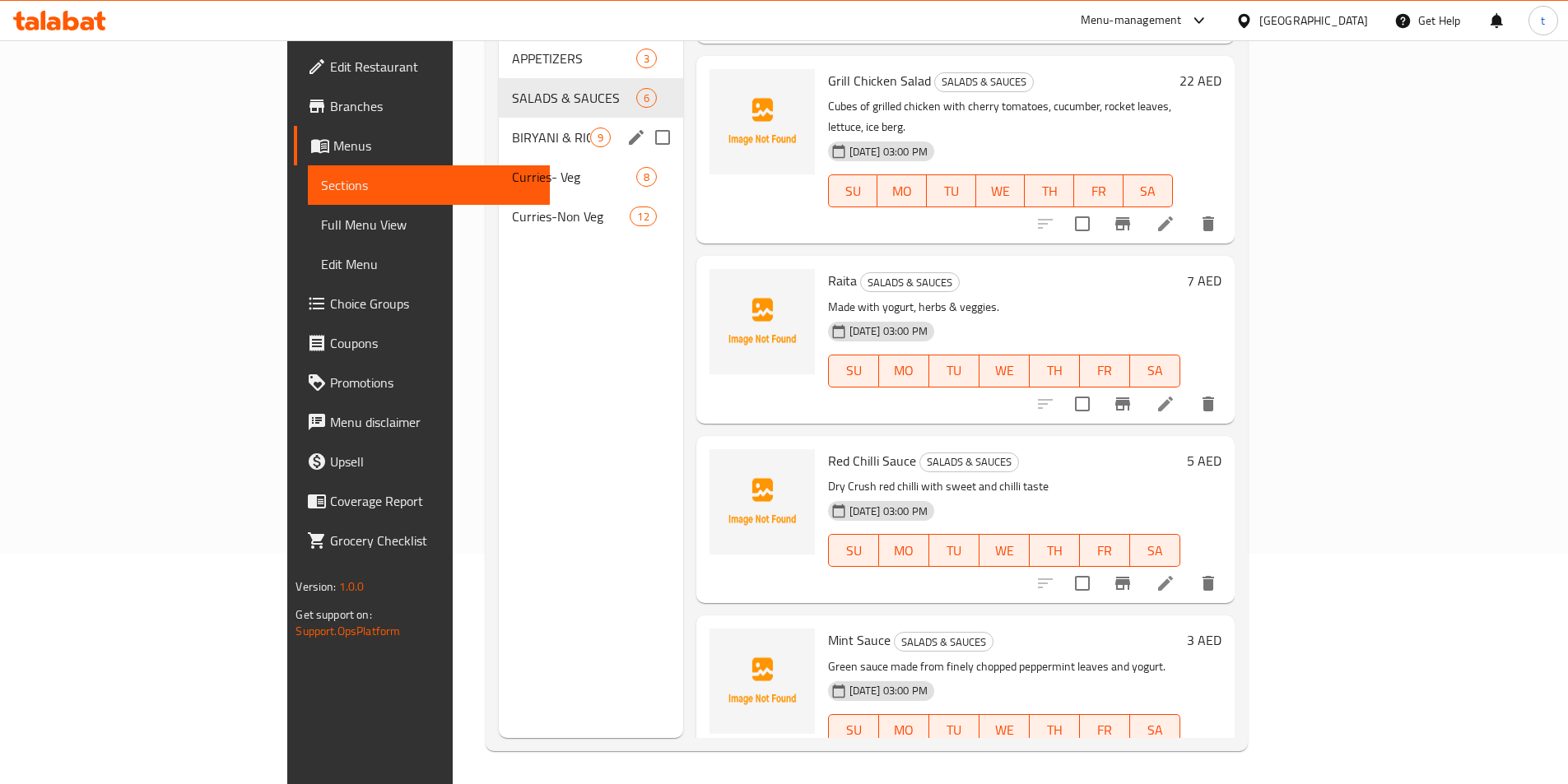
click at [512, 127] on span "BIRYANI & RICE" at bounding box center [551, 137] width 78 height 20
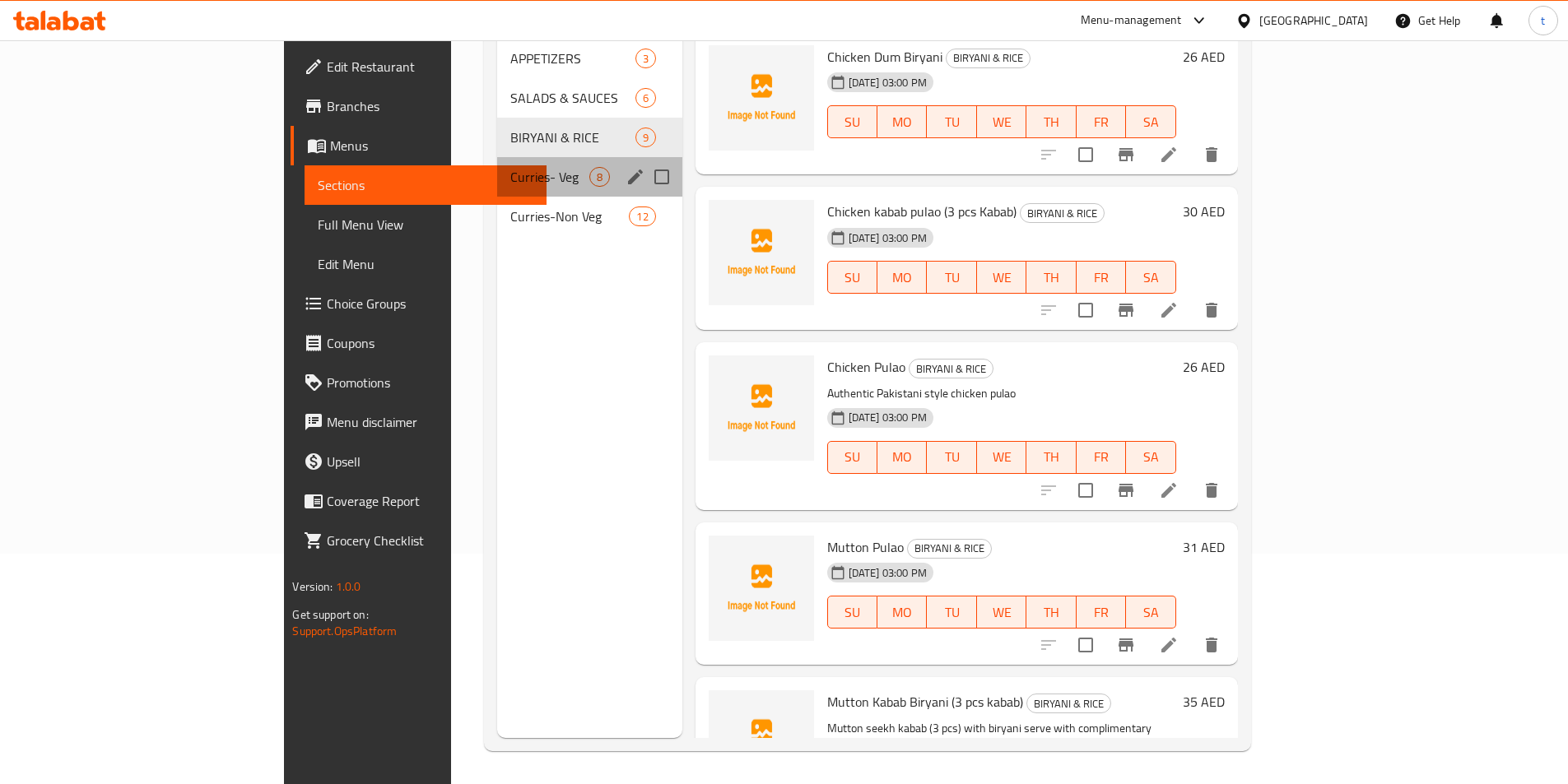
click at [497, 163] on div "Curries- Veg 8" at bounding box center [589, 177] width 185 height 40
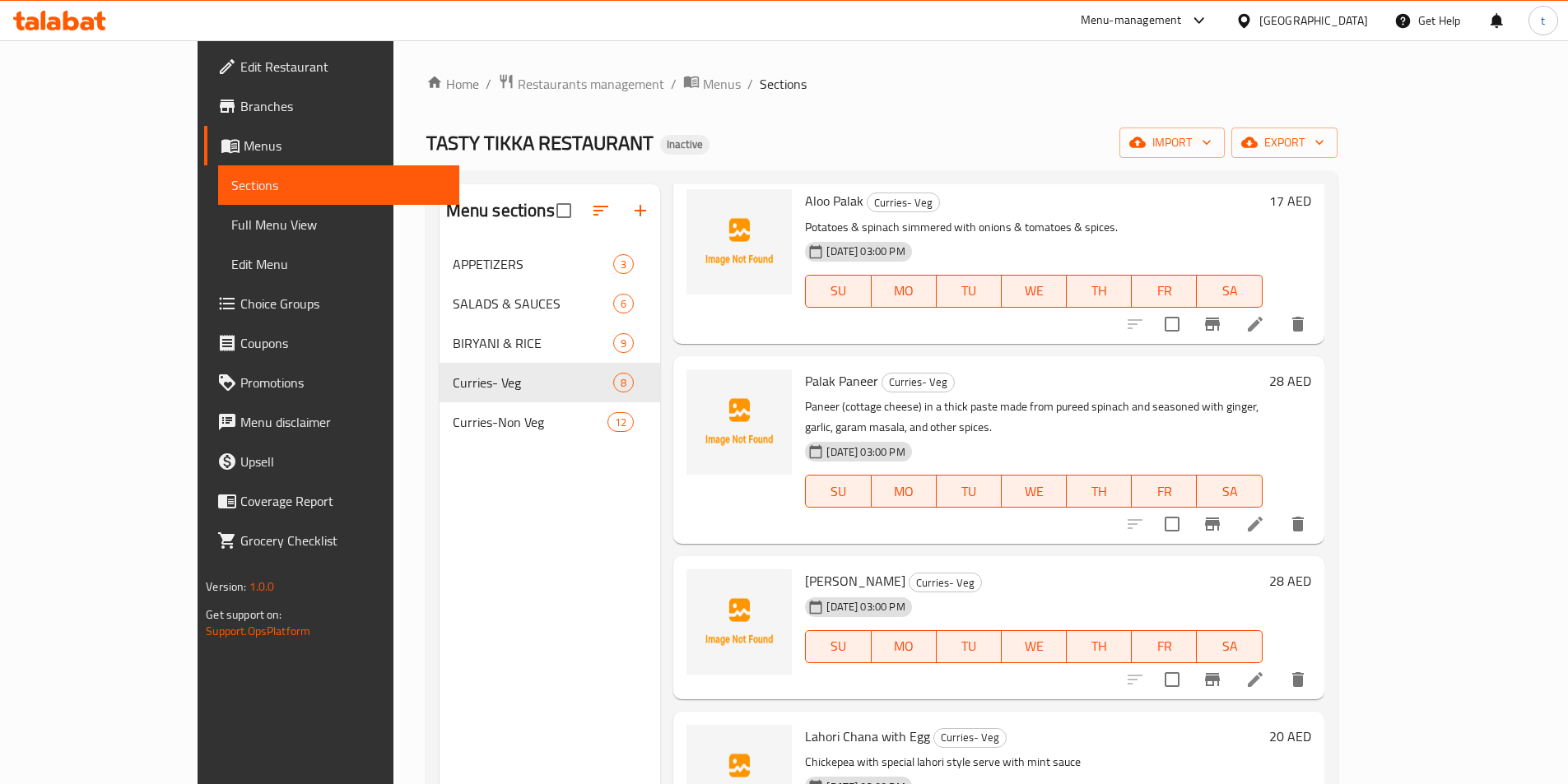
scroll to position [670, 0]
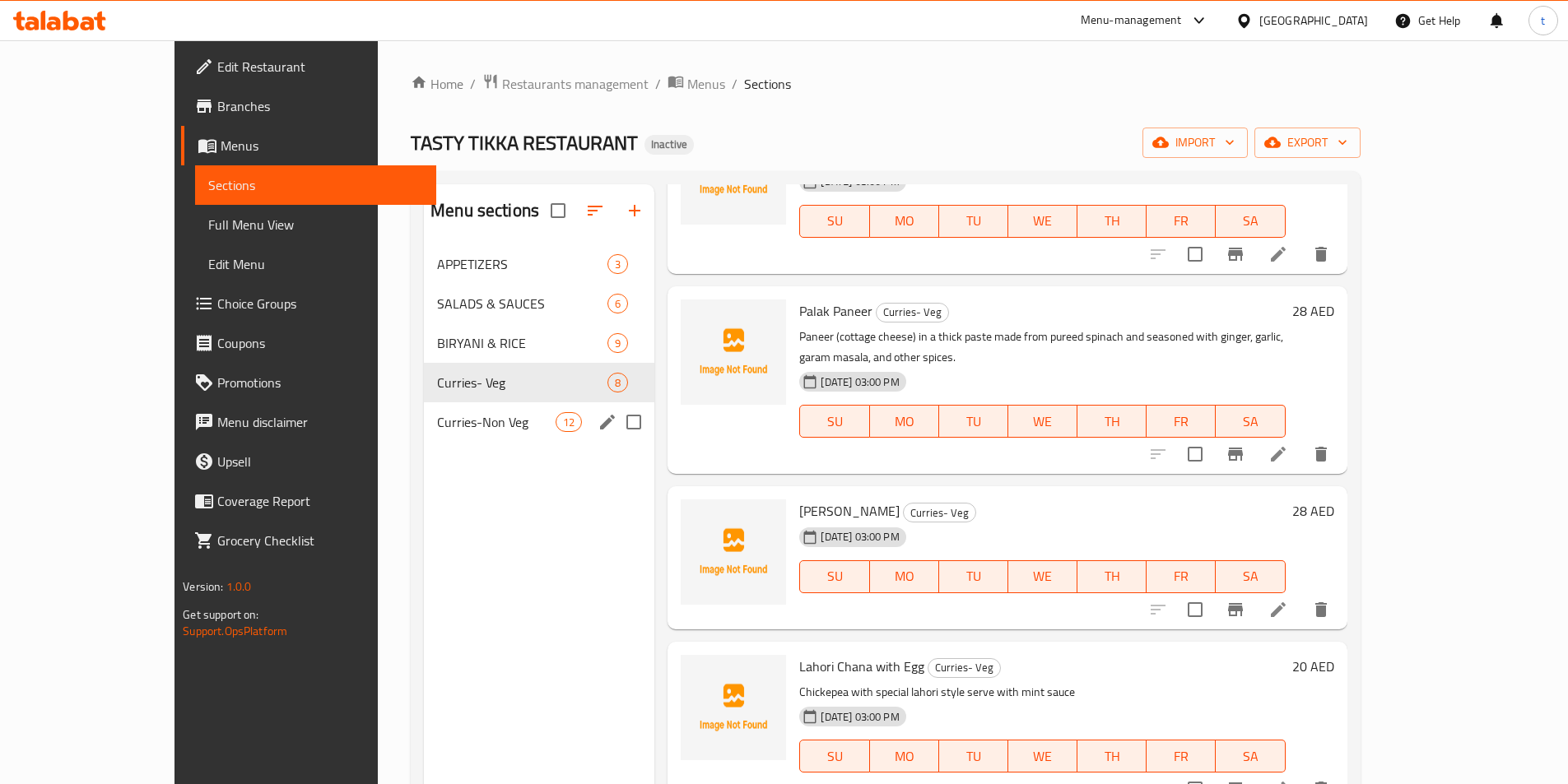
click at [438, 406] on div "Curries-Non Veg 12" at bounding box center [539, 422] width 231 height 40
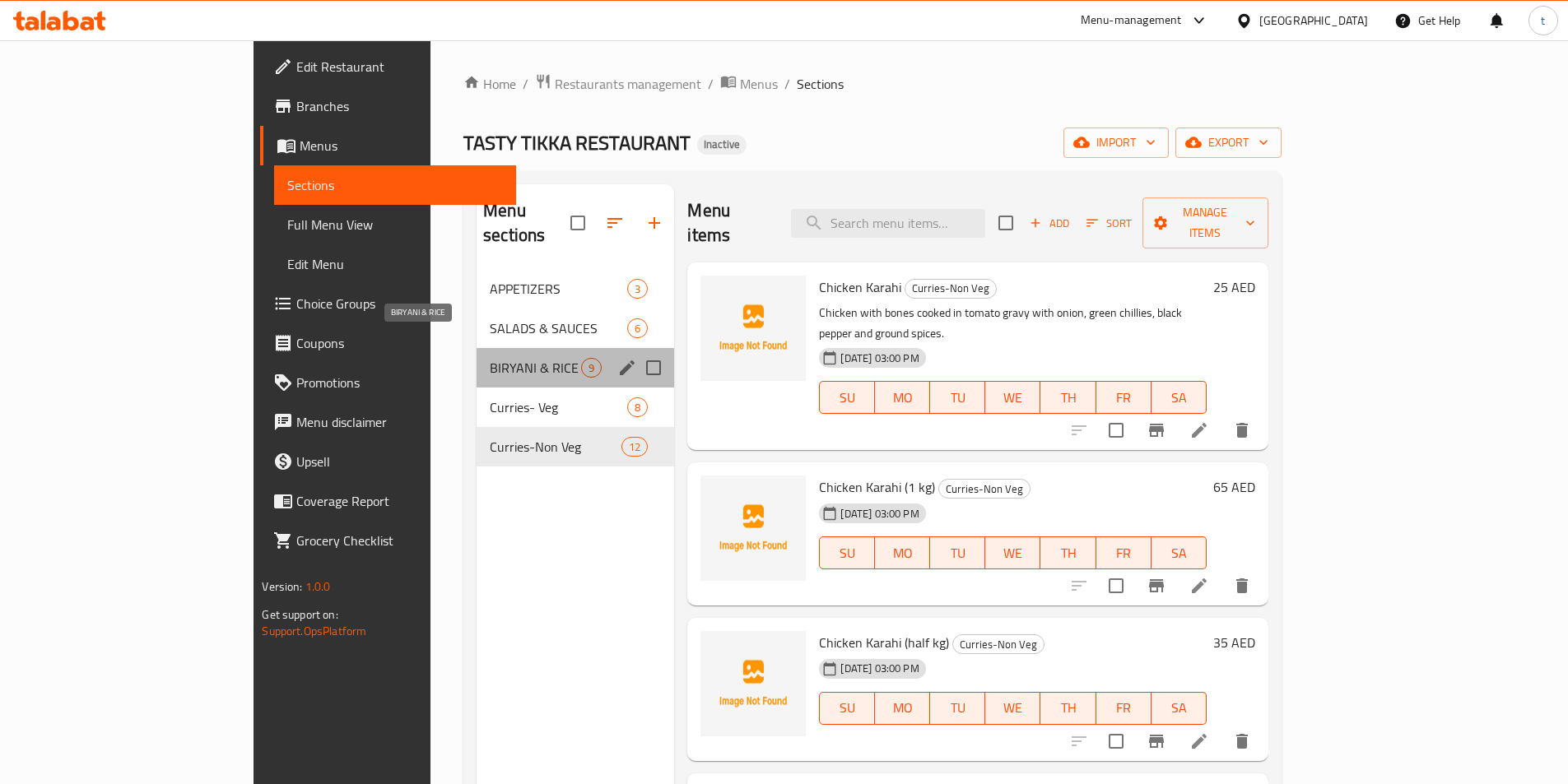
click at [490, 358] on span "BIRYANI & RICE" at bounding box center [535, 368] width 91 height 20
